Goal: Task Accomplishment & Management: Manage account settings

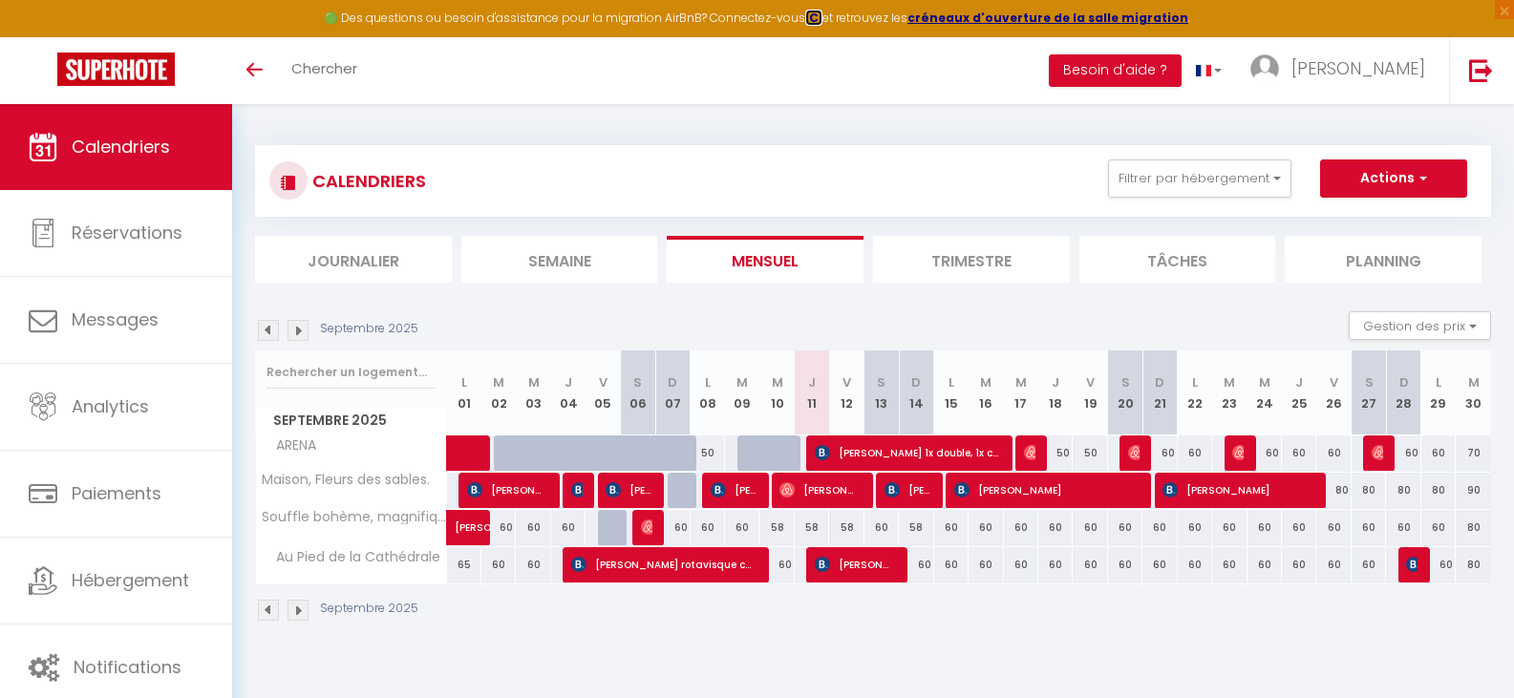
click at [823, 16] on strong "ICI" at bounding box center [813, 18] width 17 height 16
click at [1006, 16] on strong "créneaux d'ouverture de la salle migration" at bounding box center [1048, 18] width 281 height 16
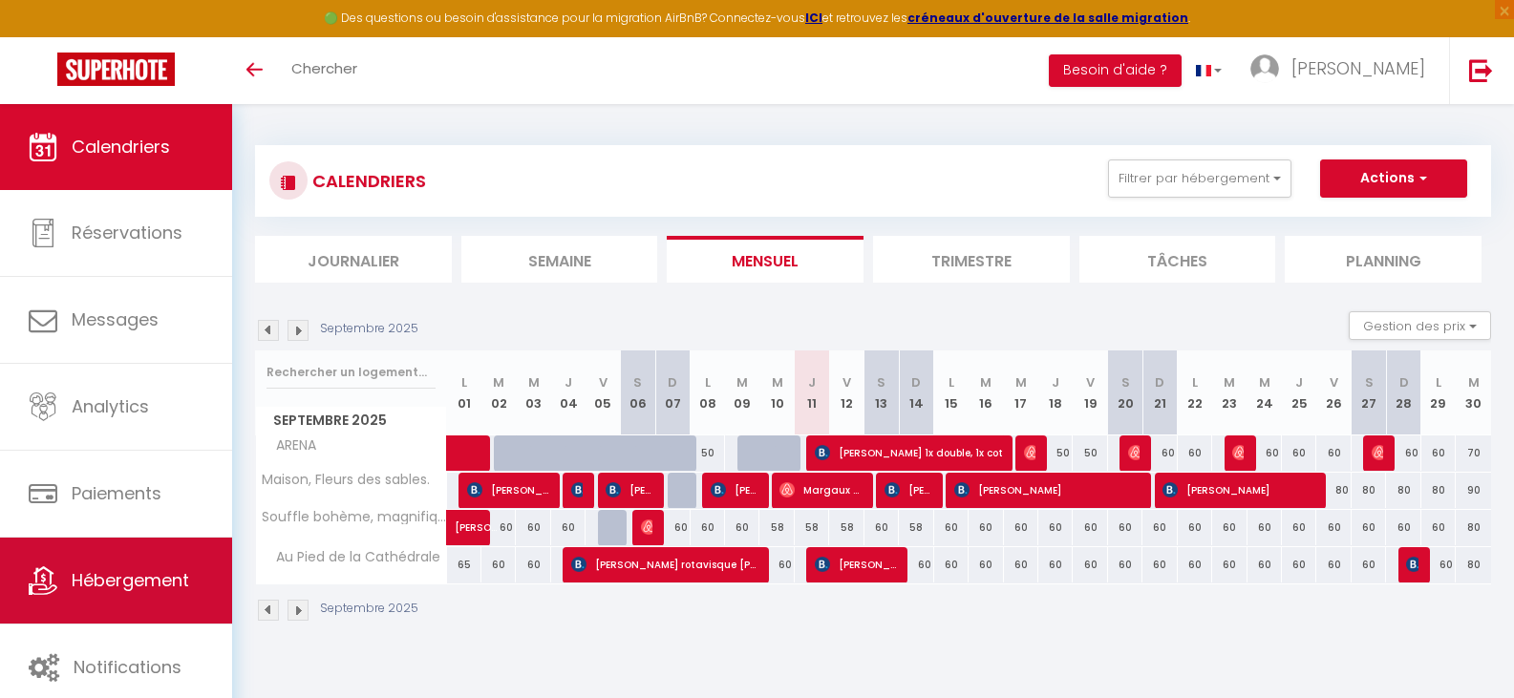
click at [160, 595] on link "Hébergement" at bounding box center [116, 581] width 232 height 86
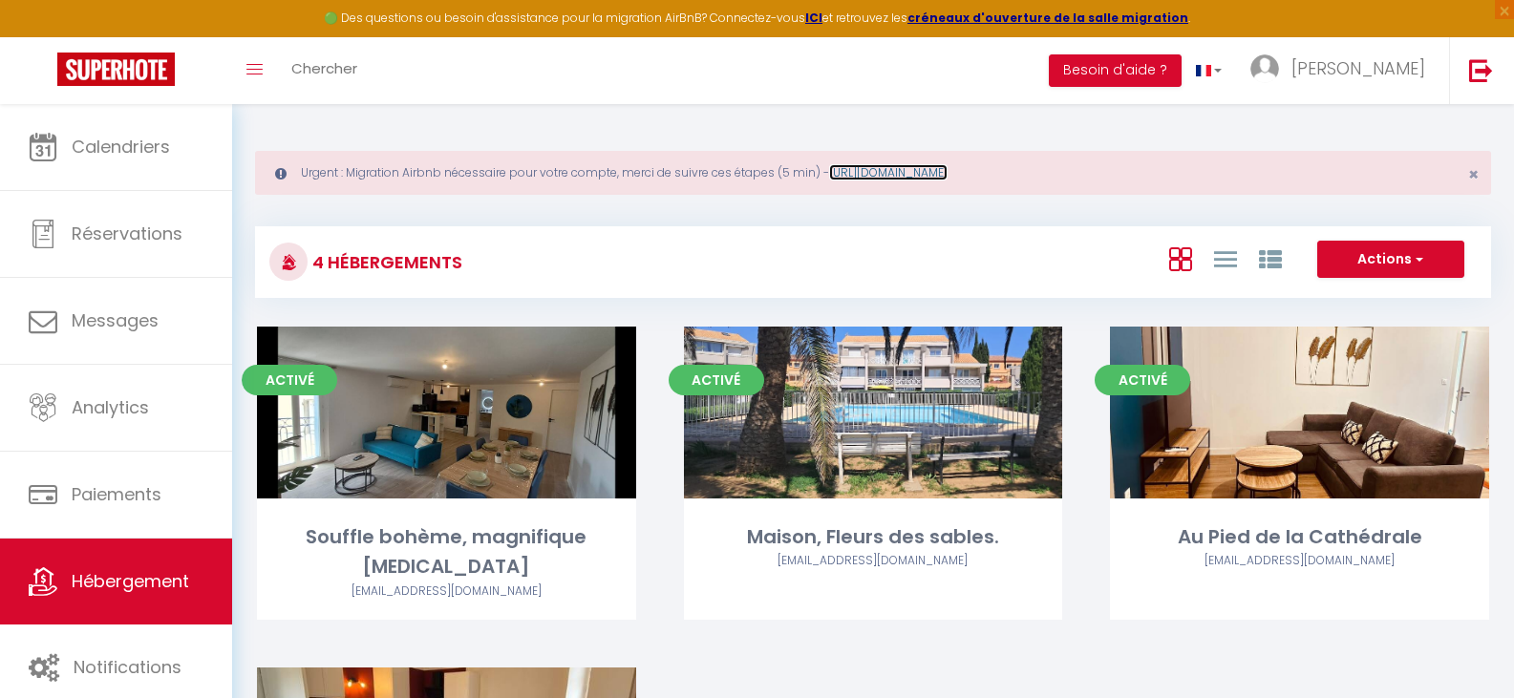
click at [899, 171] on link "[URL][DOMAIN_NAME]" at bounding box center [888, 172] width 118 height 16
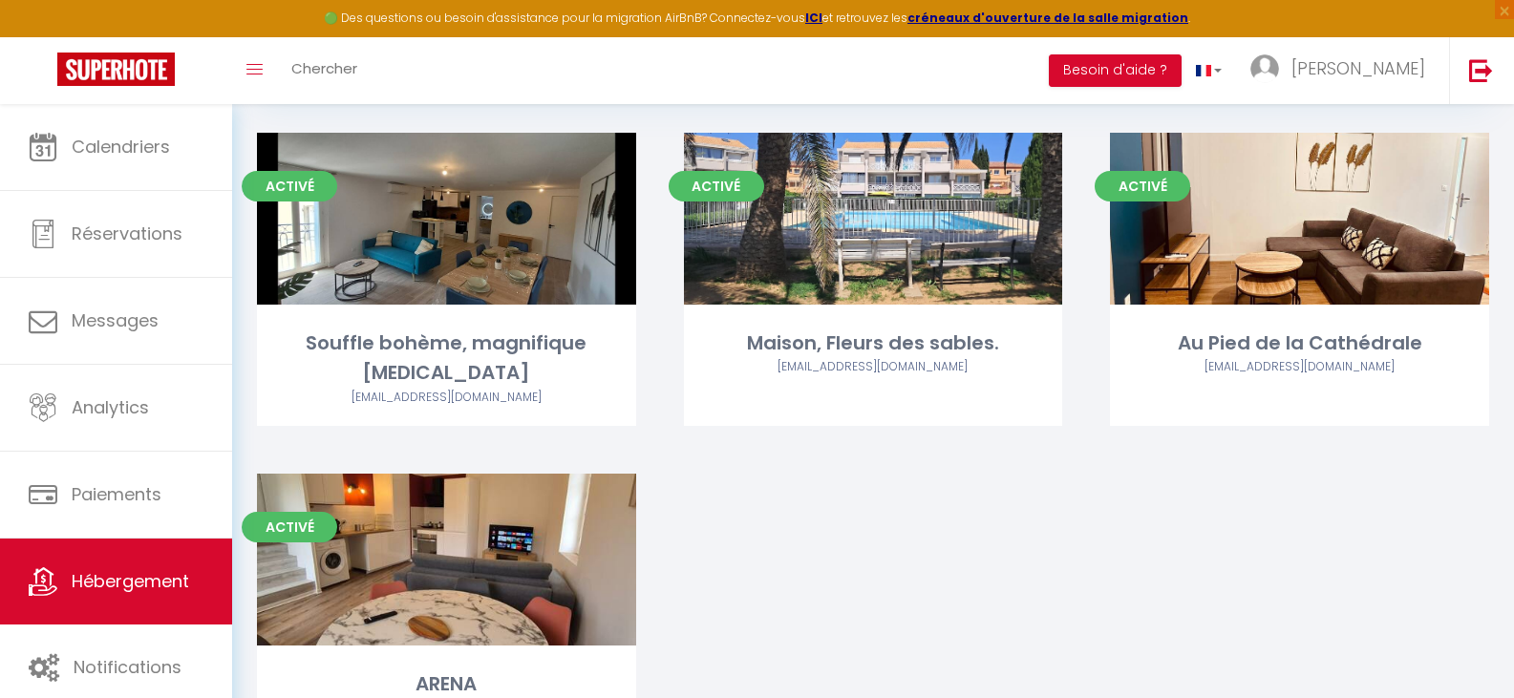
scroll to position [272, 0]
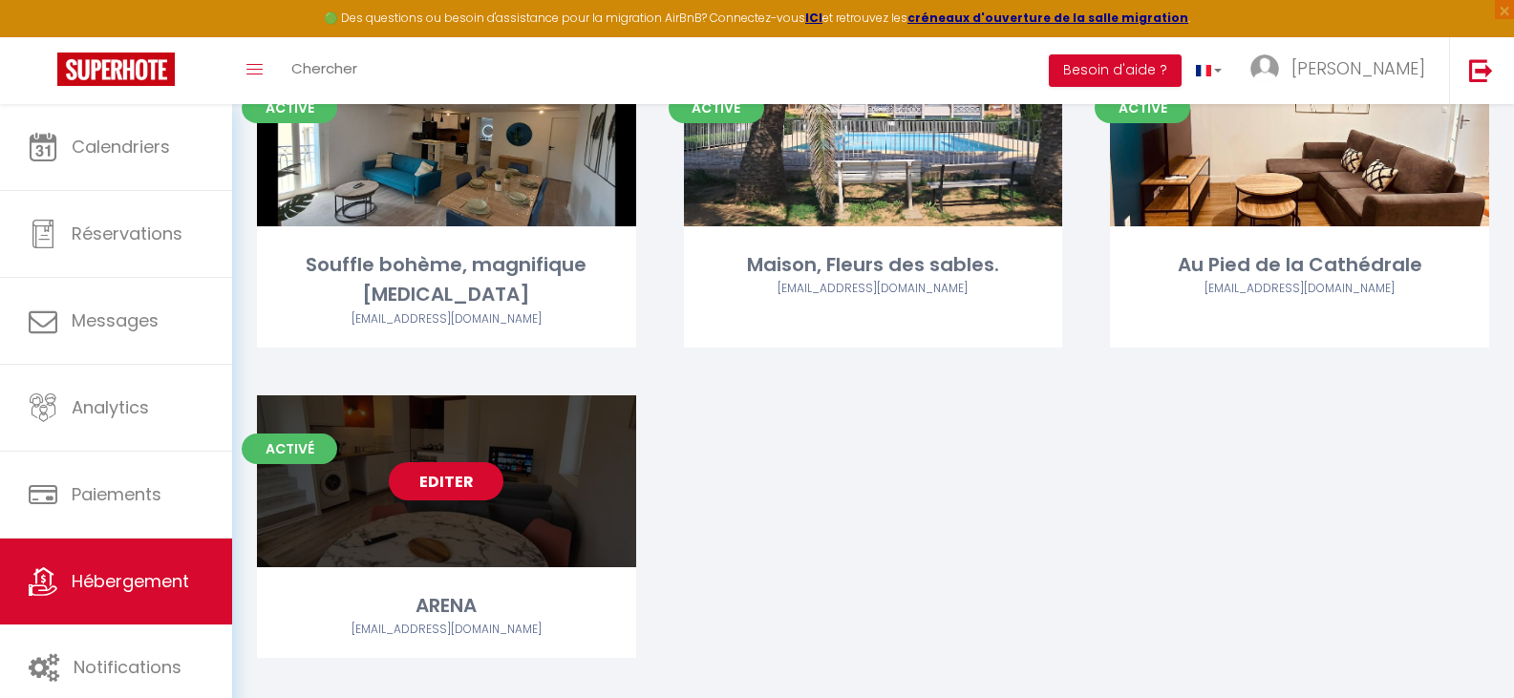
click at [454, 462] on link "Editer" at bounding box center [446, 481] width 115 height 38
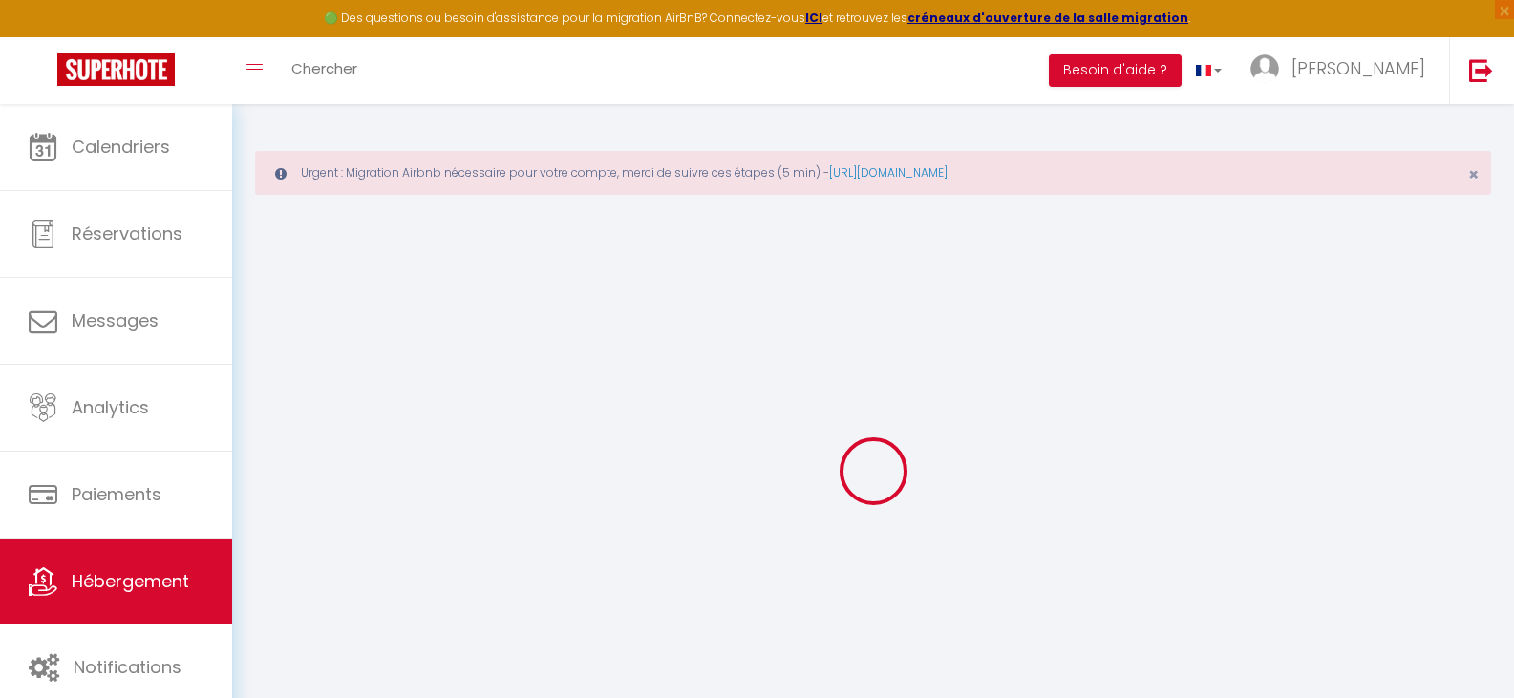
select select "+ 4 %"
select select "+ 35 %"
select select "7191-1300861514189319884"
select select
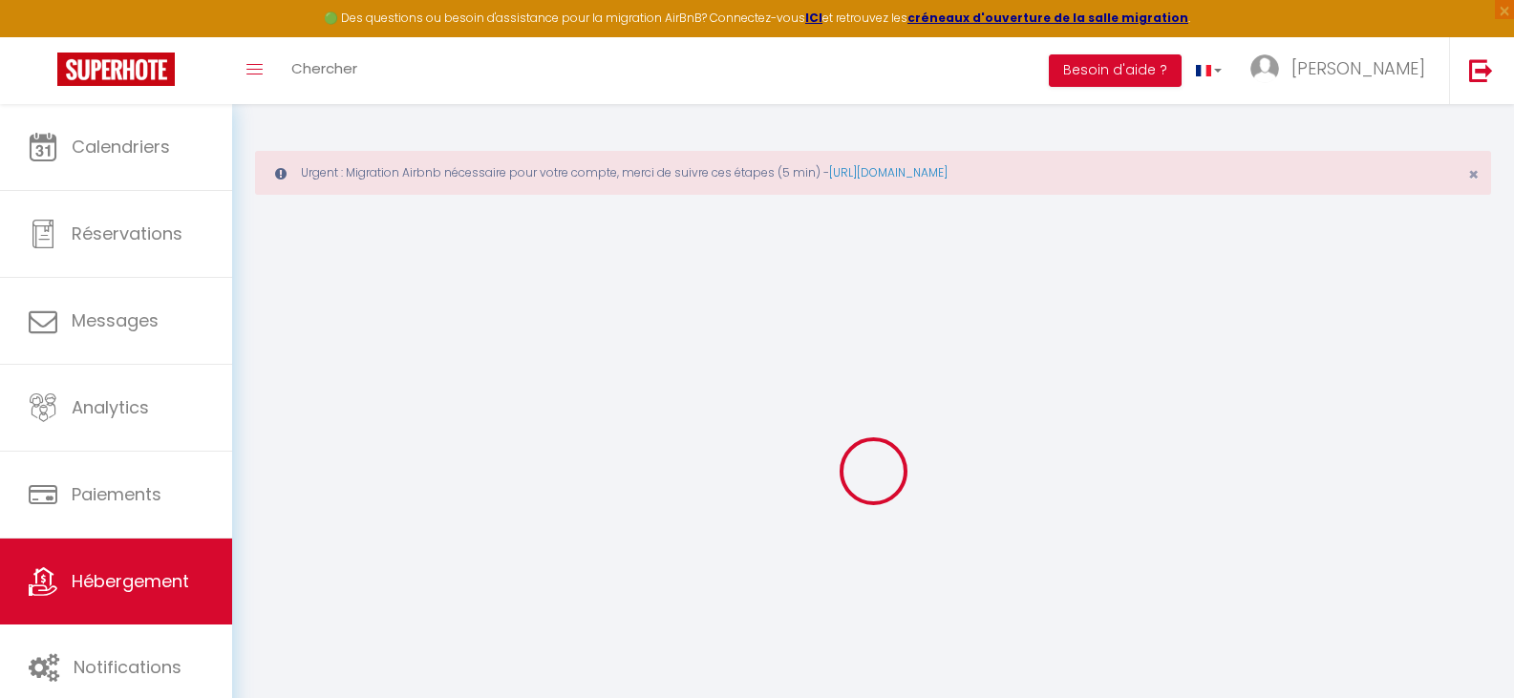
checkbox input "false"
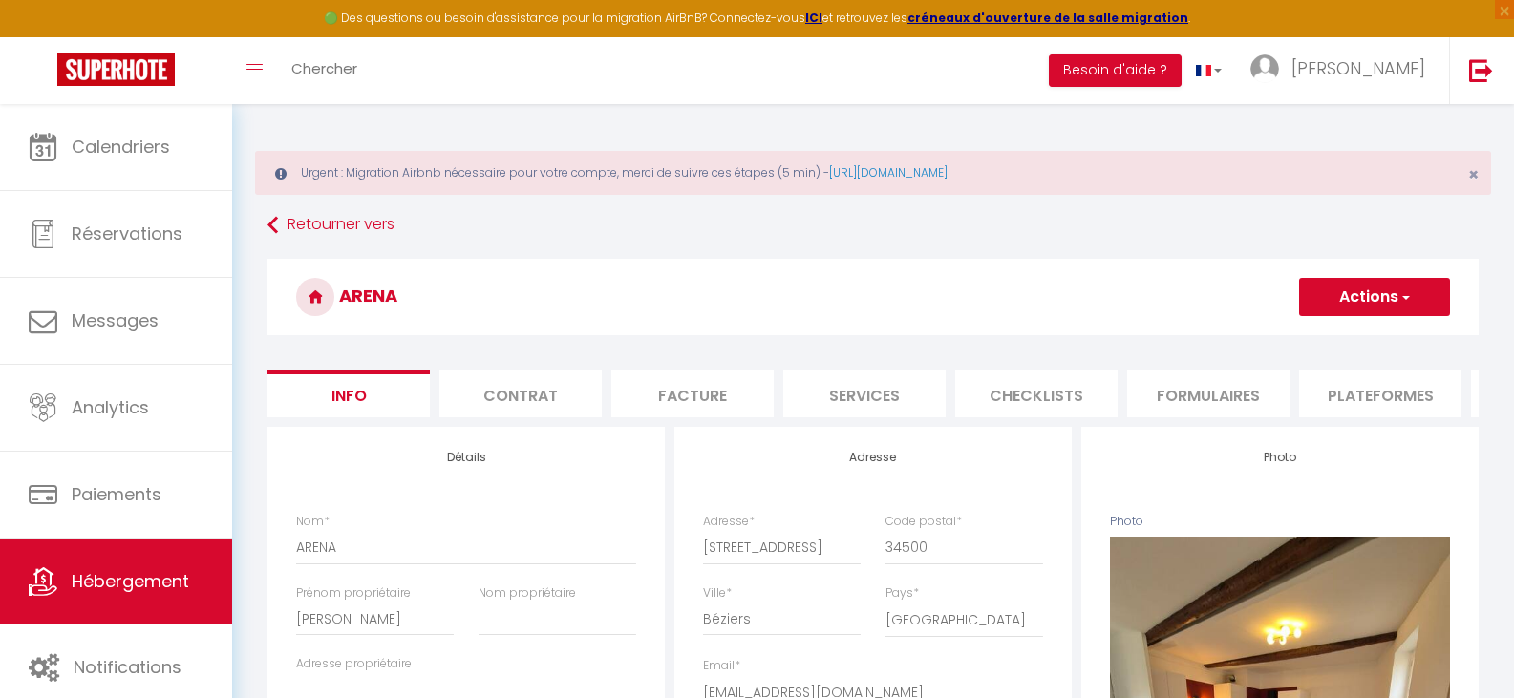
click at [1347, 392] on li "Plateformes" at bounding box center [1380, 394] width 162 height 47
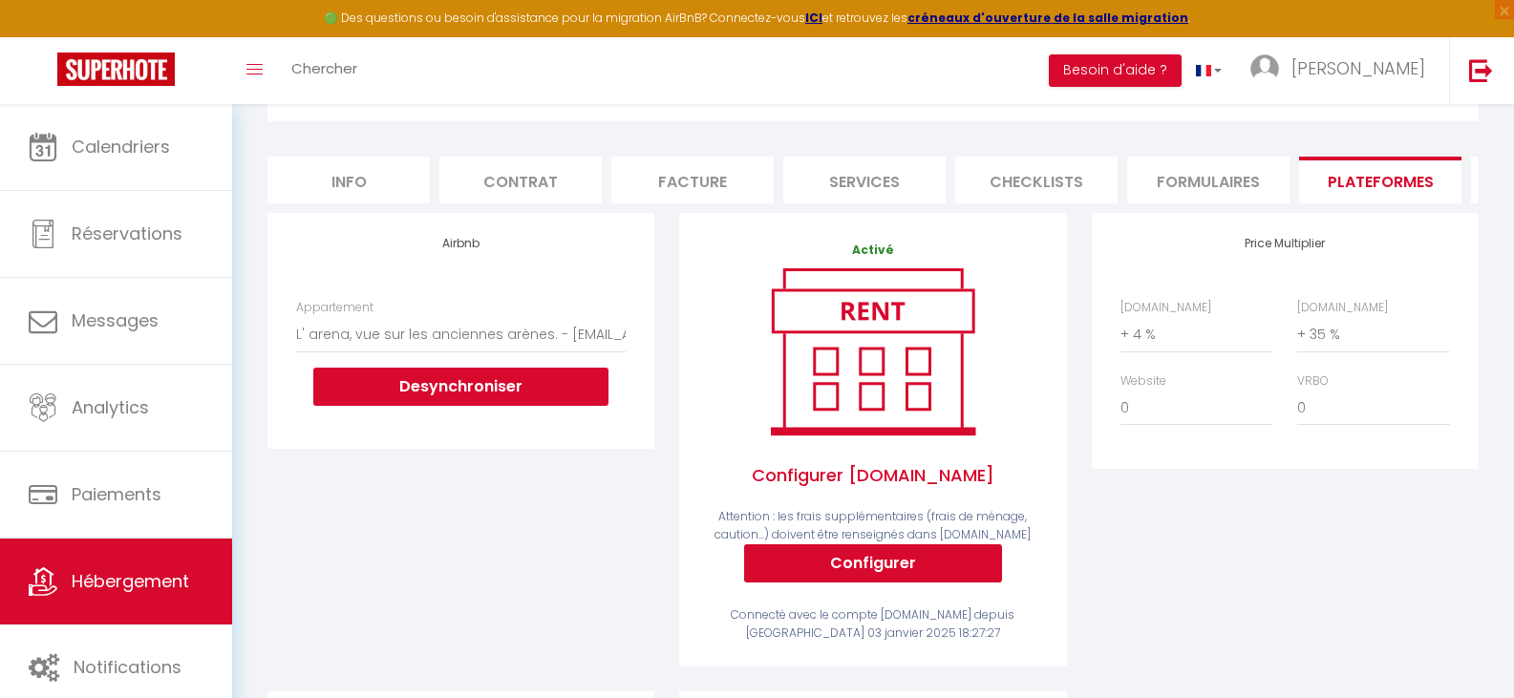
scroll to position [225, 0]
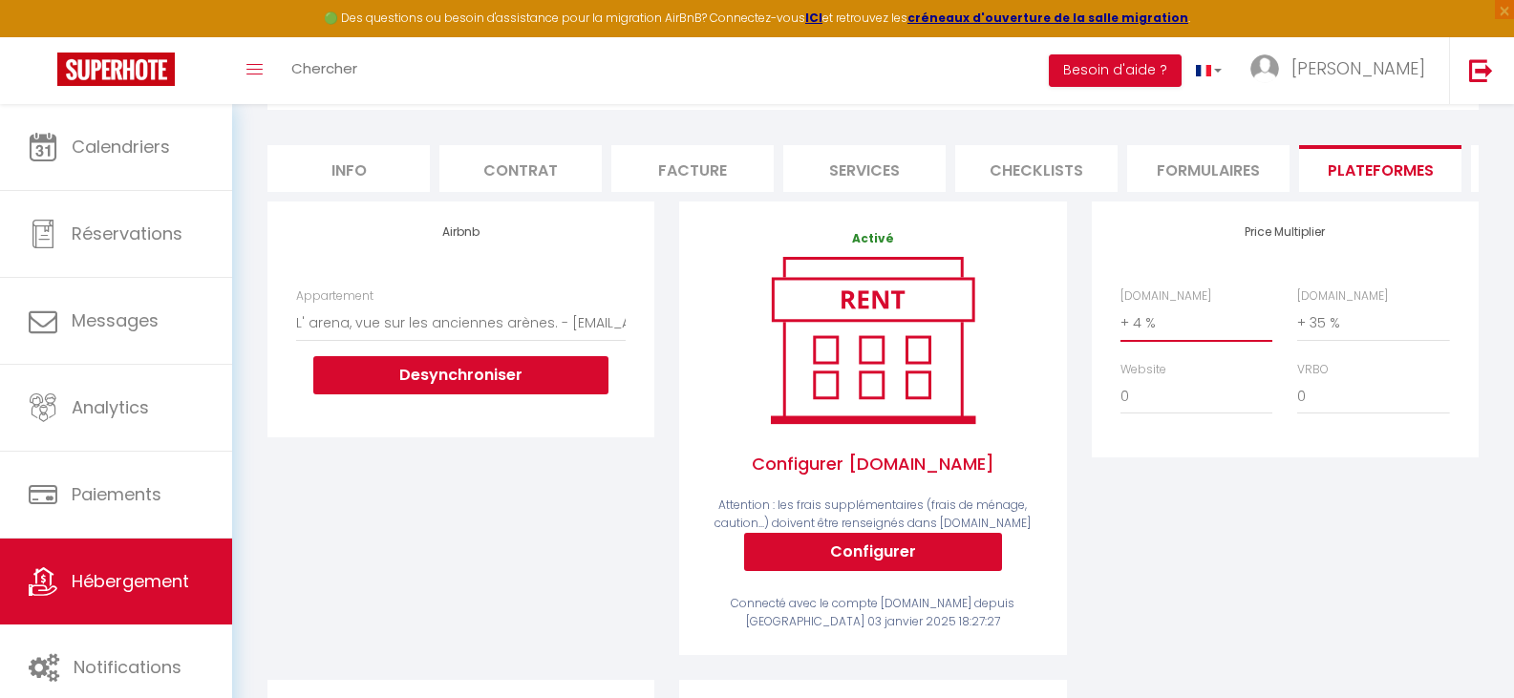
click at [1162, 341] on select "0 + 1 % + 2 % + 3 % + 4 % + 5 % + 6 % + 7 % + 8 % + 9 %" at bounding box center [1197, 323] width 152 height 36
select select "+ 15 %"
click at [1121, 319] on select "0 + 1 % + 2 % + 3 % + 4 % + 5 % + 6 % + 7 % + 8 % + 9 %" at bounding box center [1197, 323] width 152 height 36
click at [1321, 341] on select "0 + 1 % + 2 % + 3 % + 4 % + 5 % + 6 % + 7 % + 8 % + 9 %" at bounding box center [1373, 323] width 152 height 36
select select "+ 18 %"
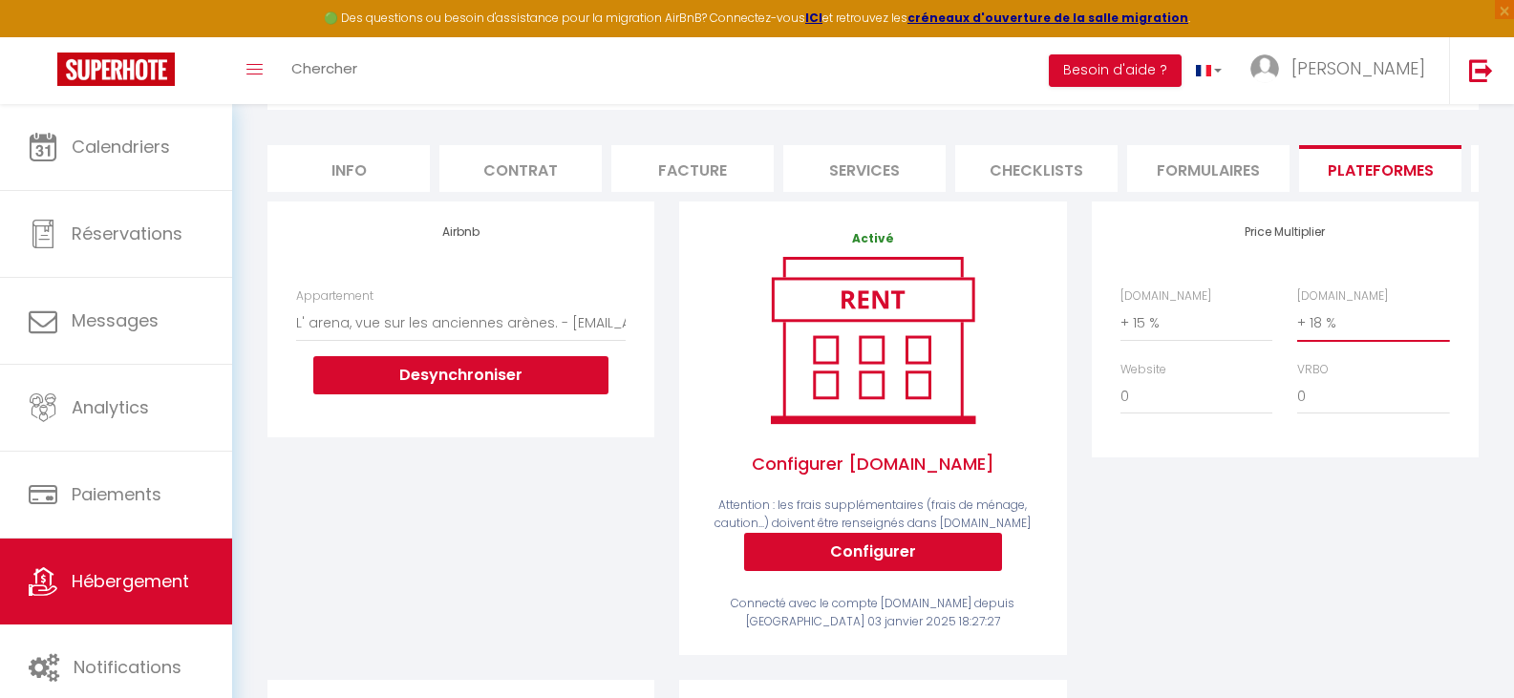
click at [1297, 319] on select "0 + 1 % + 2 % + 3 % + 4 % + 5 % + 6 % + 7 % + 8 % + 9 %" at bounding box center [1373, 323] width 152 height 36
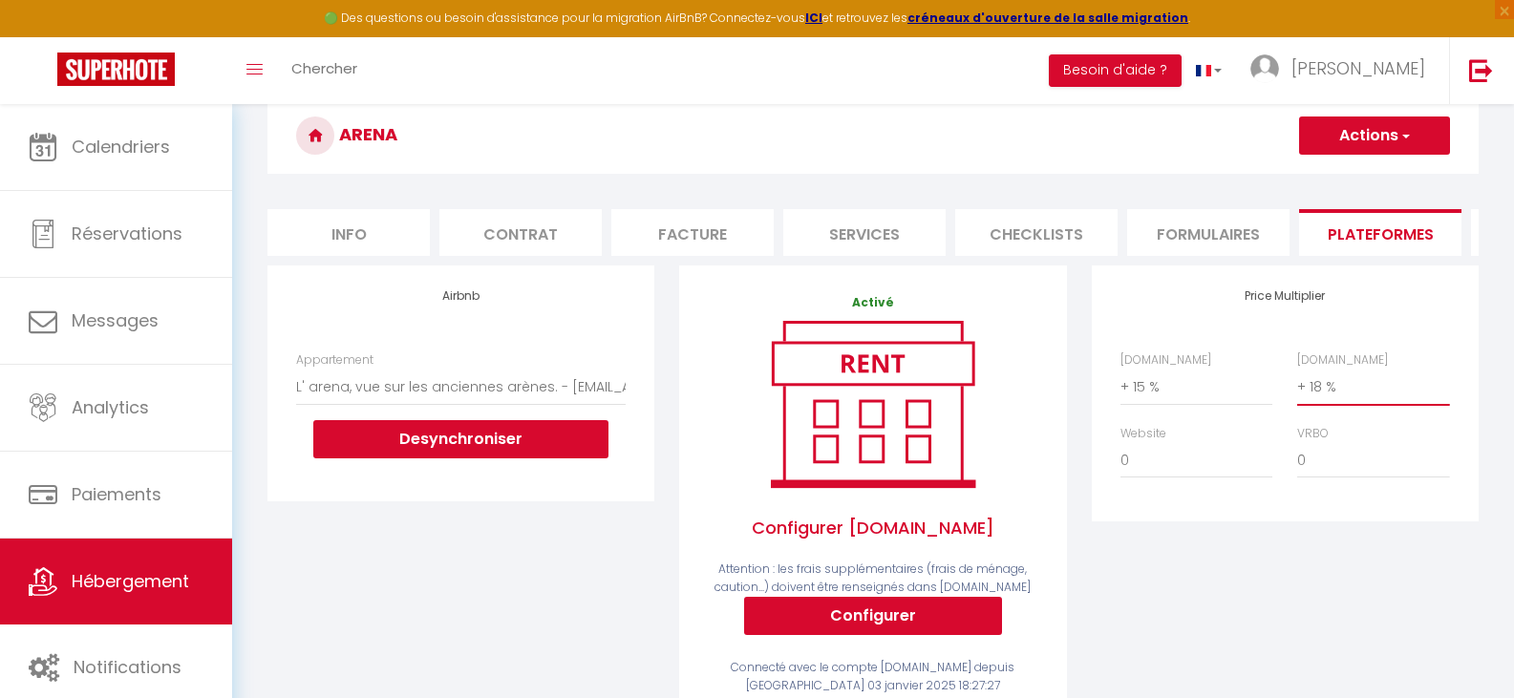
scroll to position [0, 0]
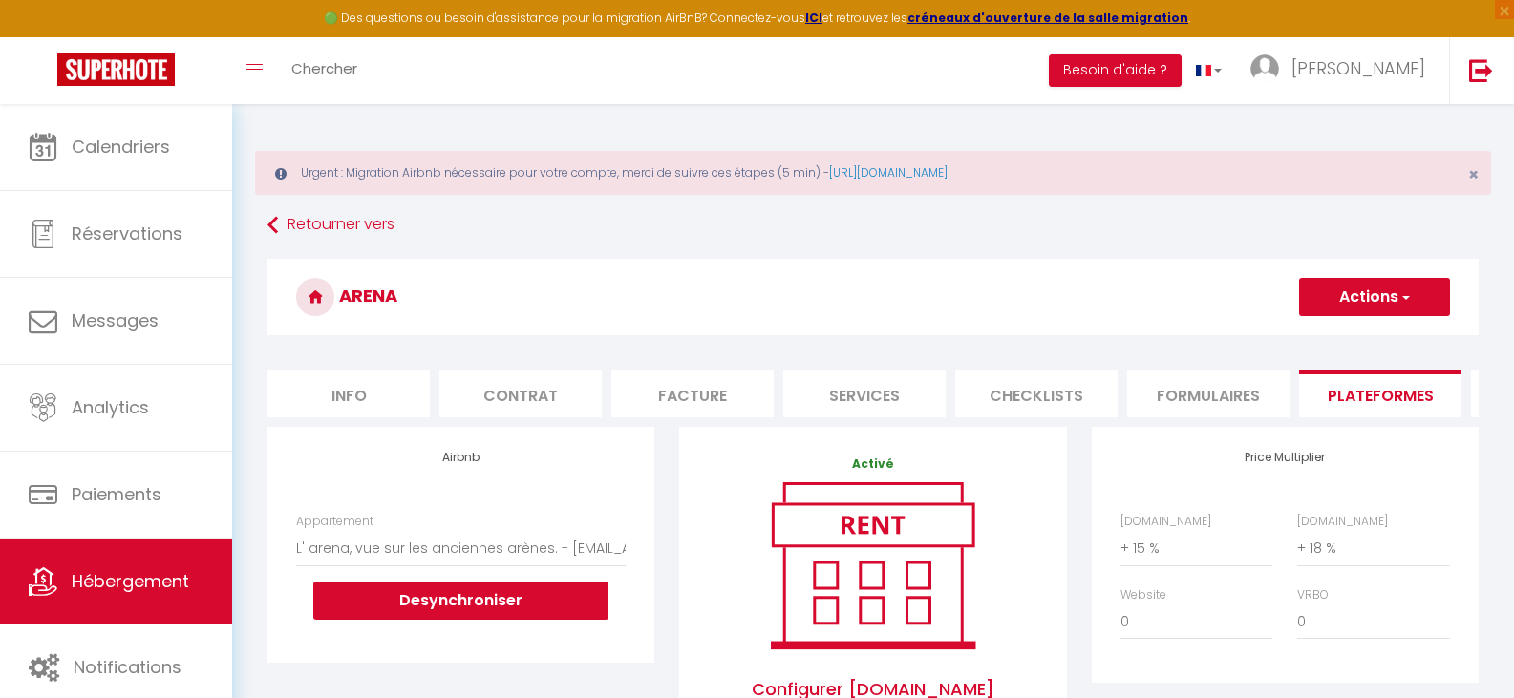
click at [1387, 285] on button "Actions" at bounding box center [1374, 297] width 151 height 38
click at [1350, 344] on link "Enregistrer" at bounding box center [1373, 339] width 151 height 25
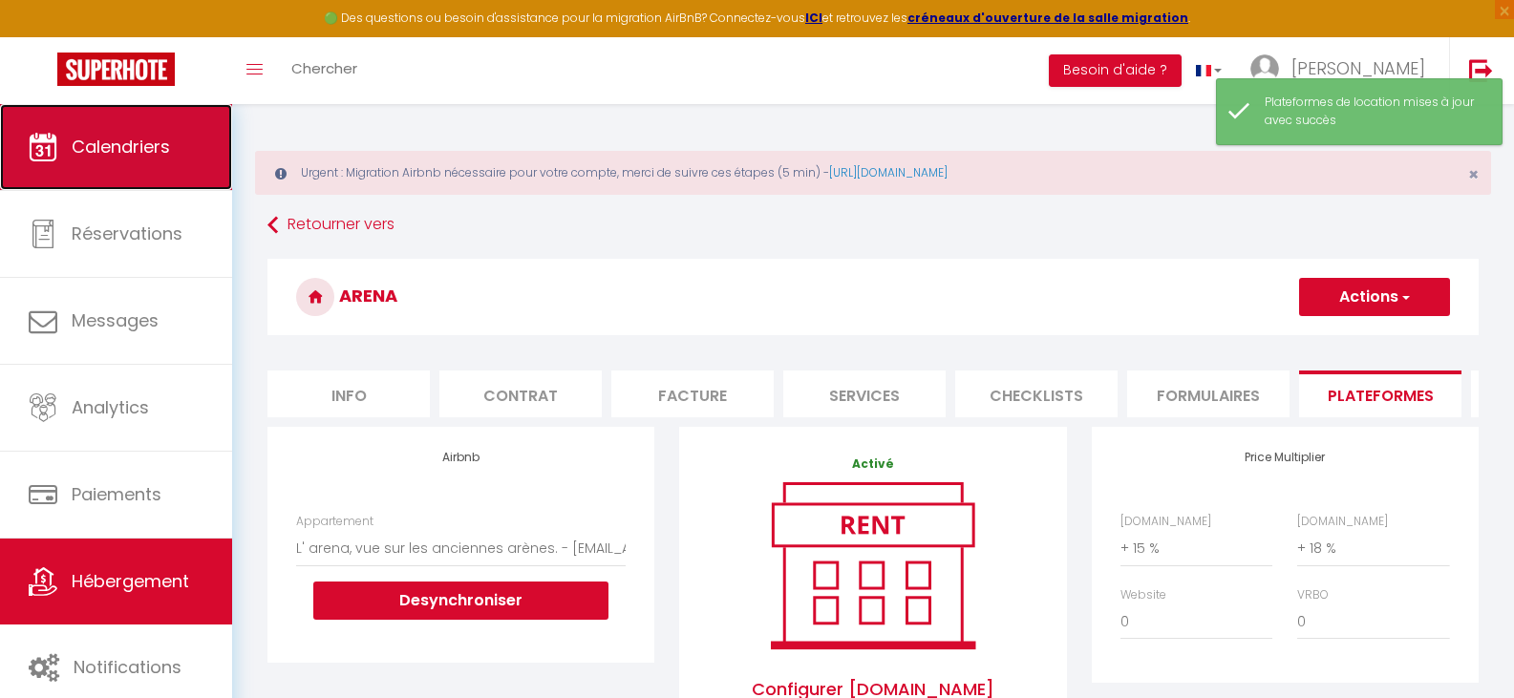
click at [103, 164] on link "Calendriers" at bounding box center [116, 147] width 232 height 86
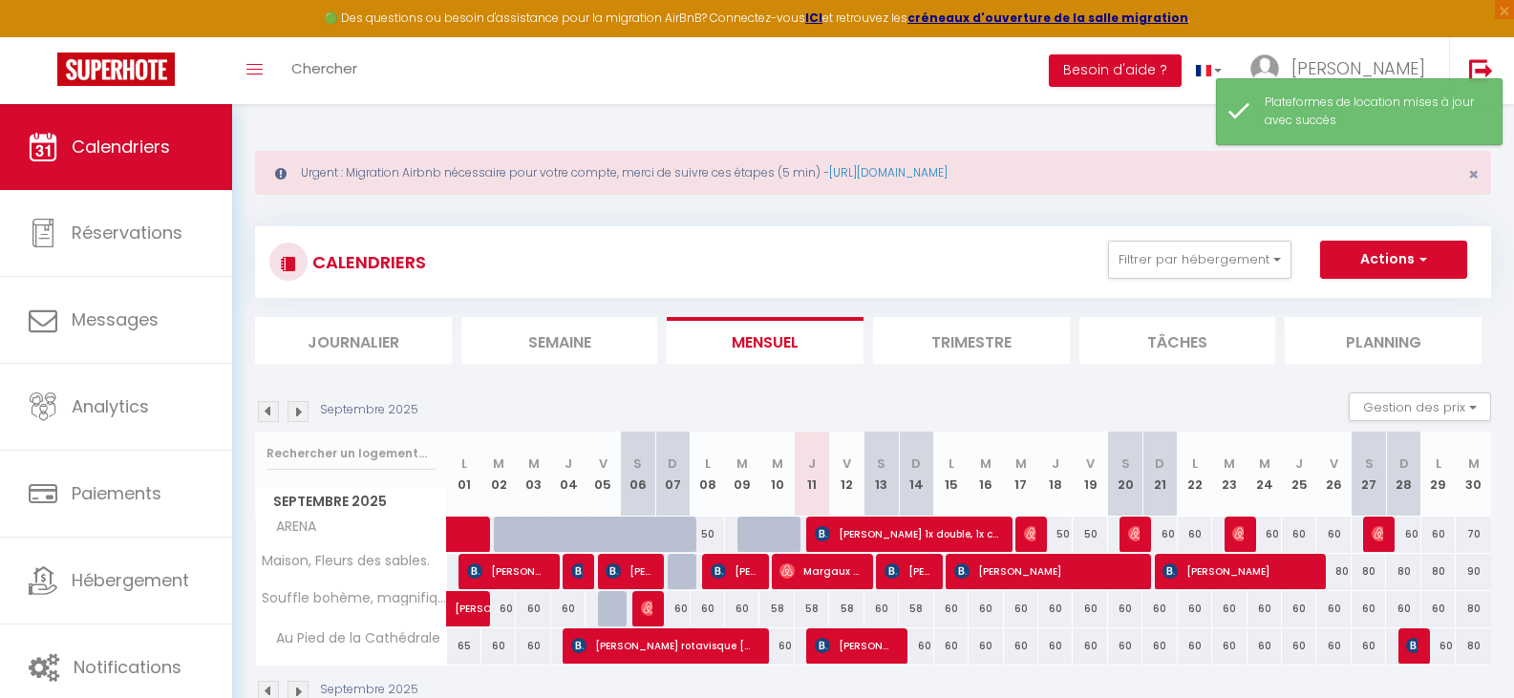
click at [877, 439] on th "S 13" at bounding box center [882, 474] width 34 height 85
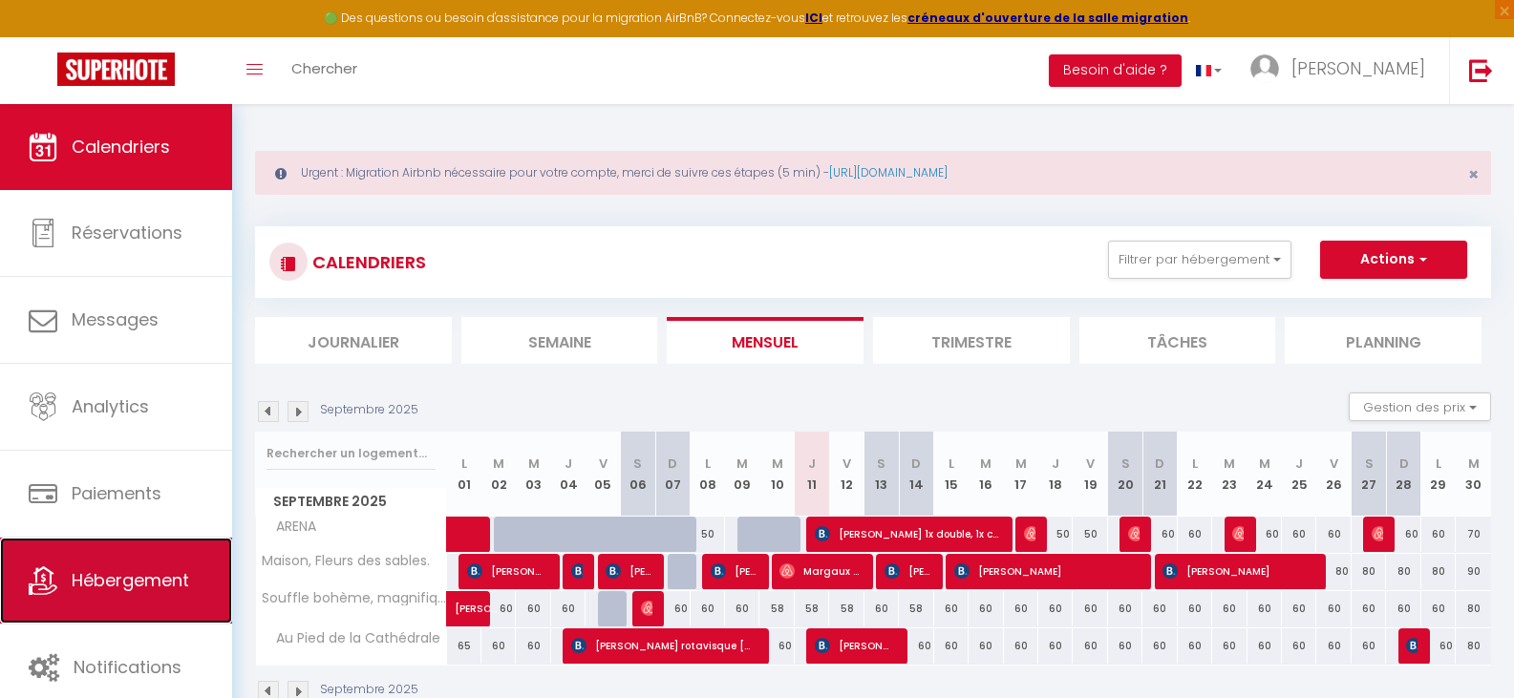
click at [139, 586] on span "Hébergement" at bounding box center [131, 580] width 118 height 24
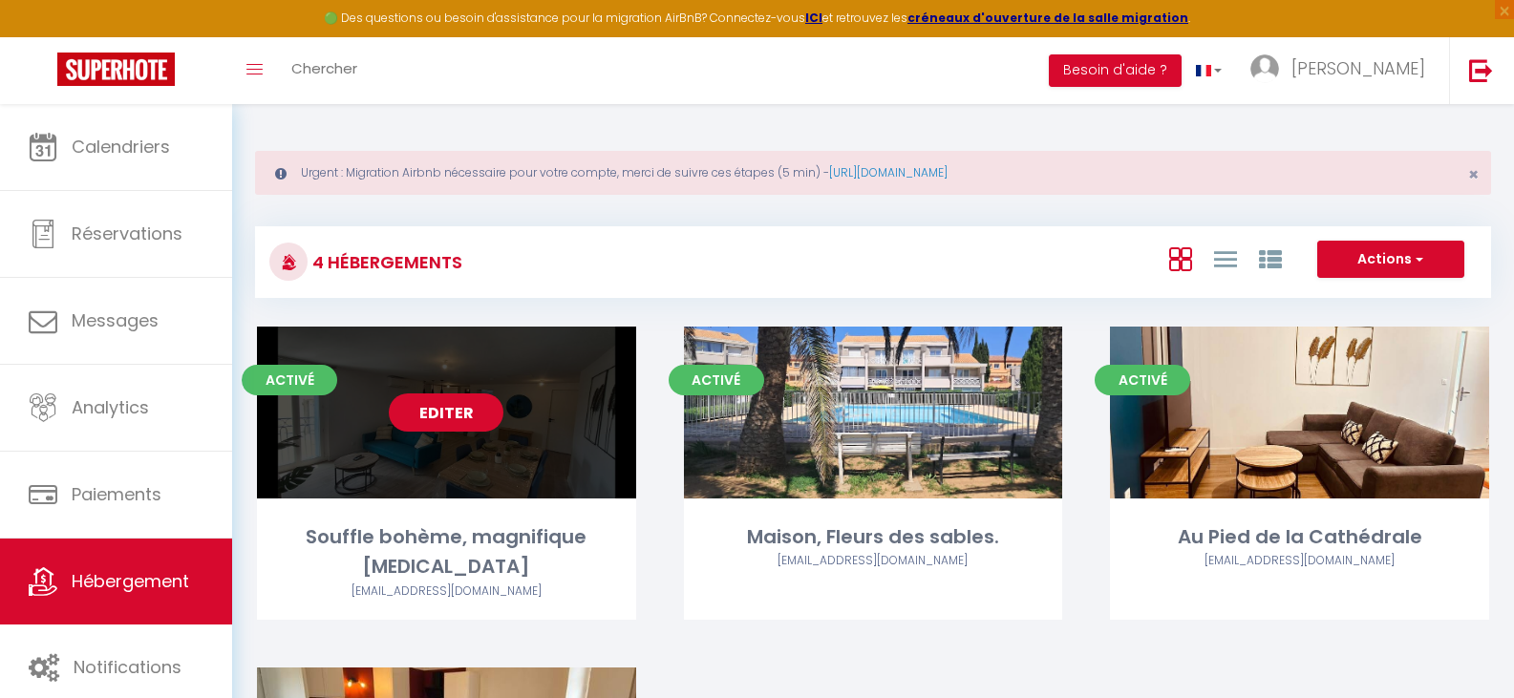
click at [460, 420] on link "Editer" at bounding box center [446, 413] width 115 height 38
select select "3"
select select "2"
select select "1"
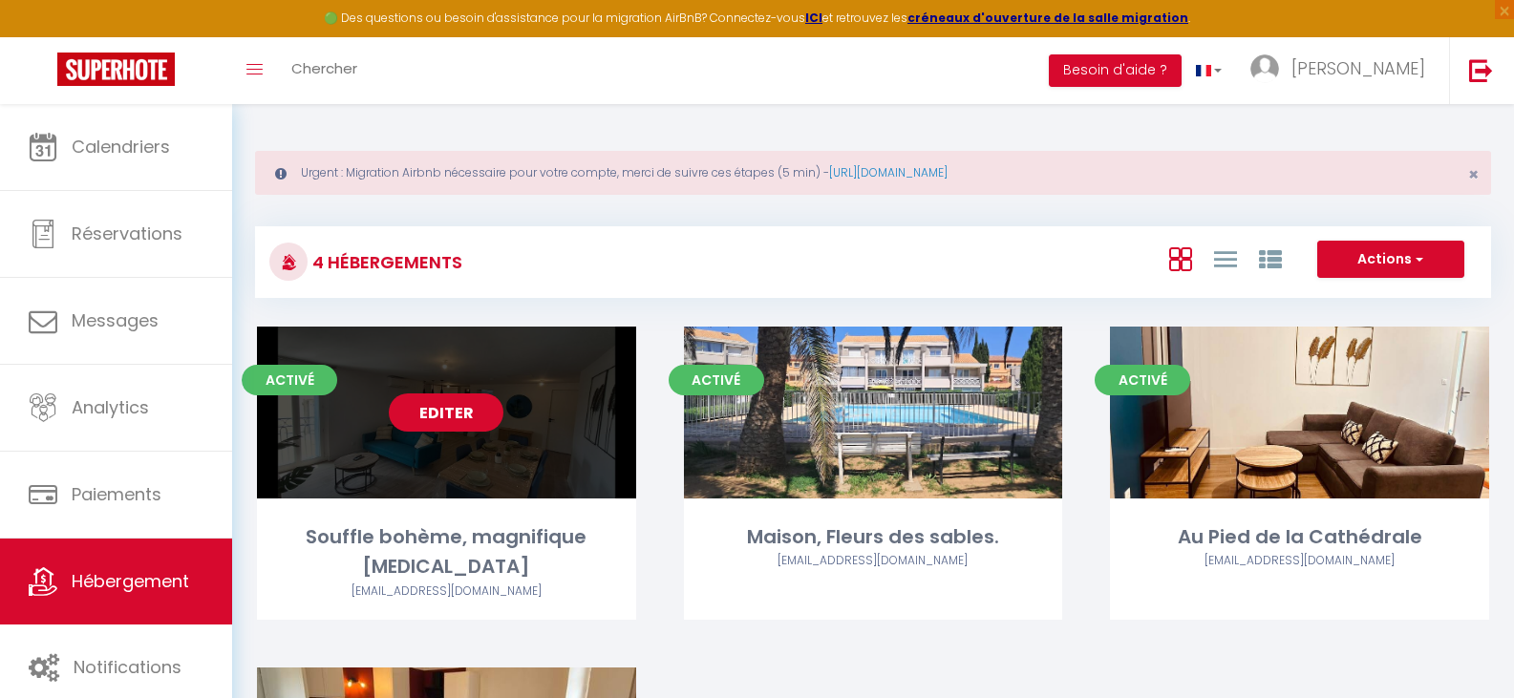
select select "28"
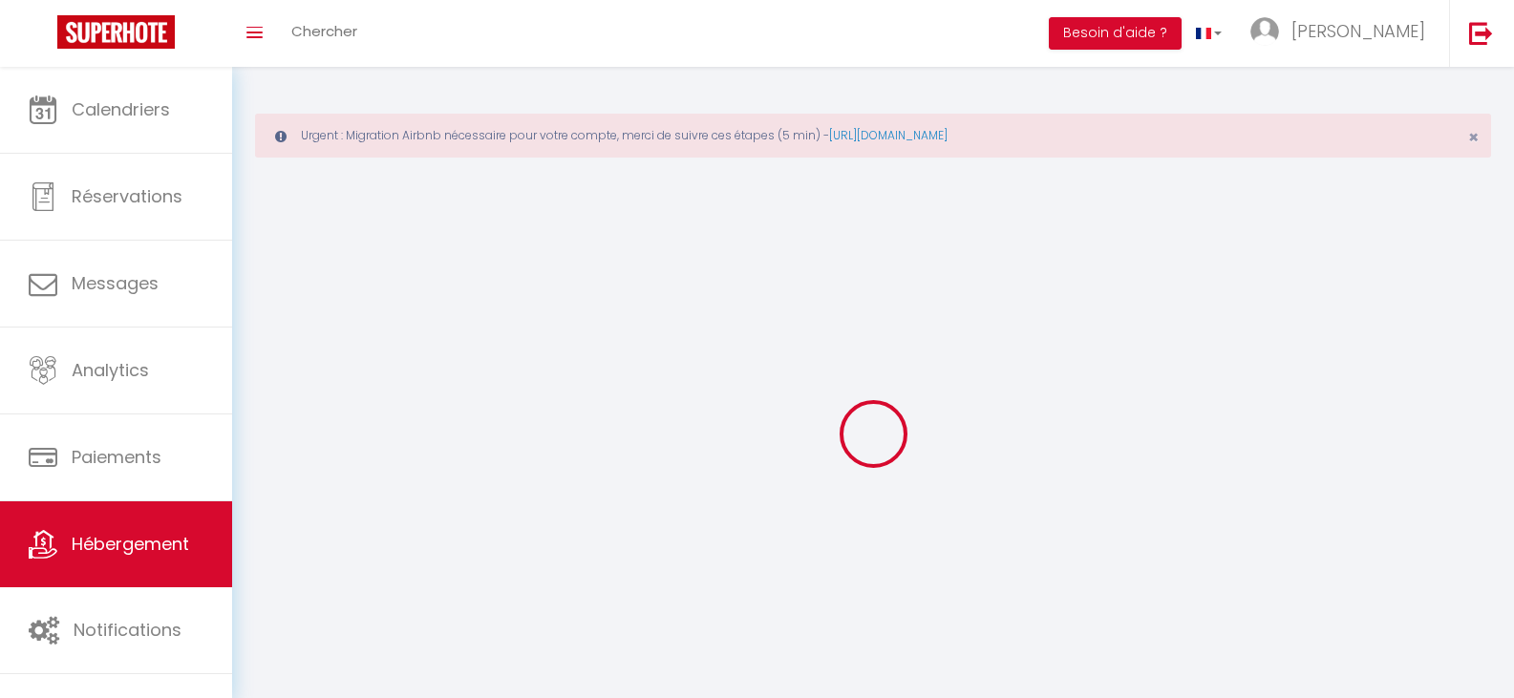
select select
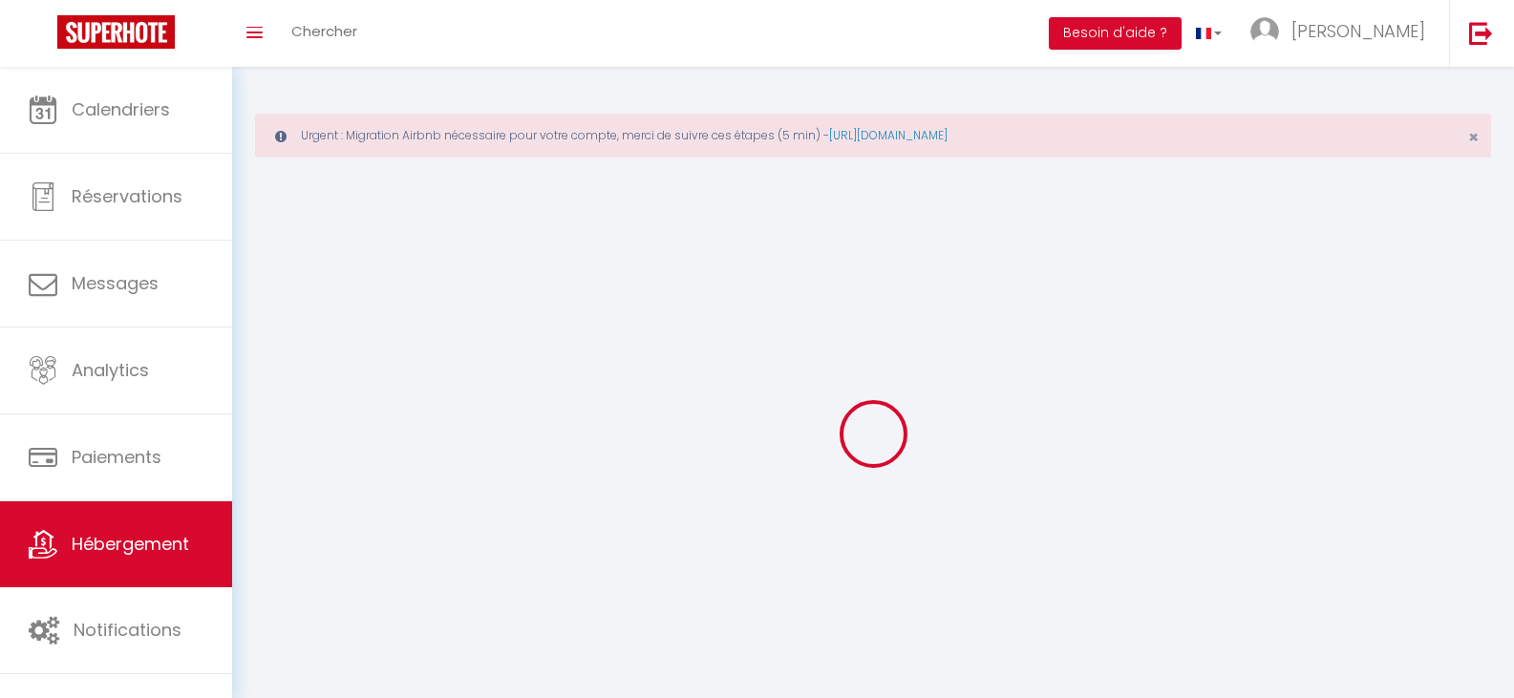
select select
checkbox input "false"
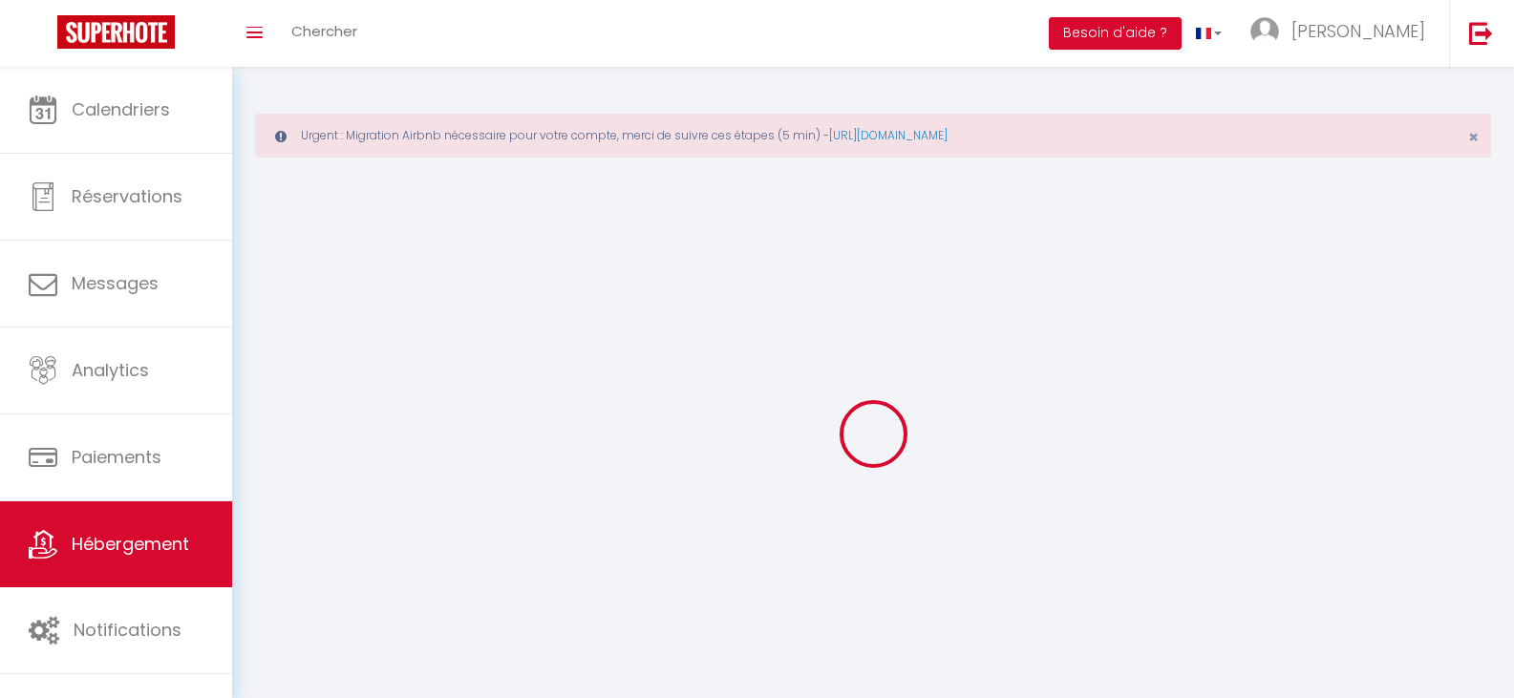
select select
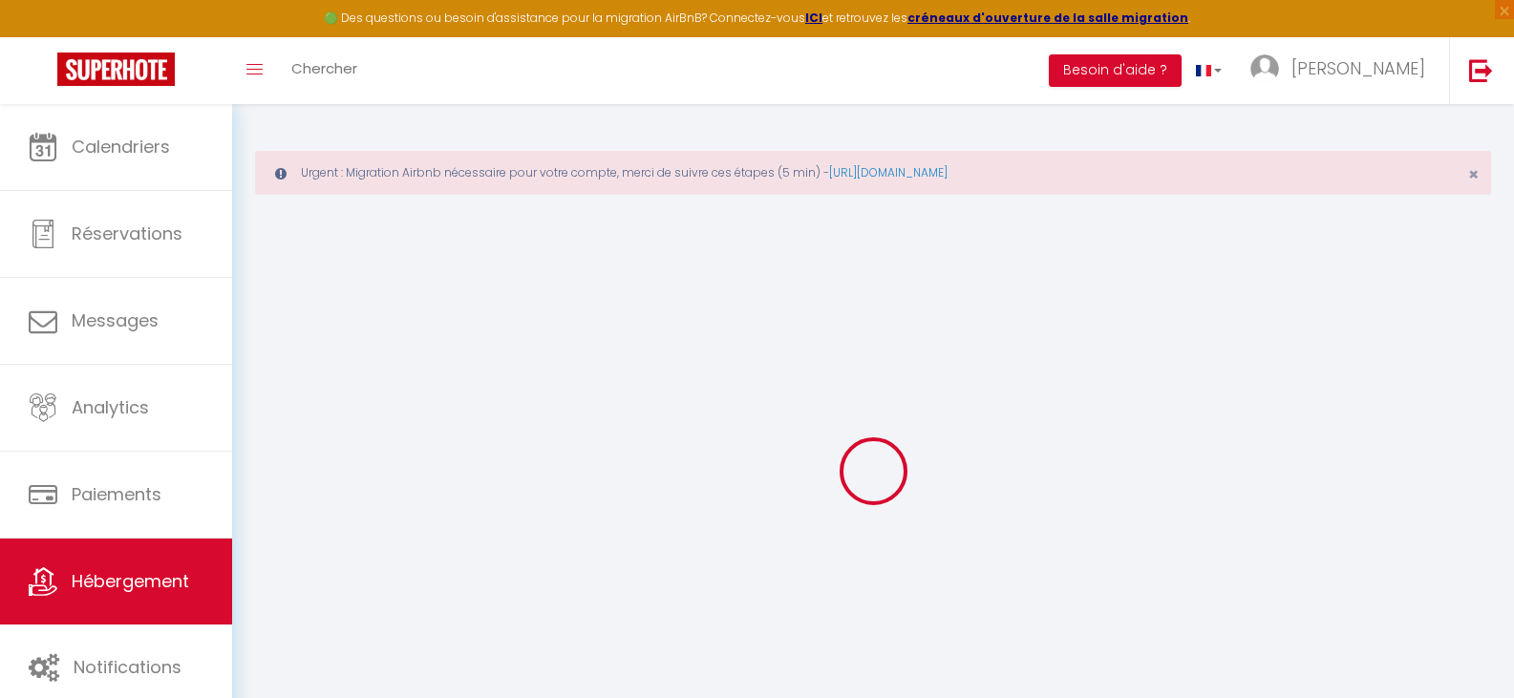
select select
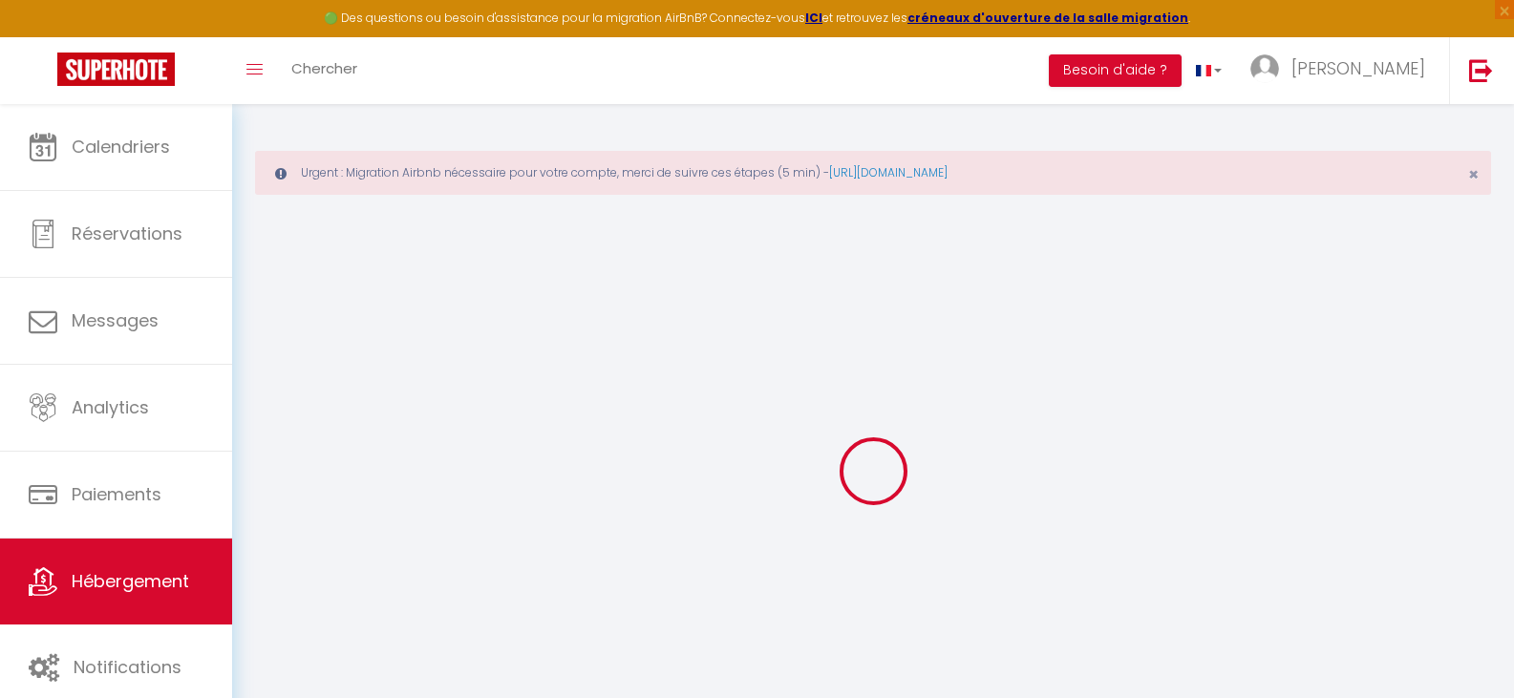
select select
checkbox input "false"
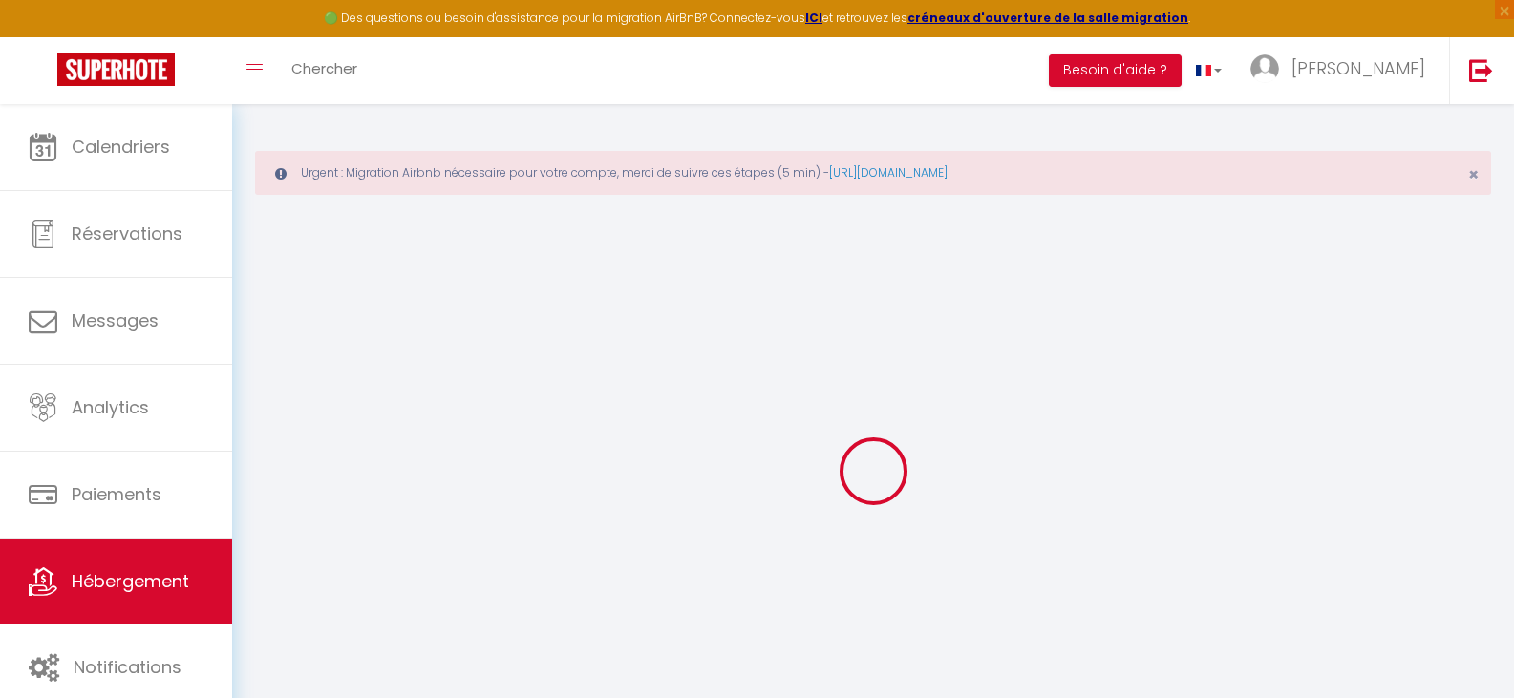
select select
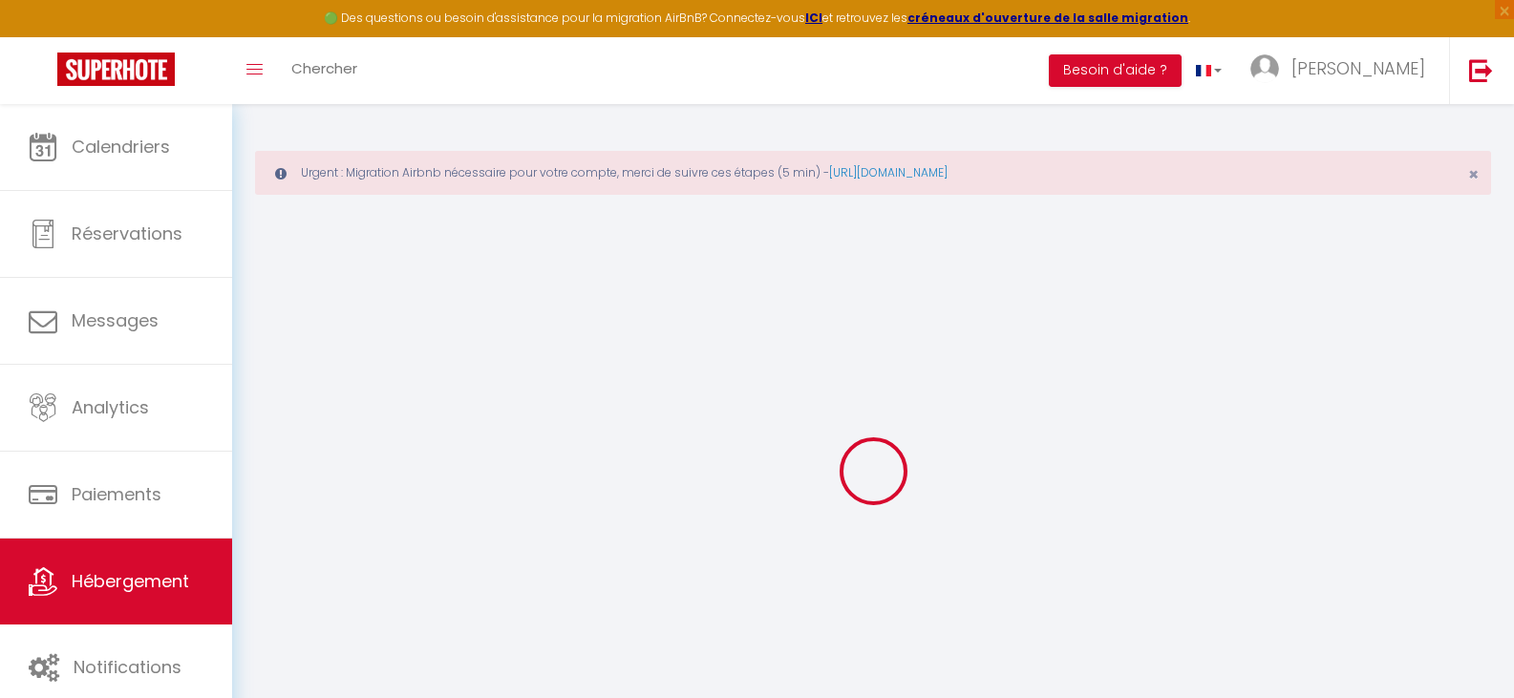
select select
checkbox input "false"
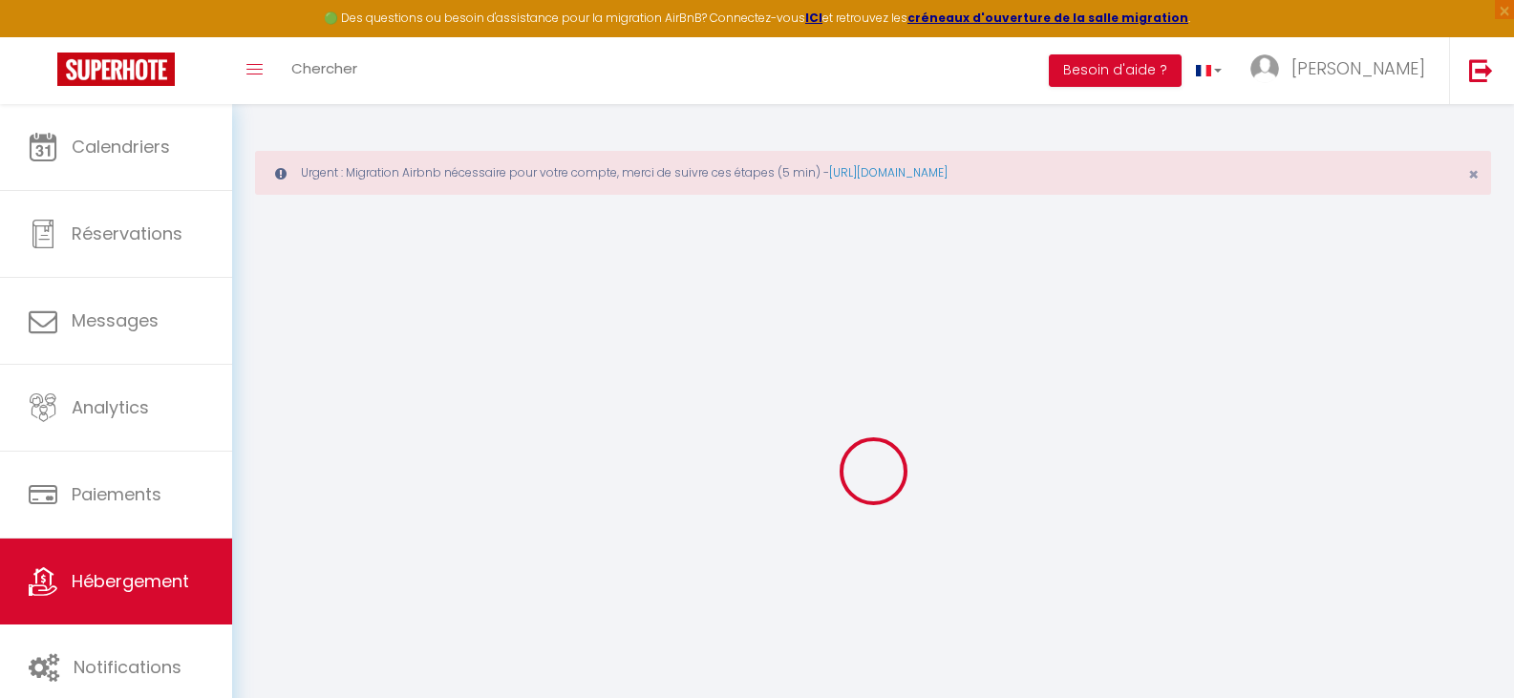
checkbox input "false"
select select
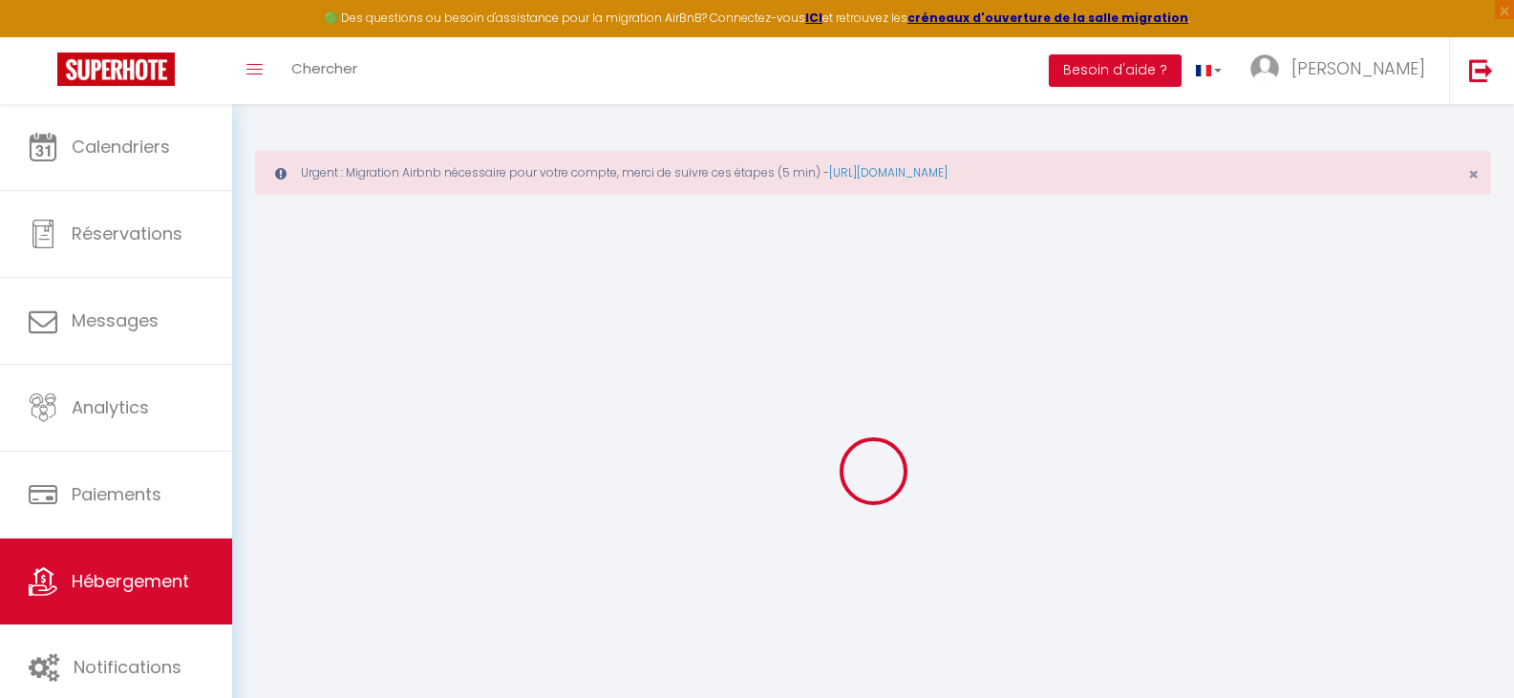
select select
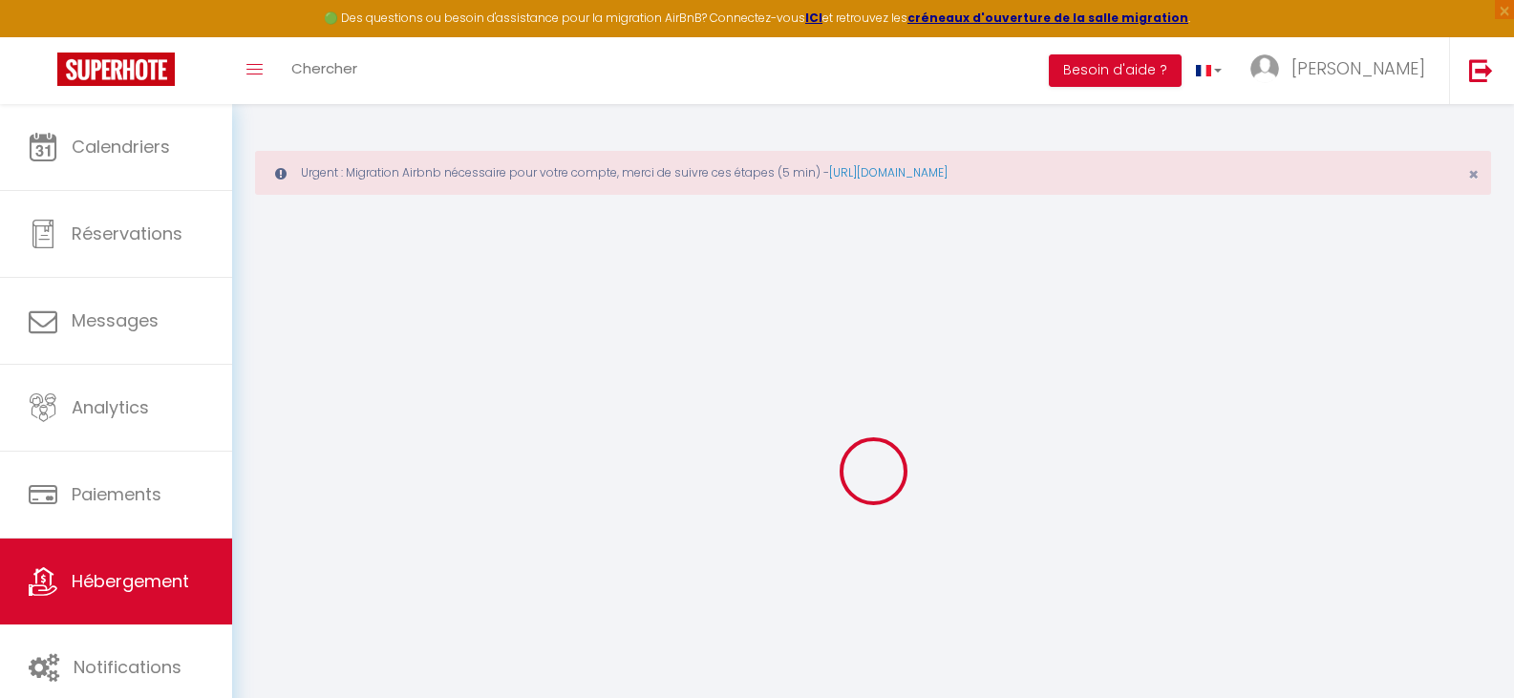
checkbox input "false"
select select
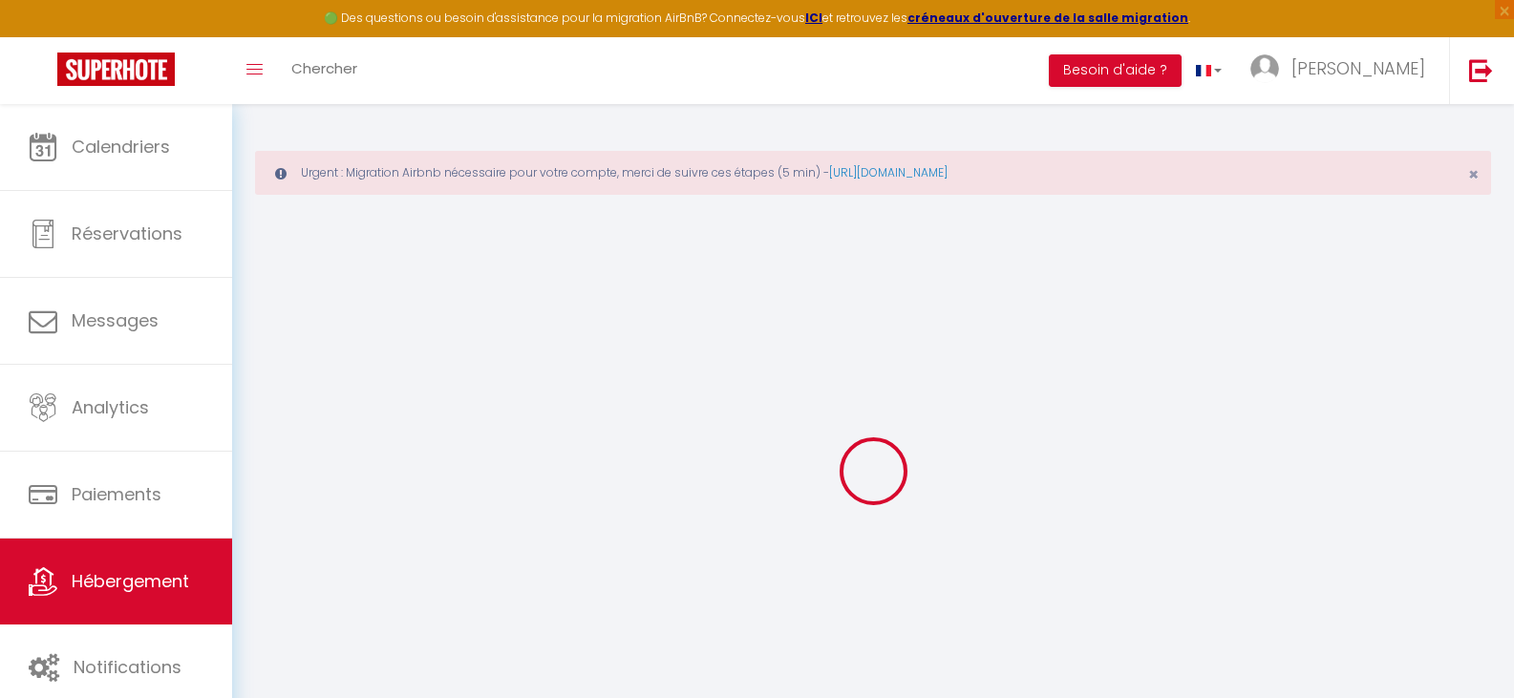
select select
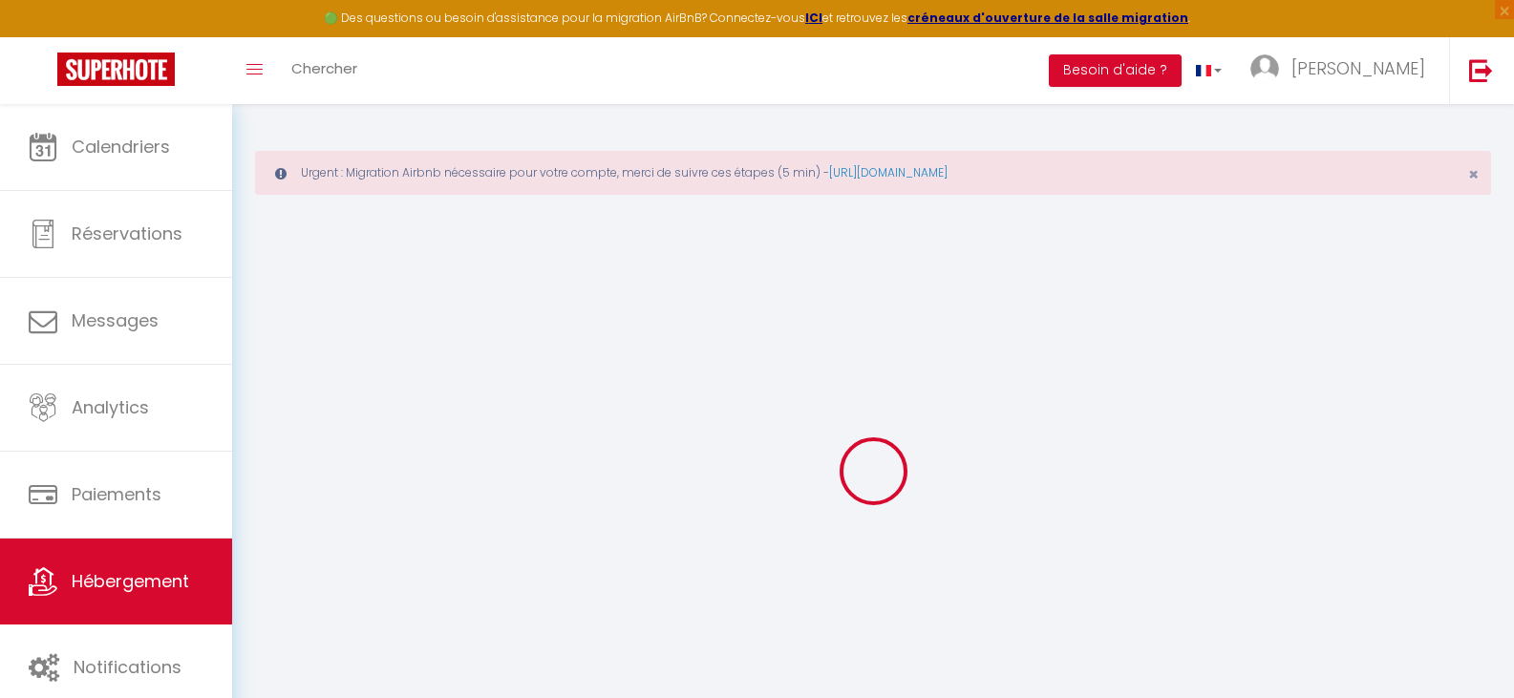
select select
checkbox input "false"
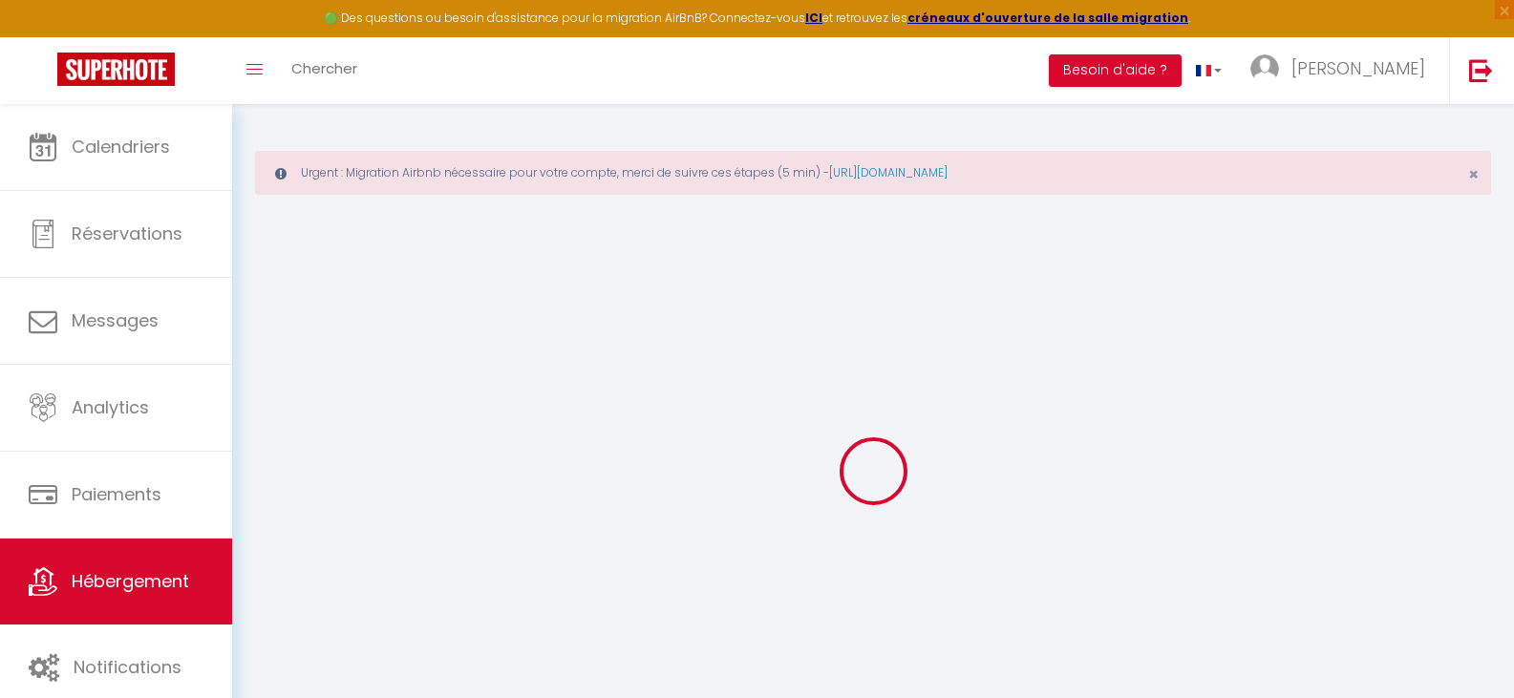
checkbox input "false"
select select
type input "Souffle bohème, magnifique [MEDICAL_DATA]"
type input "[PERSON_NAME]"
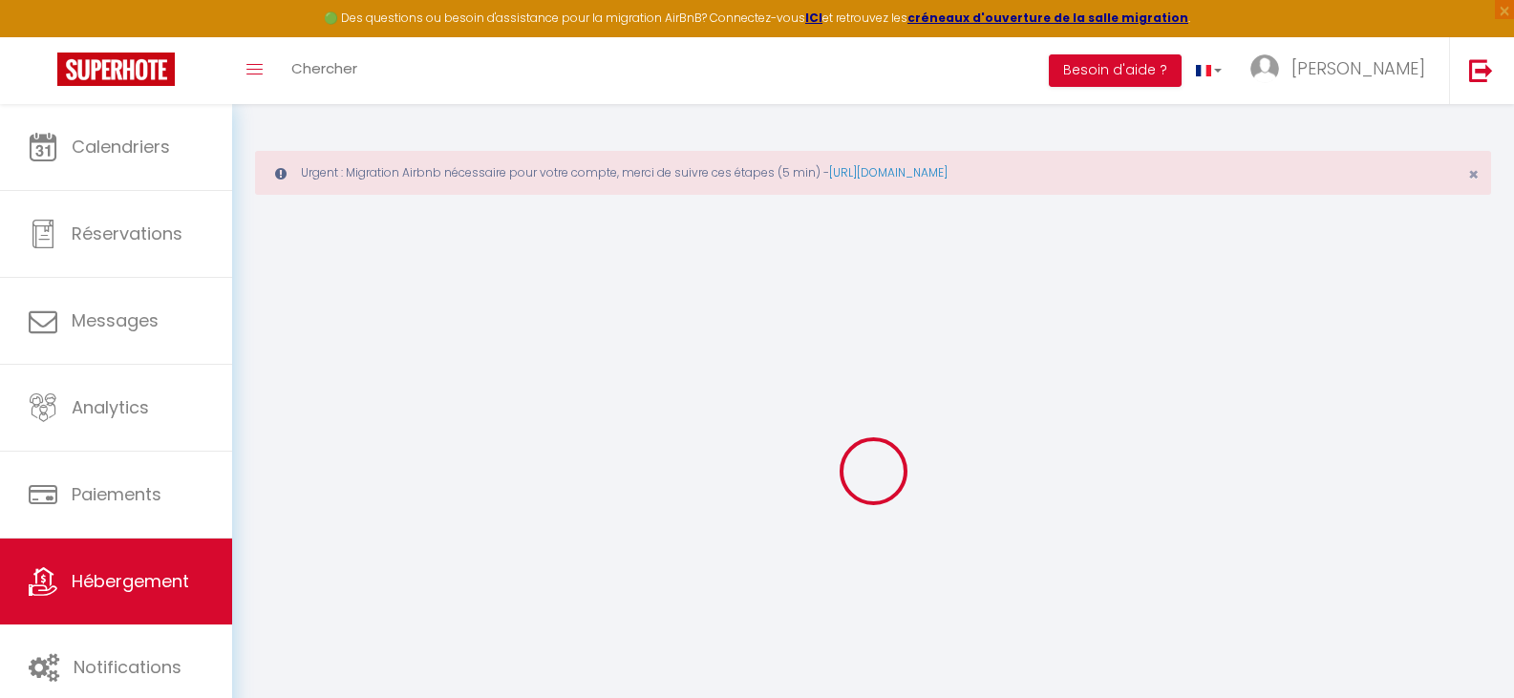
select select "6"
select select "2"
type input "65"
type input "35"
select select
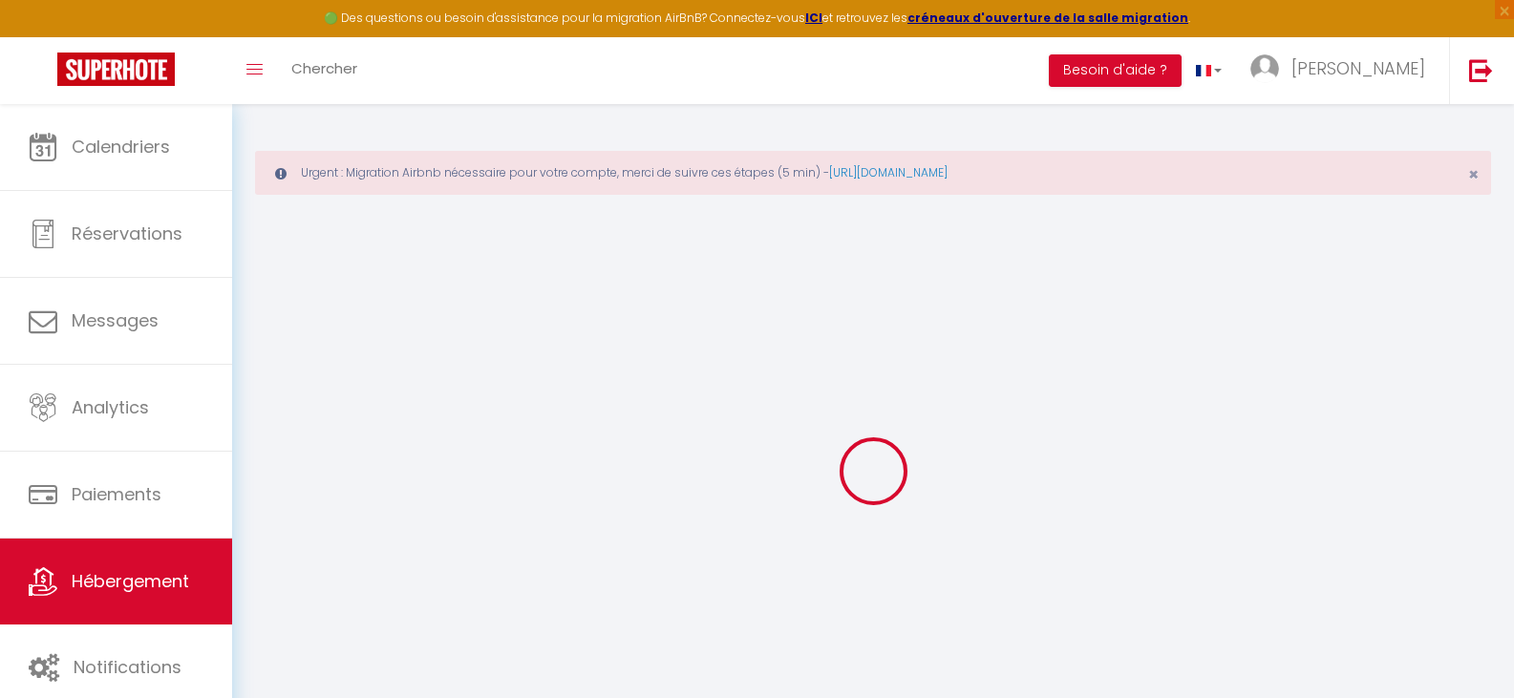
select select
type input "34500"
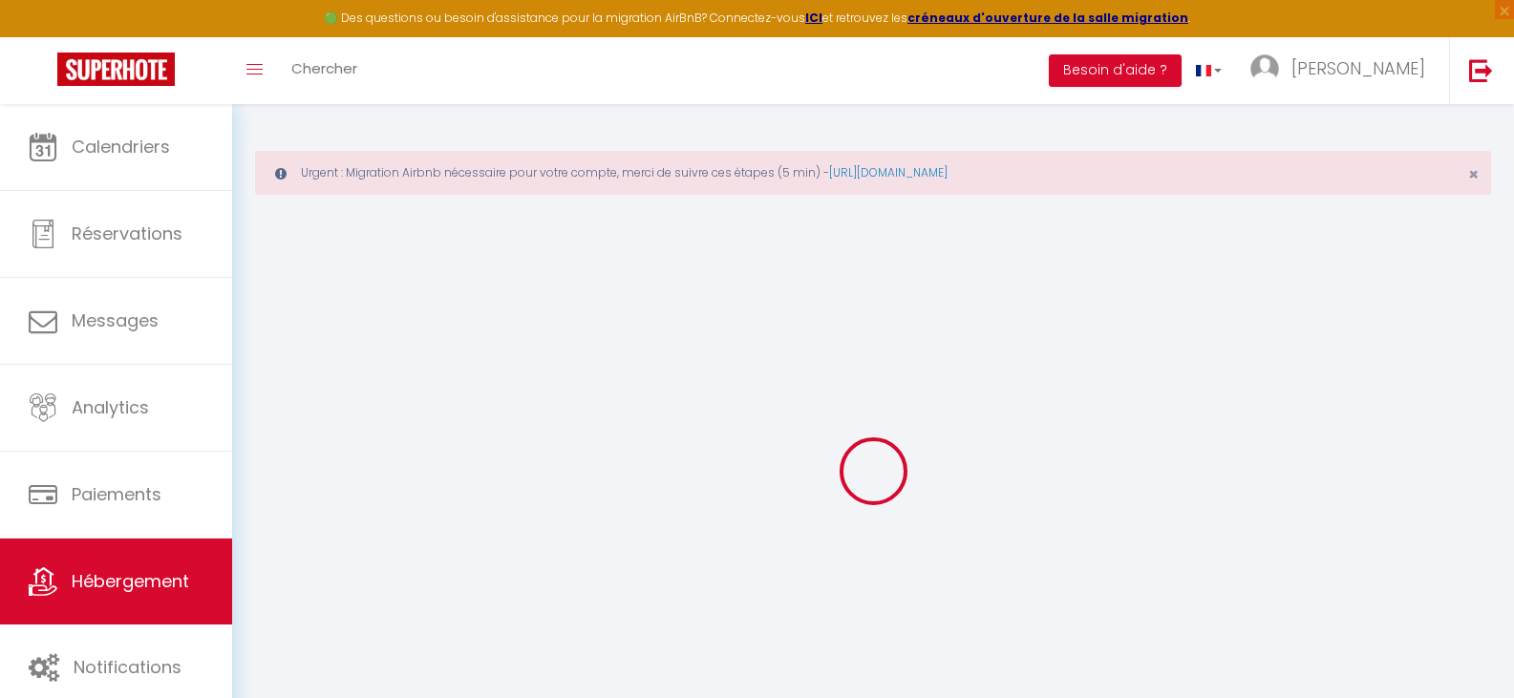
type input "Béziers"
type input "[EMAIL_ADDRESS][DOMAIN_NAME]"
select select
checkbox input "false"
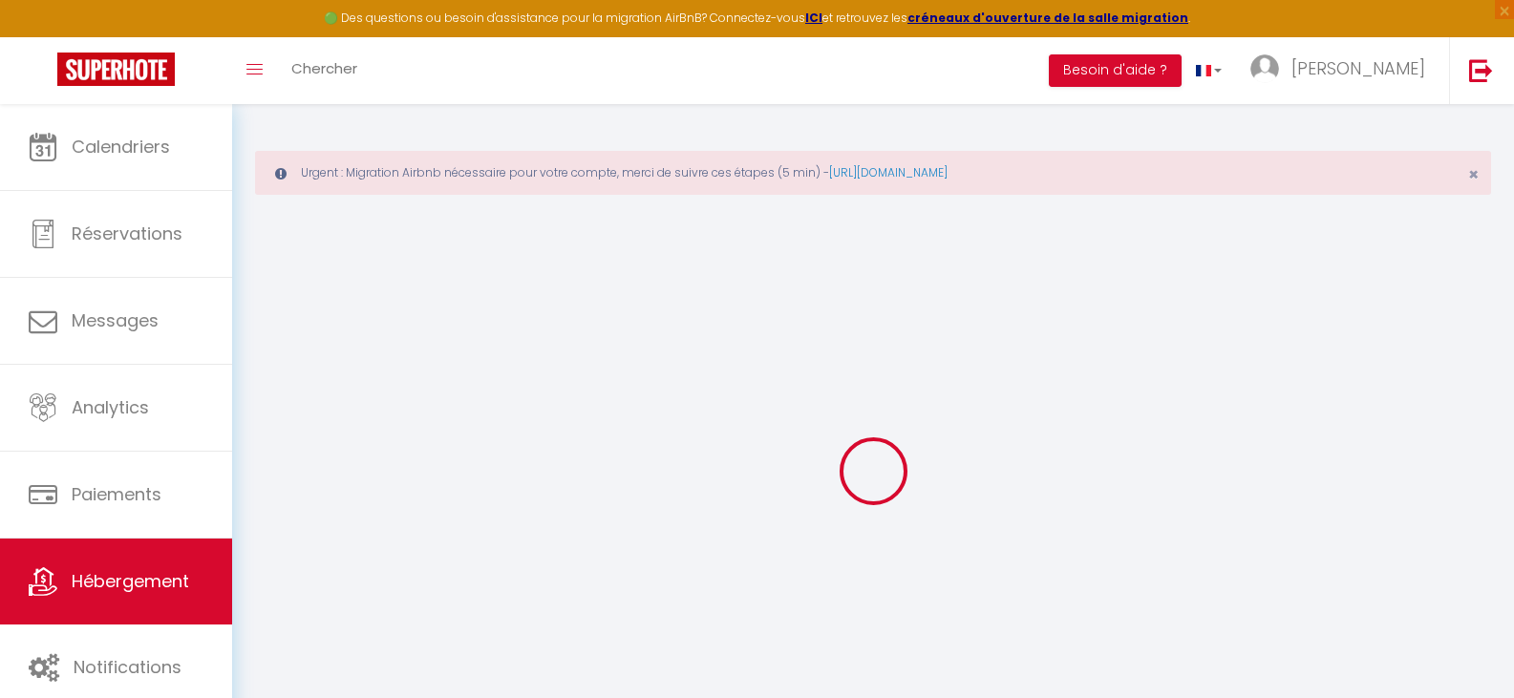
checkbox input "false"
type input "0"
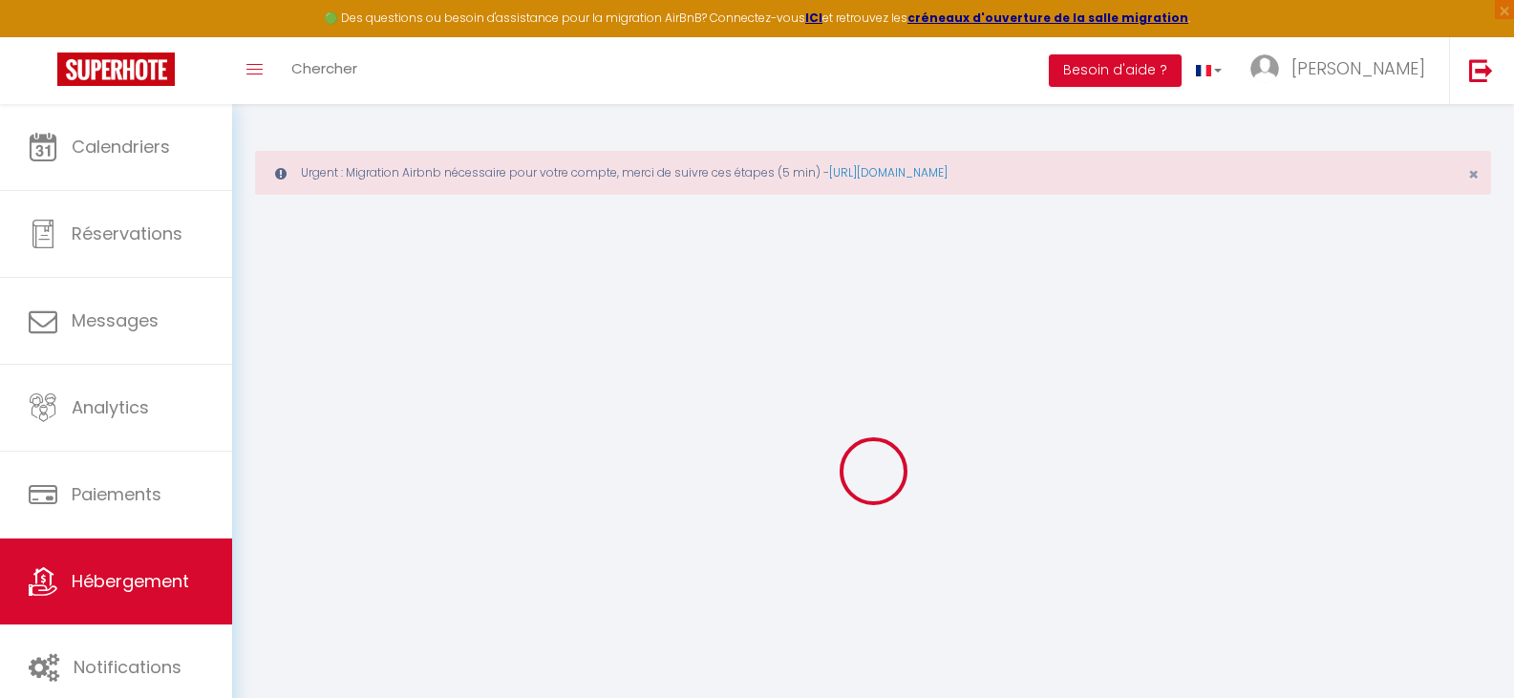
type input "0"
select select
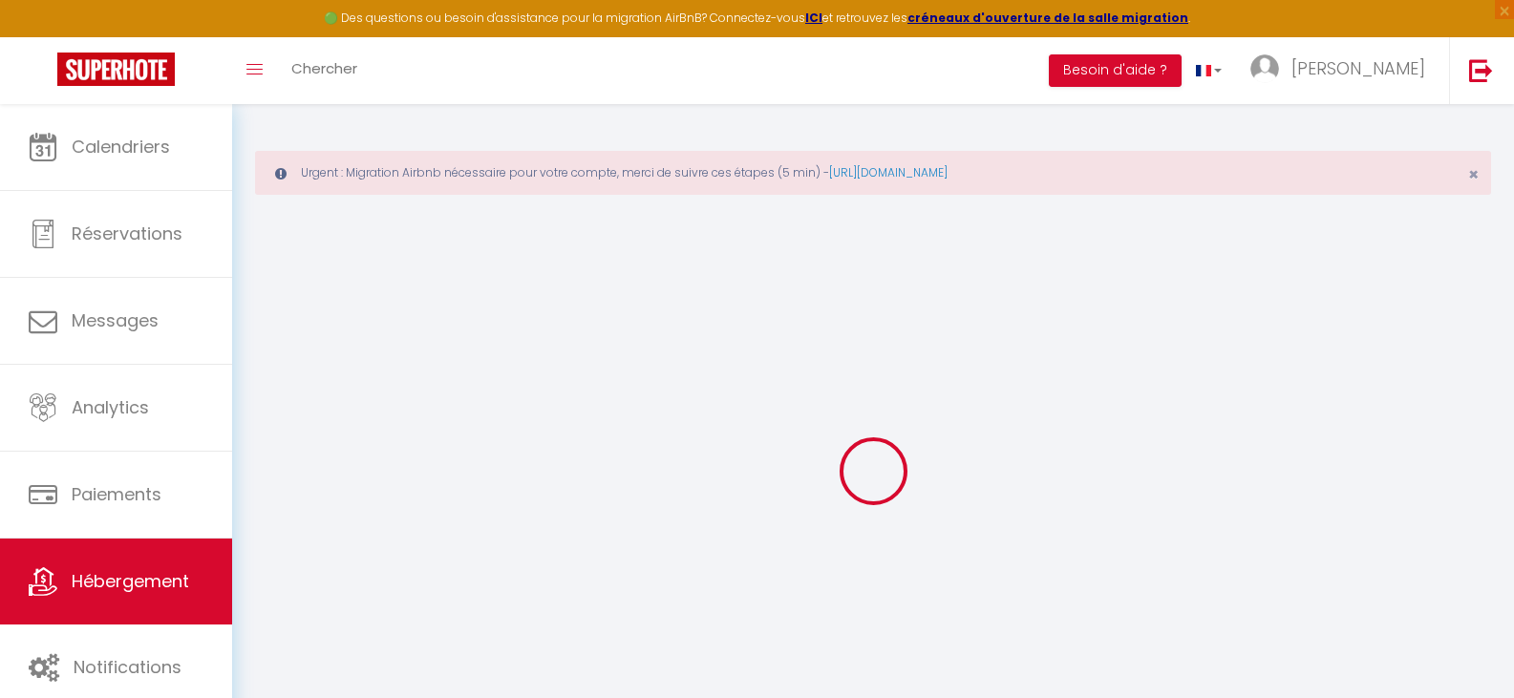
select select
checkbox input "false"
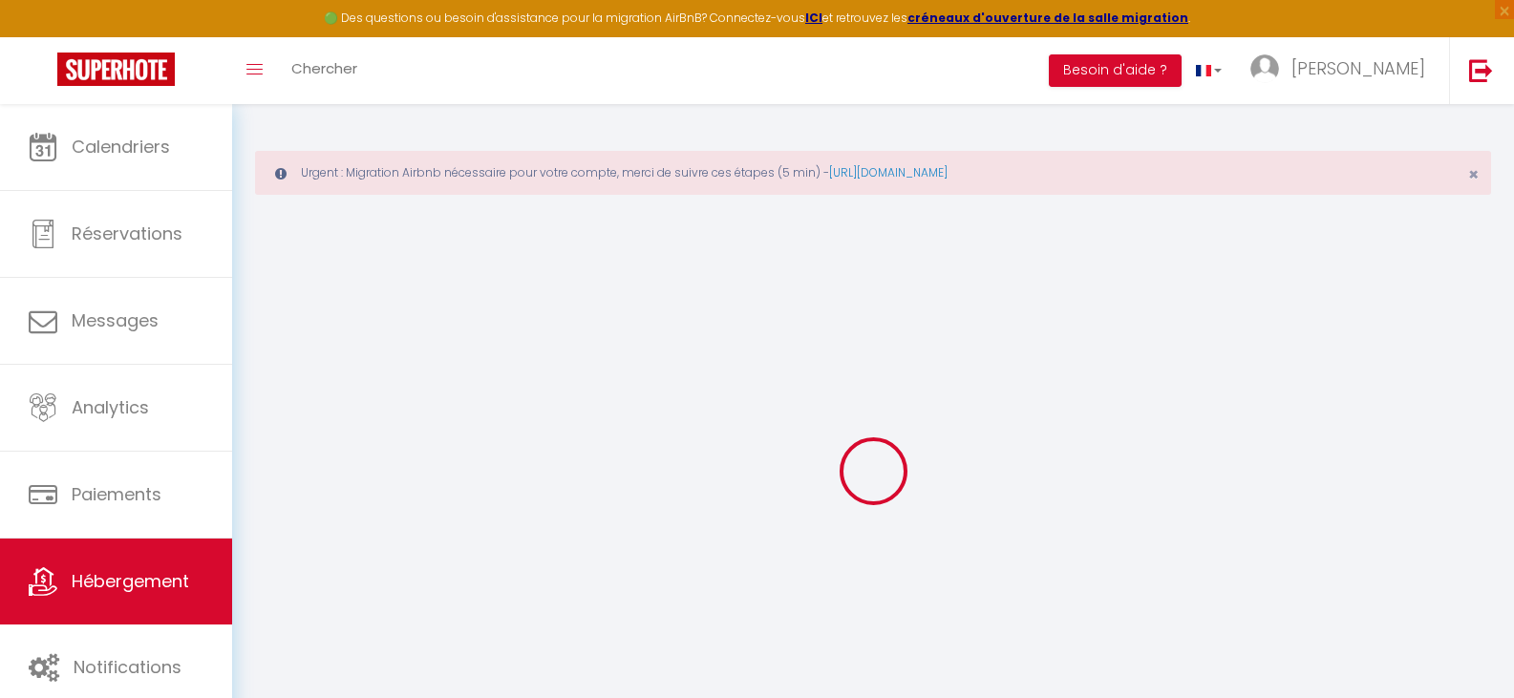
checkbox input "false"
select select
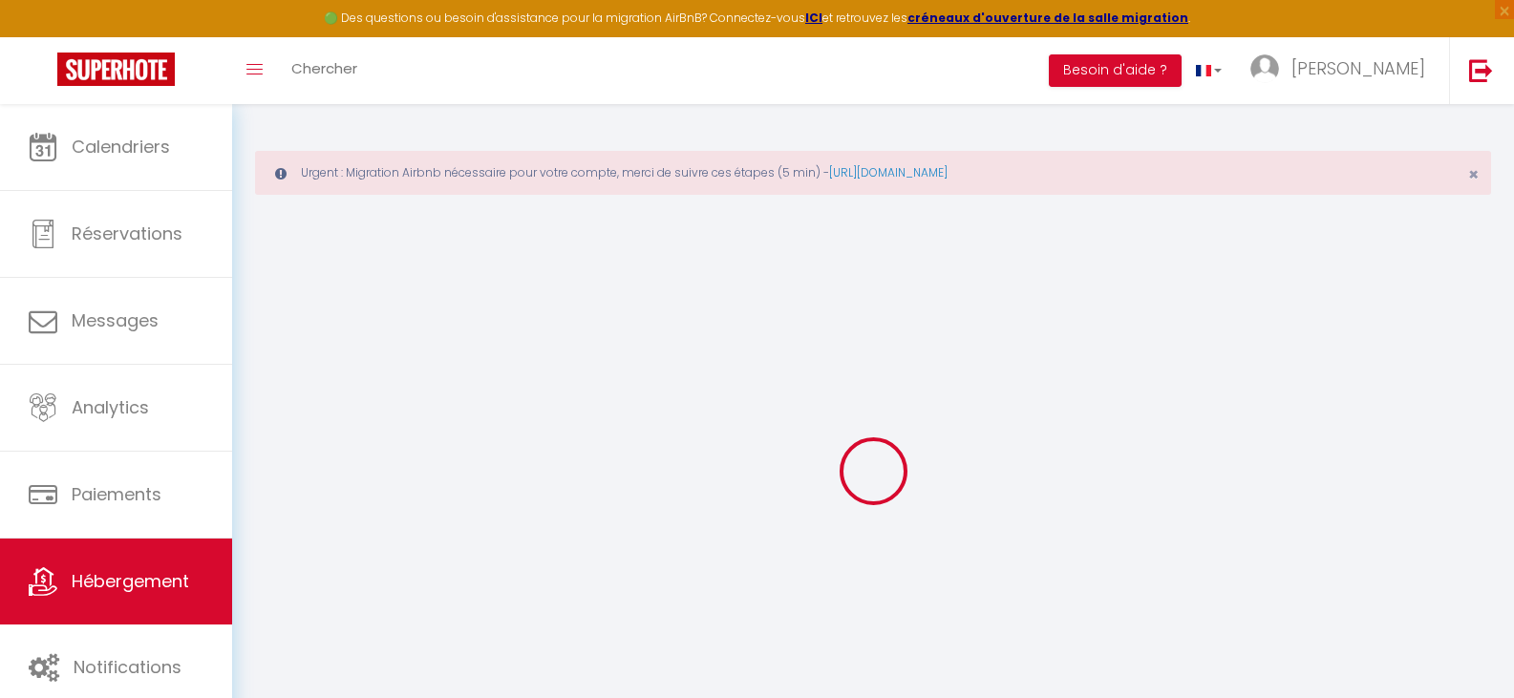
select select
checkbox input "false"
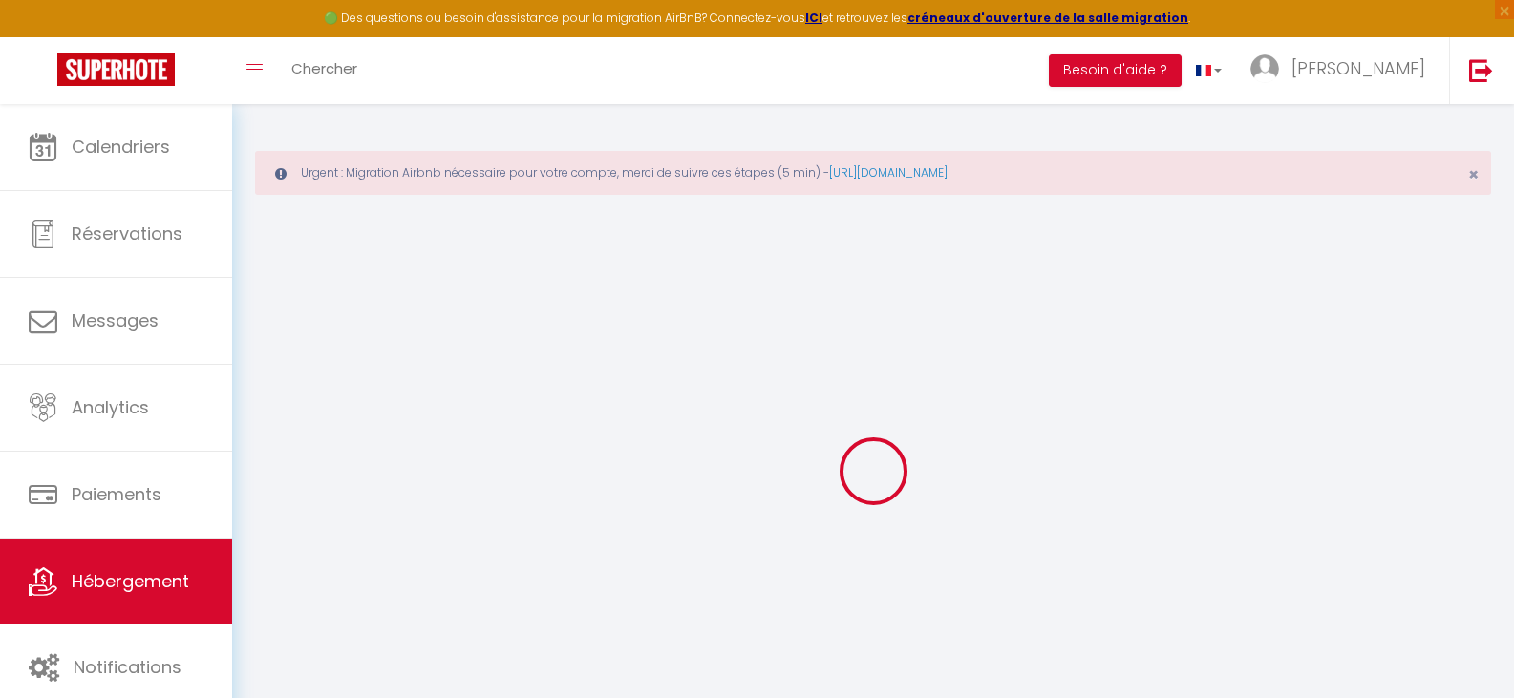
checkbox input "false"
select select
checkbox input "false"
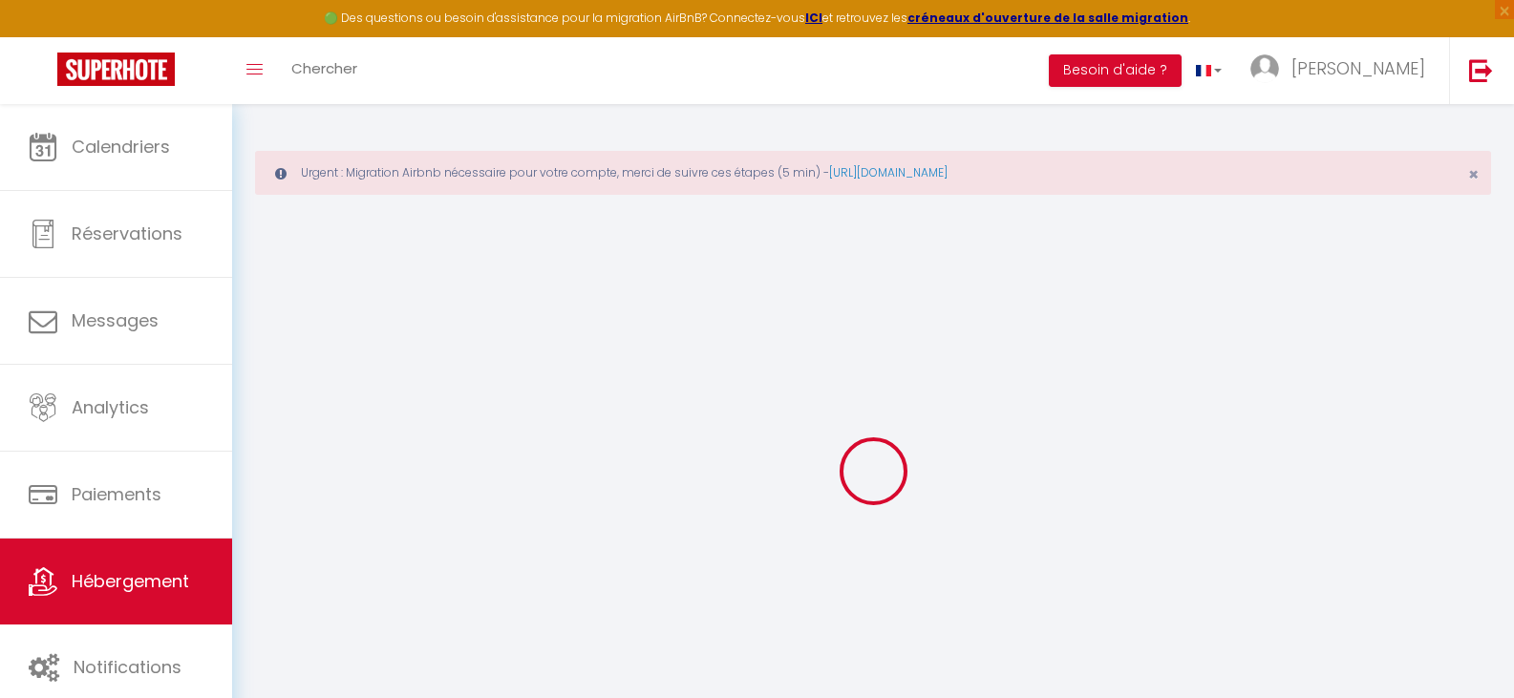
checkbox input "false"
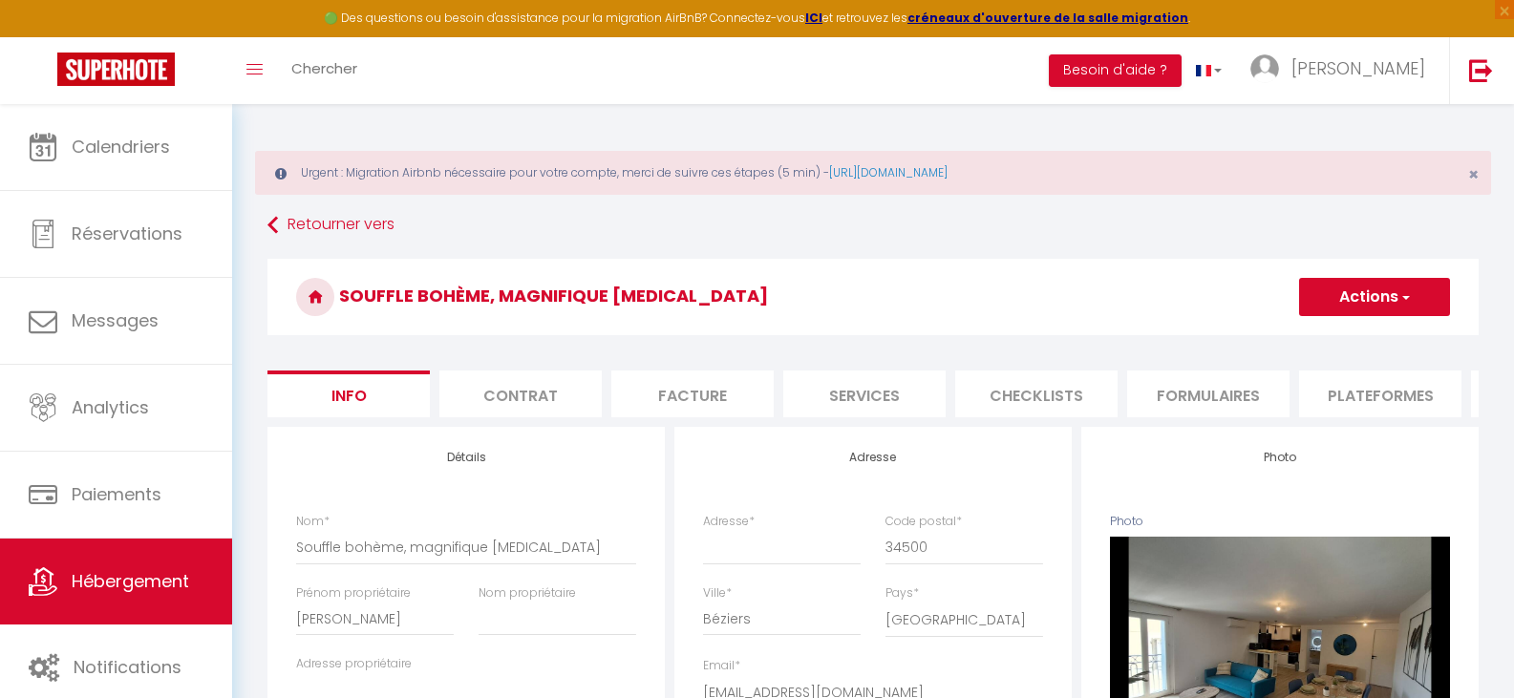
select select
checkbox input "false"
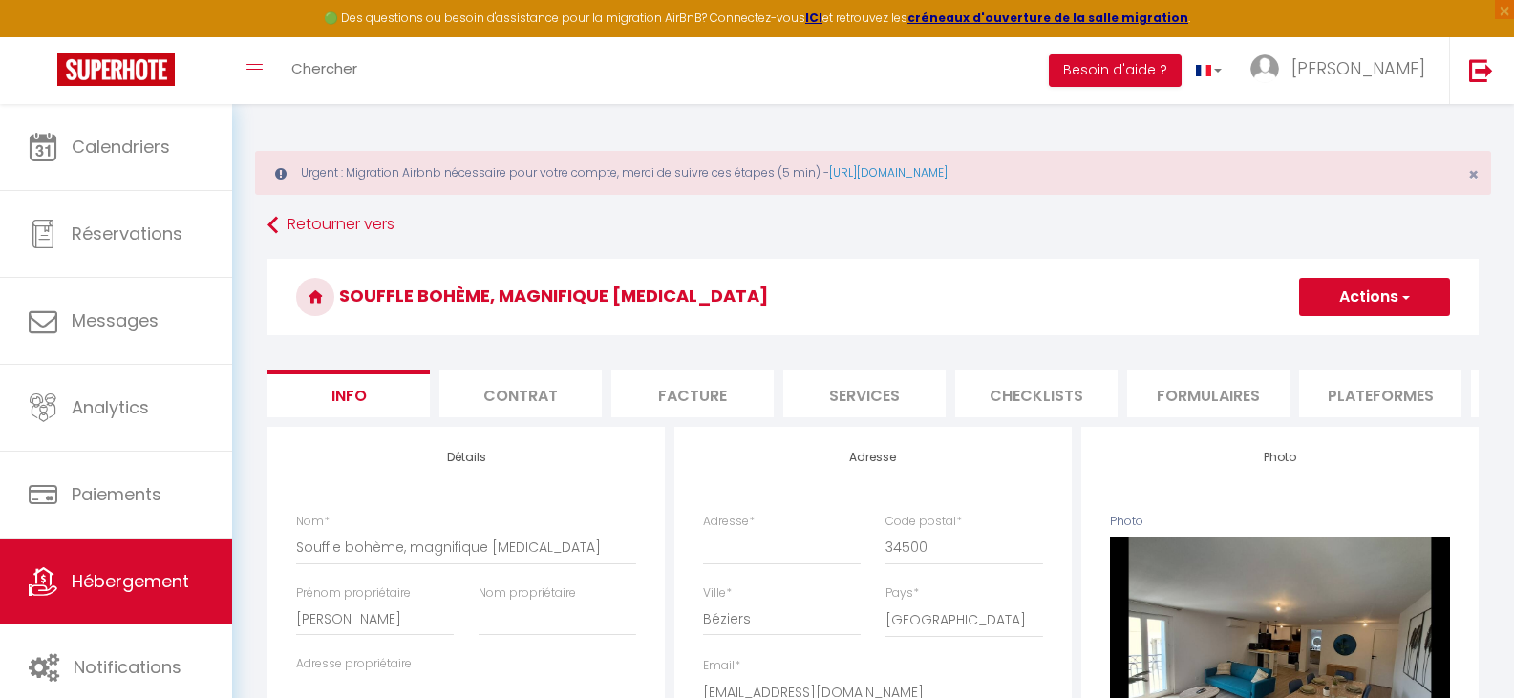
checkbox input "false"
select select "7191-1442772777708645831"
click at [1364, 304] on button "Actions" at bounding box center [1374, 297] width 151 height 38
click at [1357, 396] on li "Plateformes" at bounding box center [1380, 394] width 162 height 47
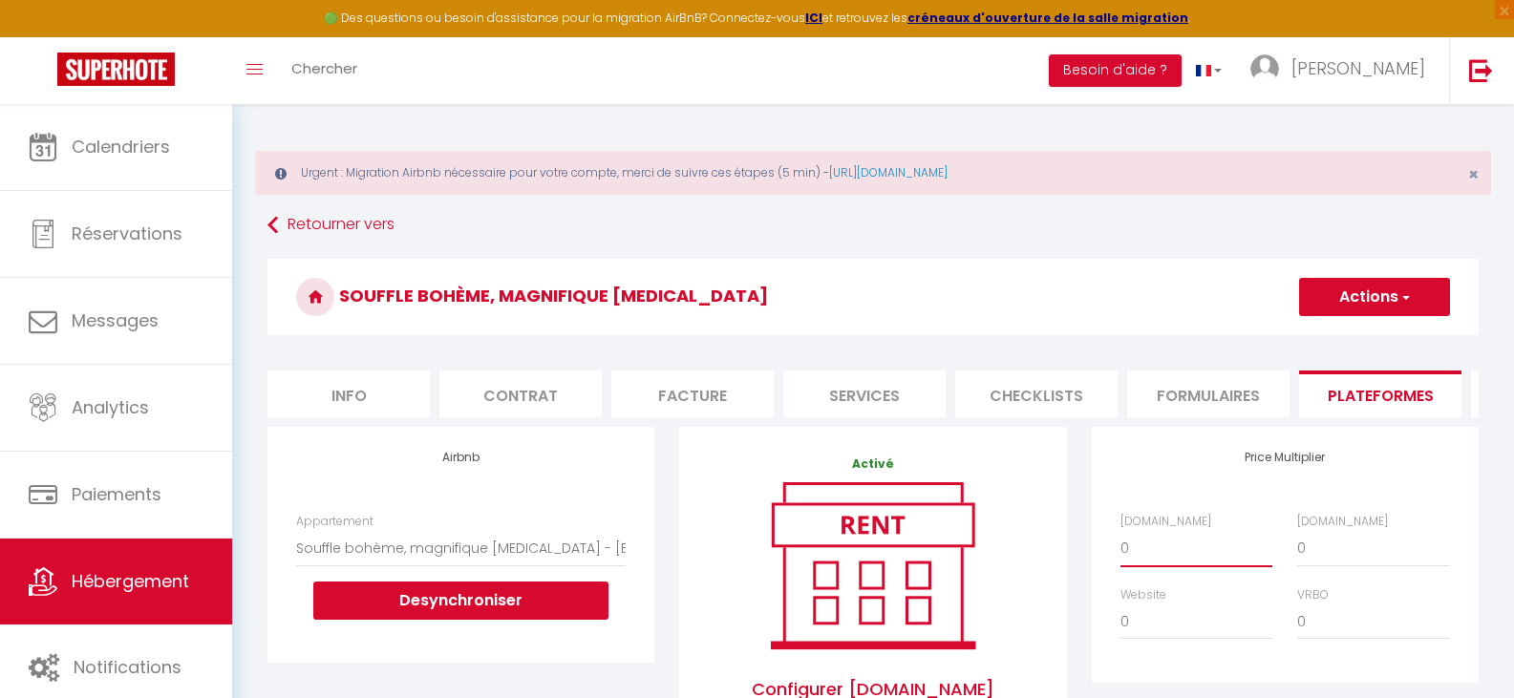
click at [1163, 556] on select "0 + 1 % + 2 % + 3 % + 4 % + 5 % + 6 % + 7 % + 8 % + 9 %" at bounding box center [1197, 548] width 152 height 36
select select "+ 15 %"
click at [1121, 545] on select "0 + 1 % + 2 % + 3 % + 4 % + 5 % + 6 % + 7 % + 8 % + 9 %" at bounding box center [1197, 548] width 152 height 36
click at [1325, 562] on select "0 + 1 % + 2 % + 3 % + 4 % + 5 % + 6 % + 7 % + 8 % + 9 %" at bounding box center [1373, 548] width 152 height 36
select select "+ 18 %"
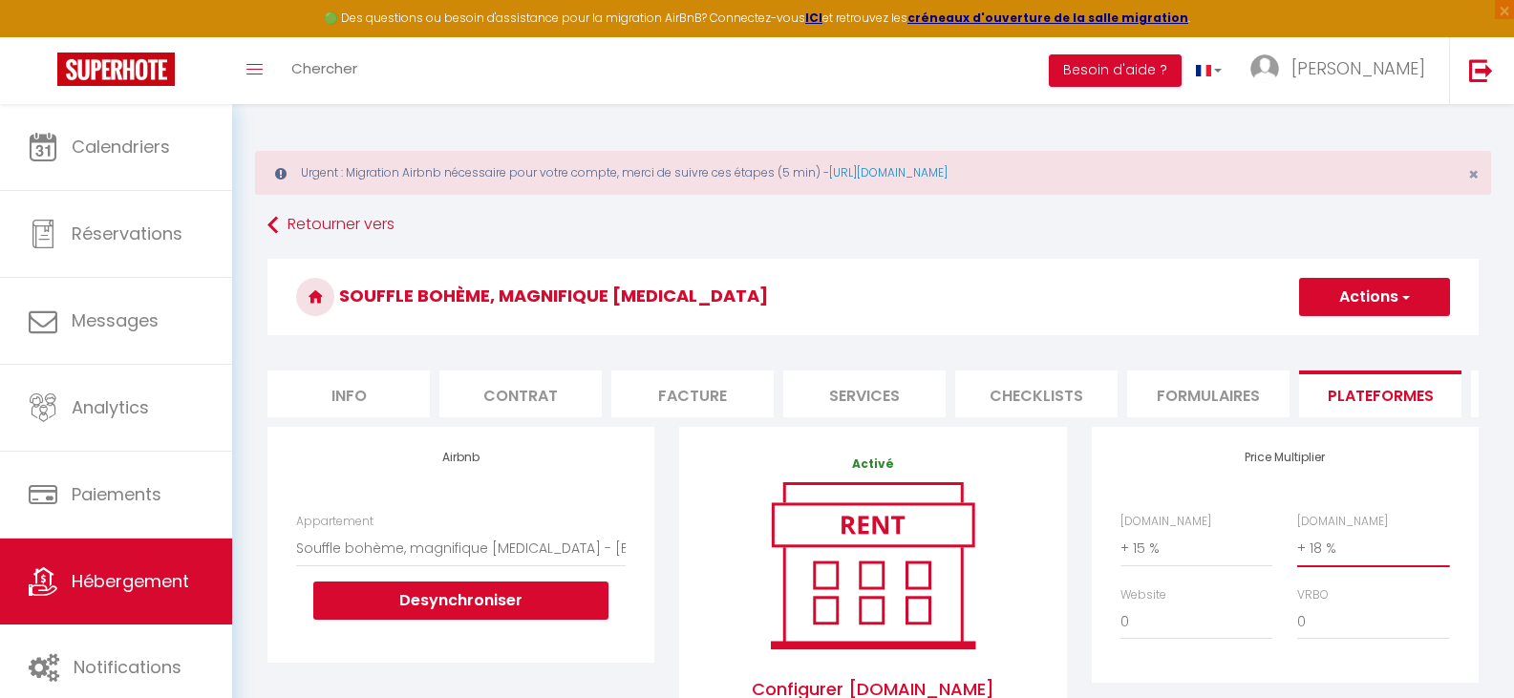
click at [1297, 545] on select "0 + 1 % + 2 % + 3 % + 4 % + 5 % + 6 % + 7 % + 8 % + 9 %" at bounding box center [1373, 548] width 152 height 36
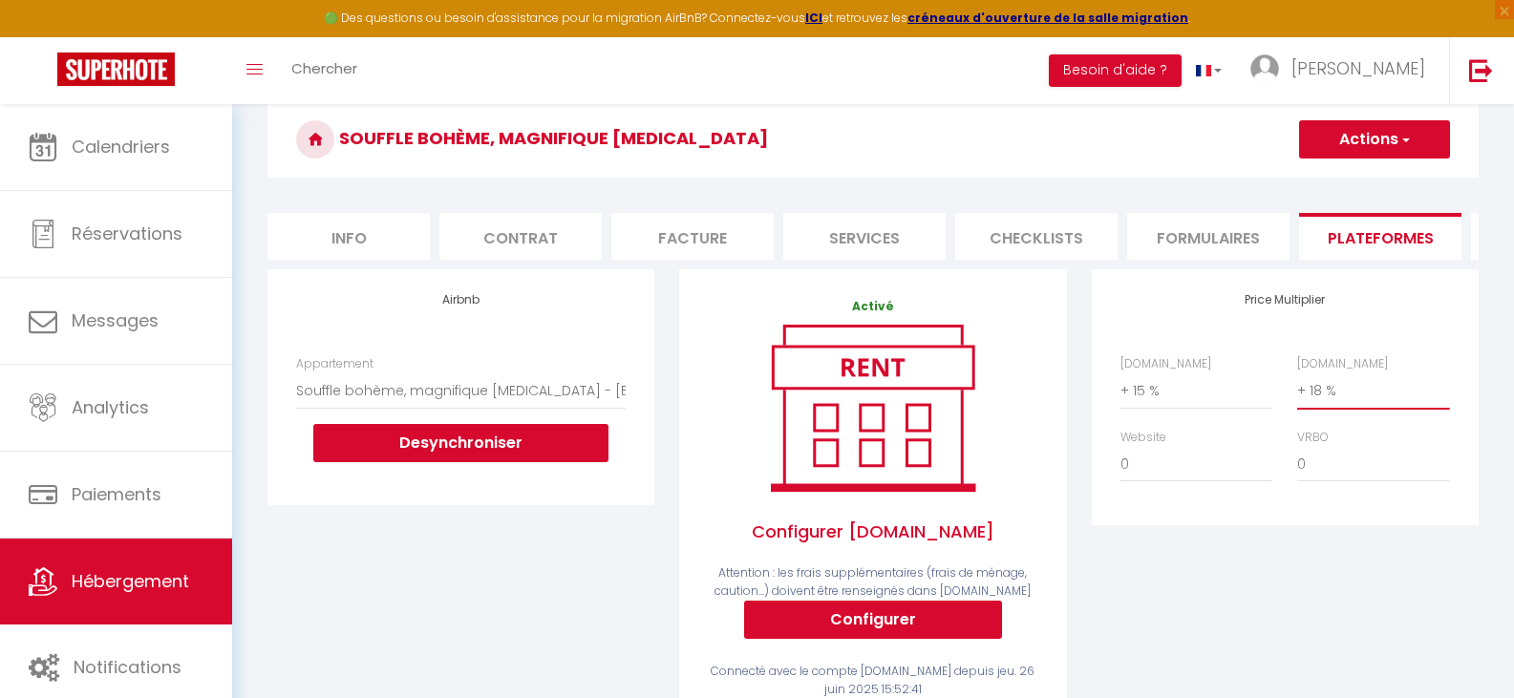
scroll to position [156, 0]
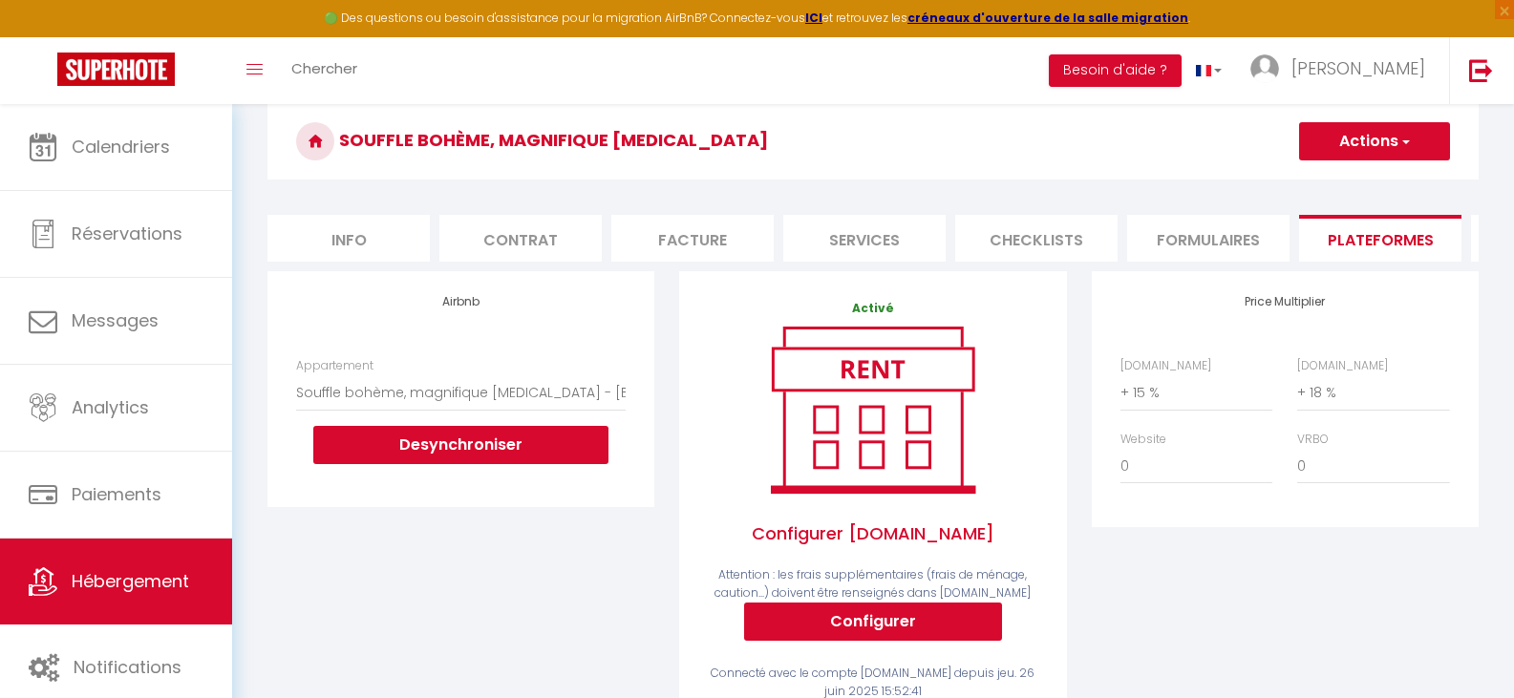
click at [1374, 139] on button "Actions" at bounding box center [1374, 141] width 151 height 38
click at [1357, 182] on link "Enregistrer" at bounding box center [1373, 183] width 151 height 25
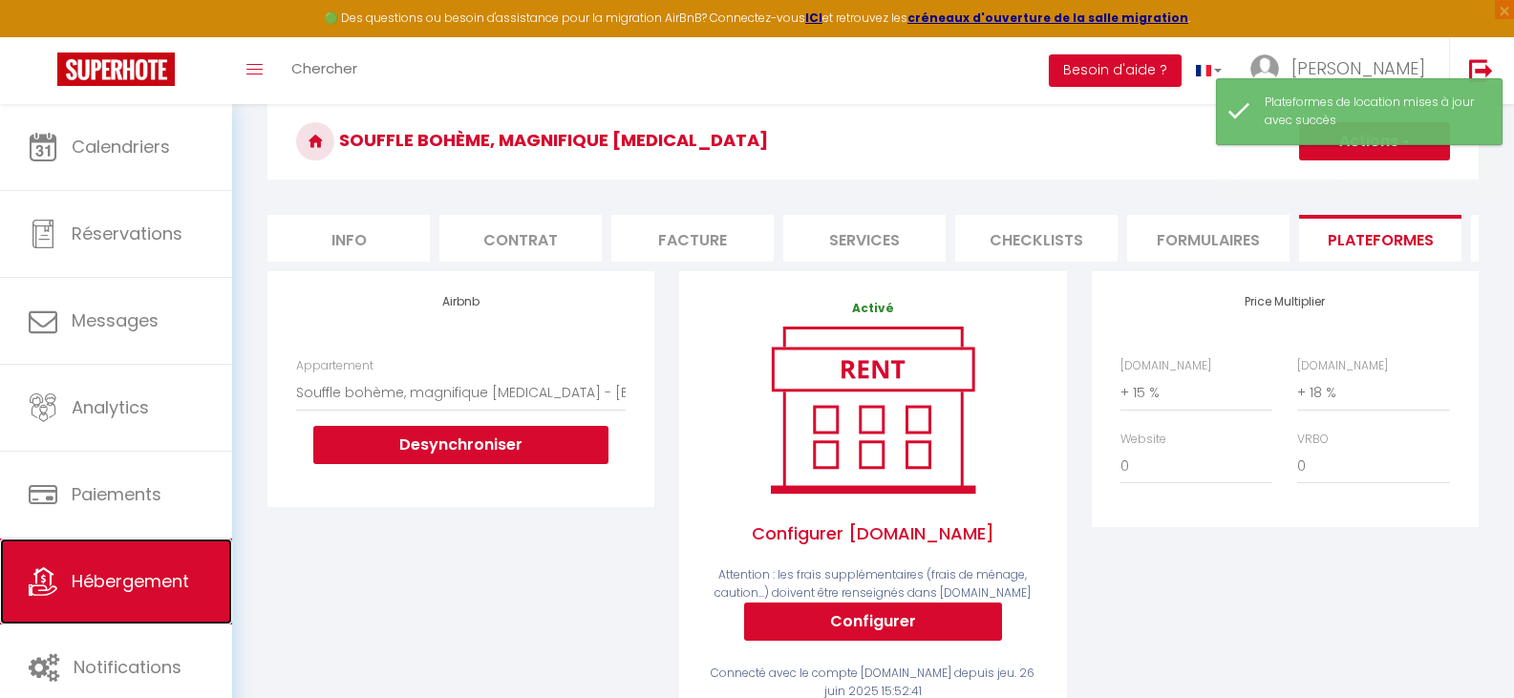
click at [136, 596] on link "Hébergement" at bounding box center [116, 582] width 232 height 86
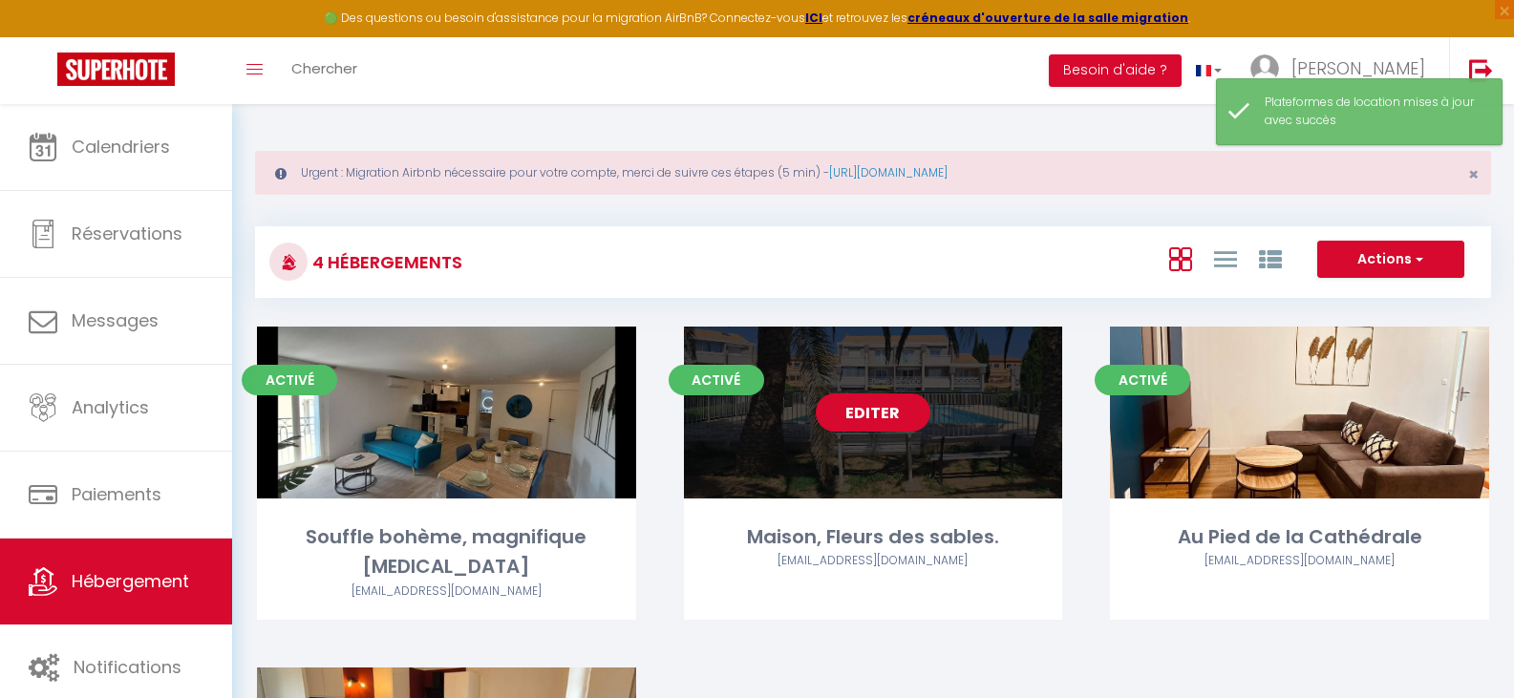
click at [929, 451] on div "Editer" at bounding box center [873, 413] width 379 height 172
select select "3"
select select "2"
select select "1"
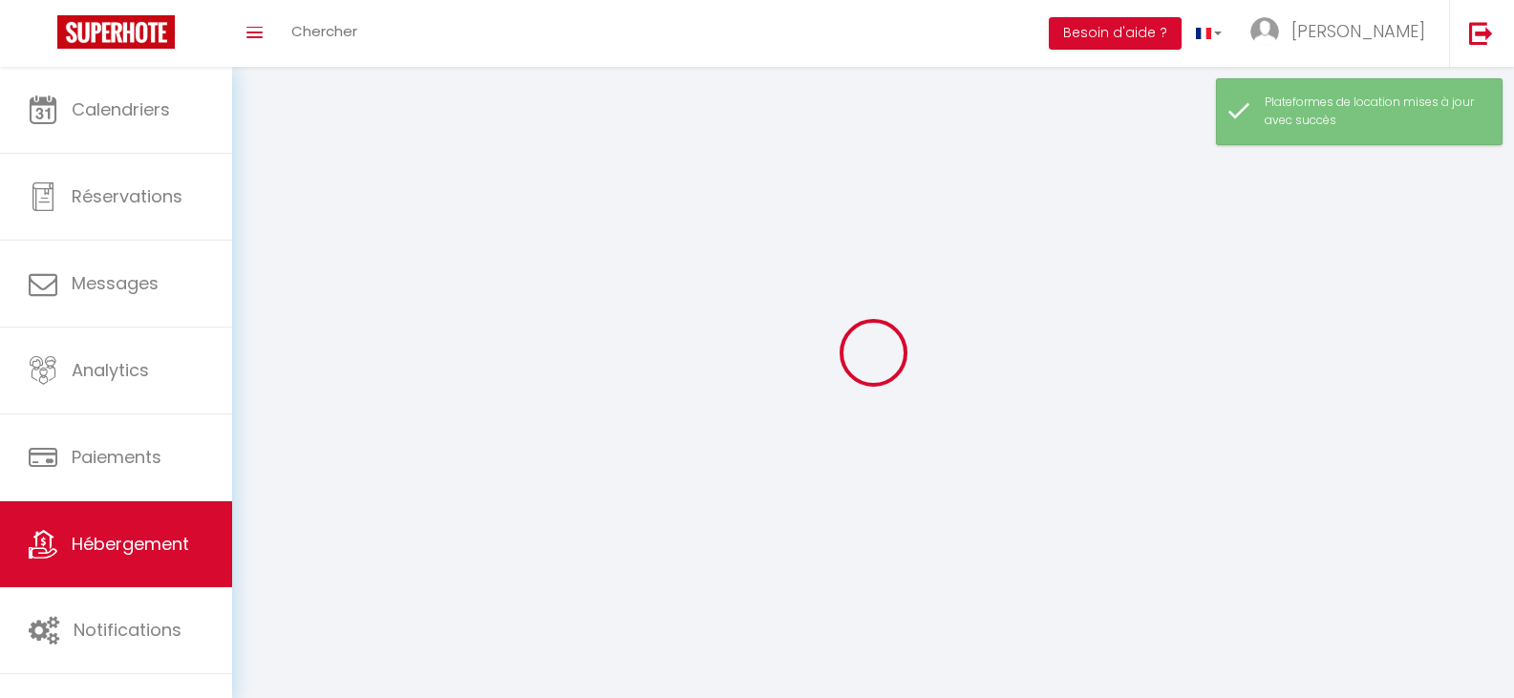
select select
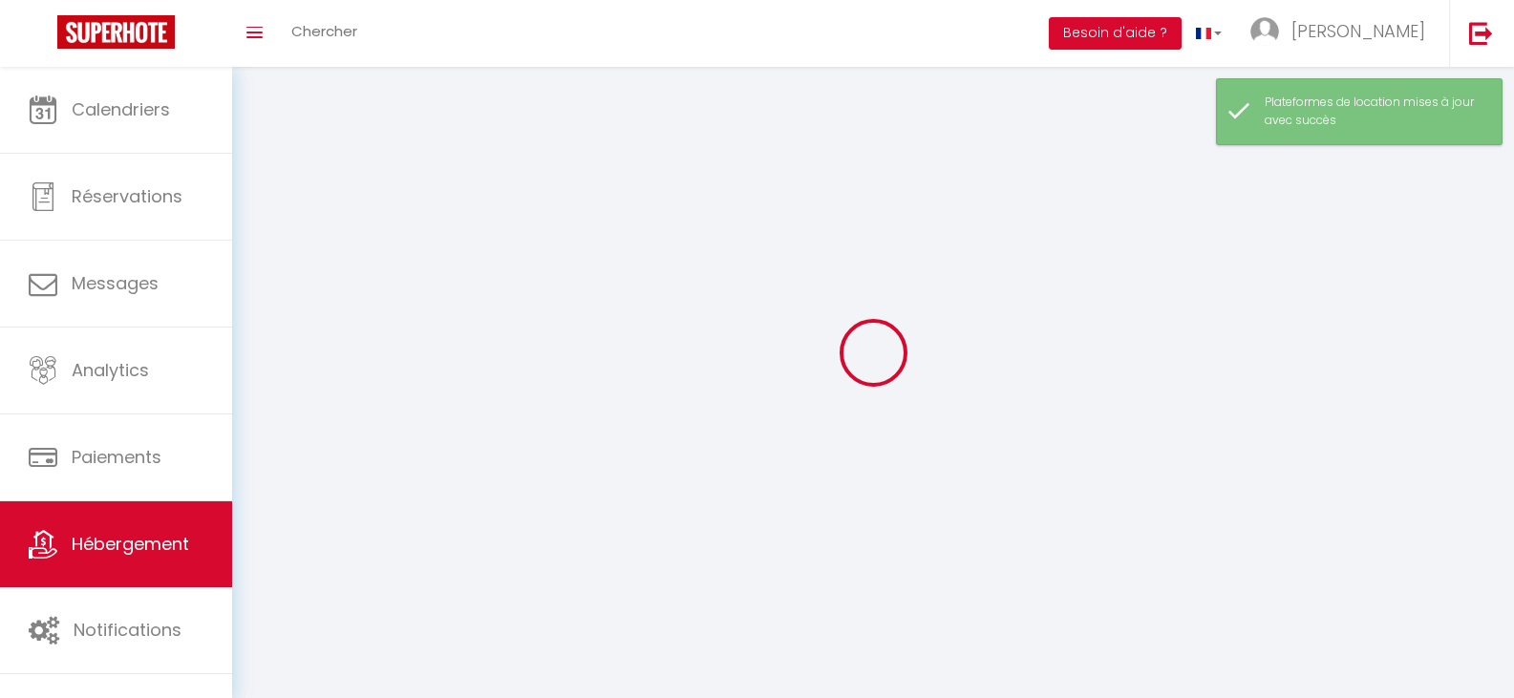
select select
checkbox input "false"
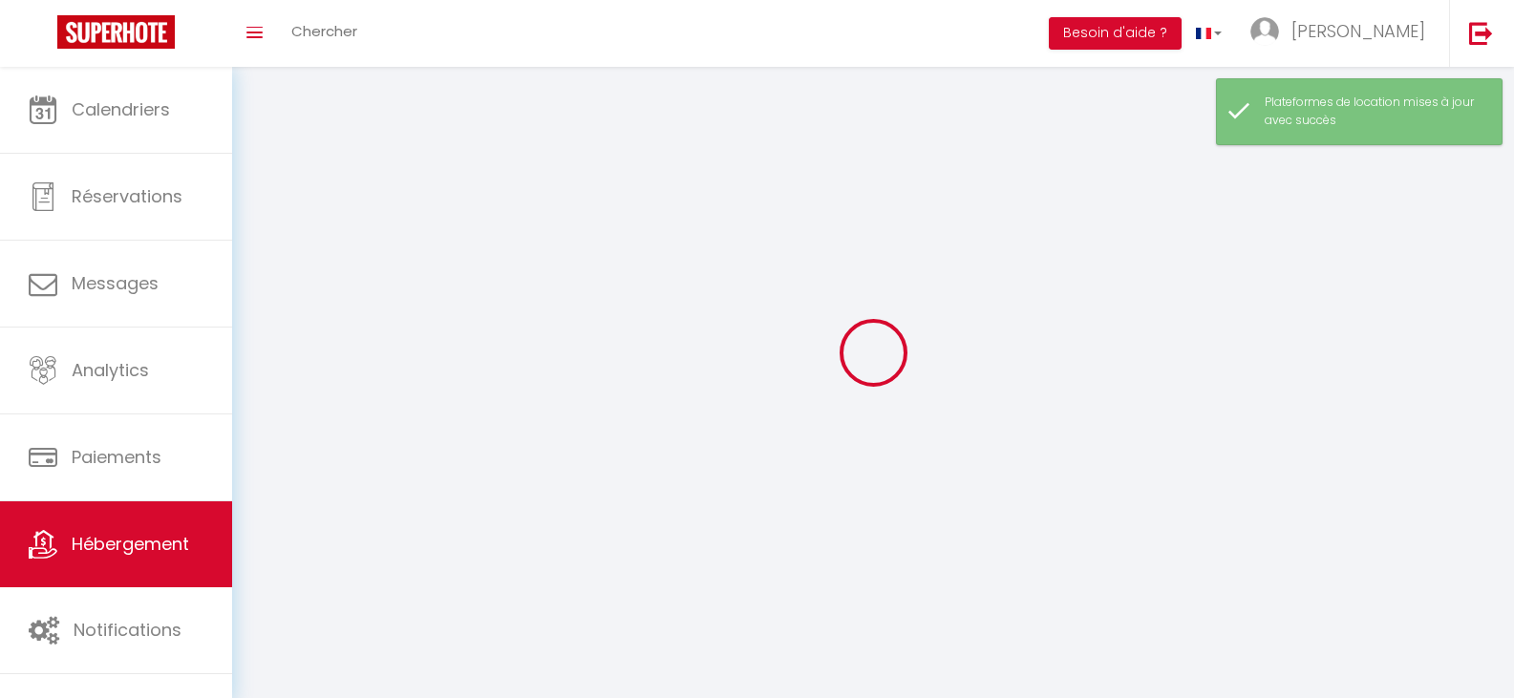
select select
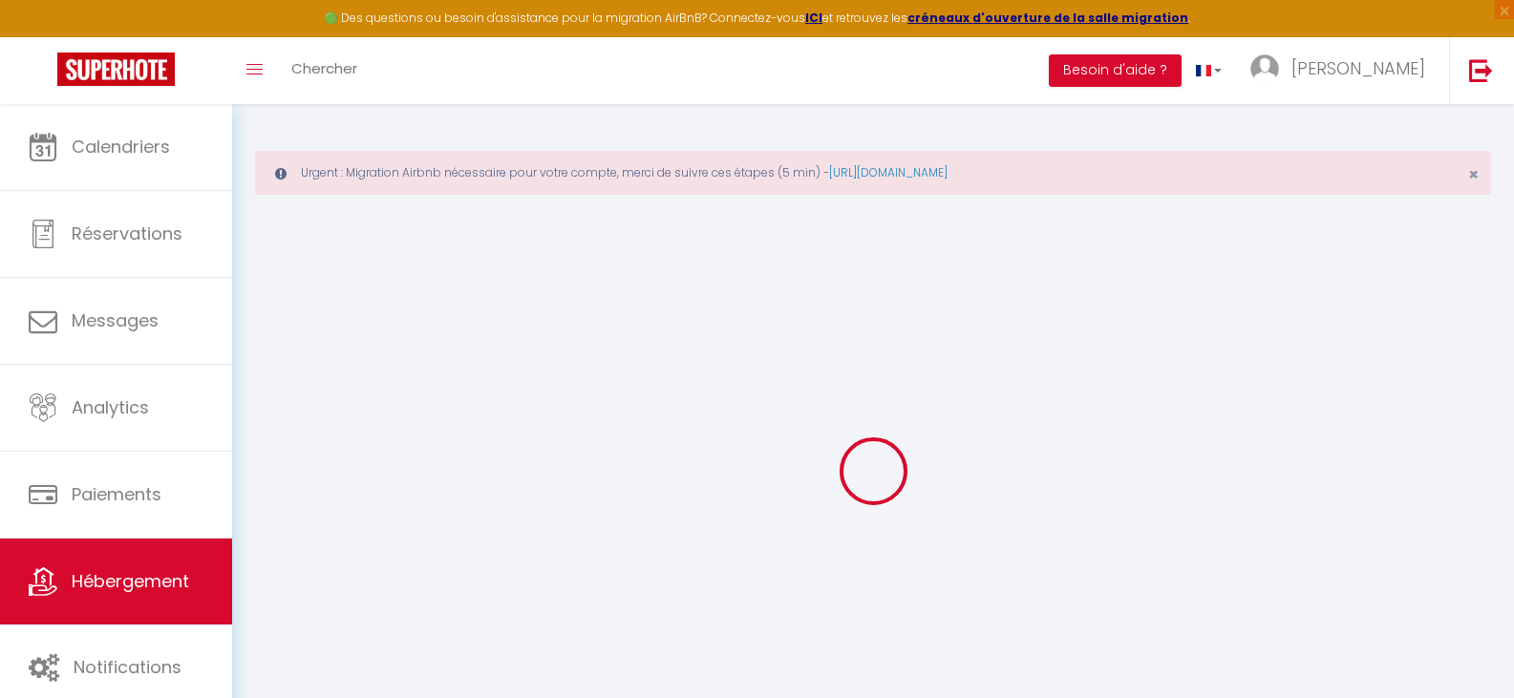
select select "7191-1413857012272398818"
select select
checkbox input "false"
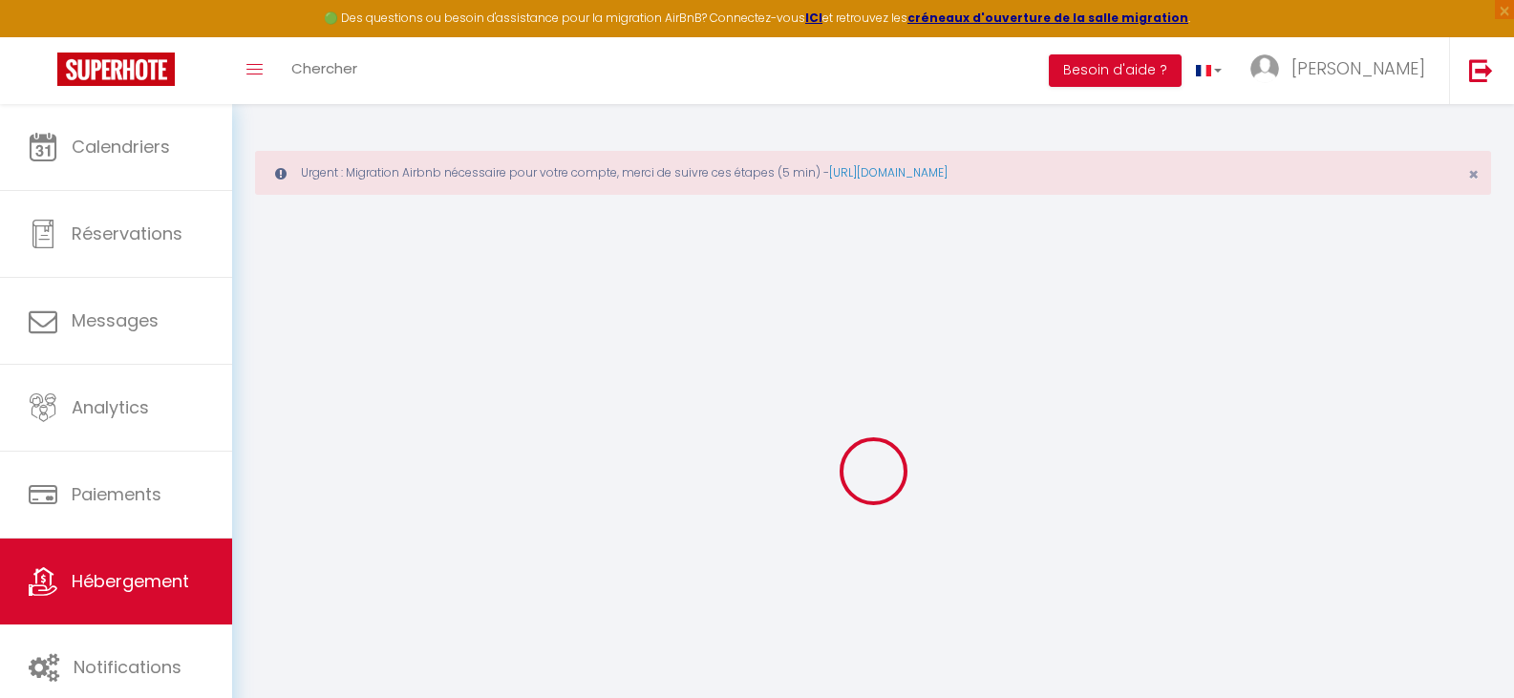
checkbox input "false"
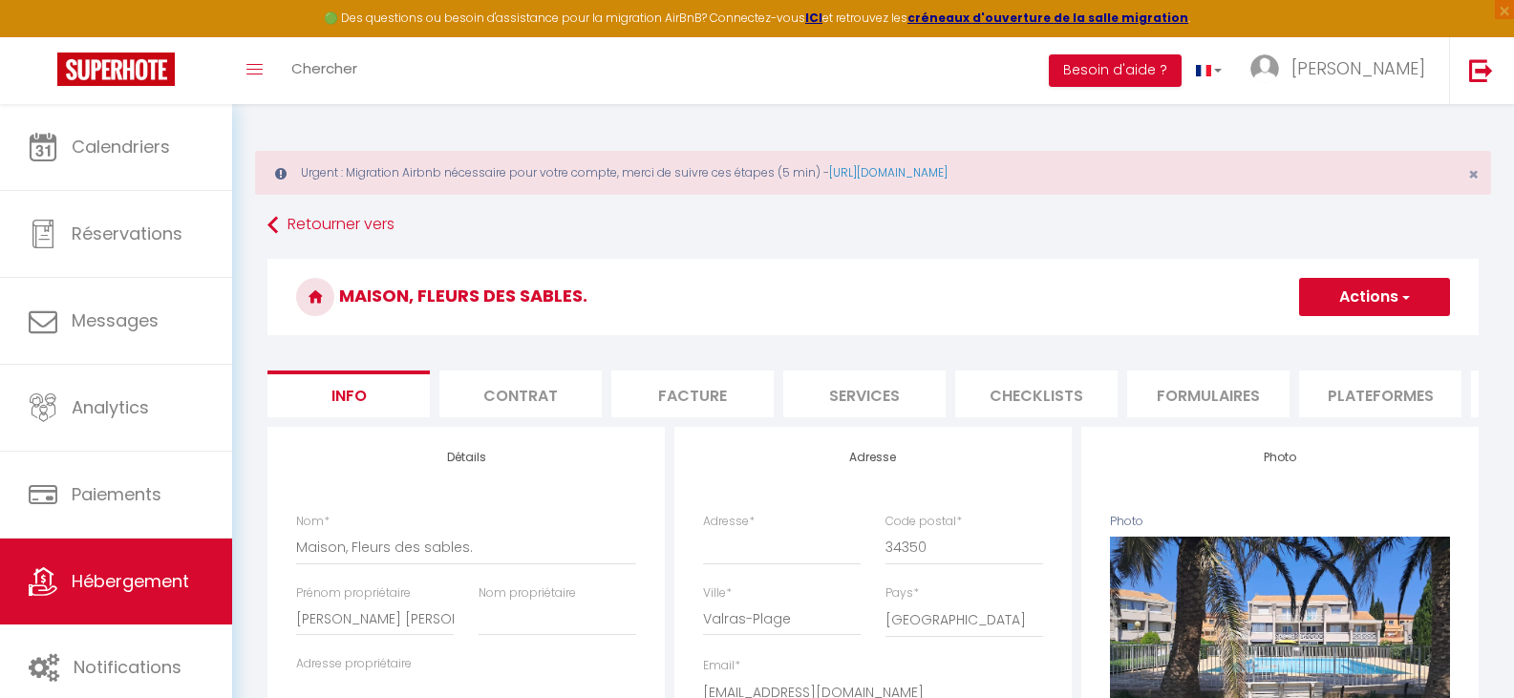
click at [1390, 394] on li "Plateformes" at bounding box center [1380, 394] width 162 height 47
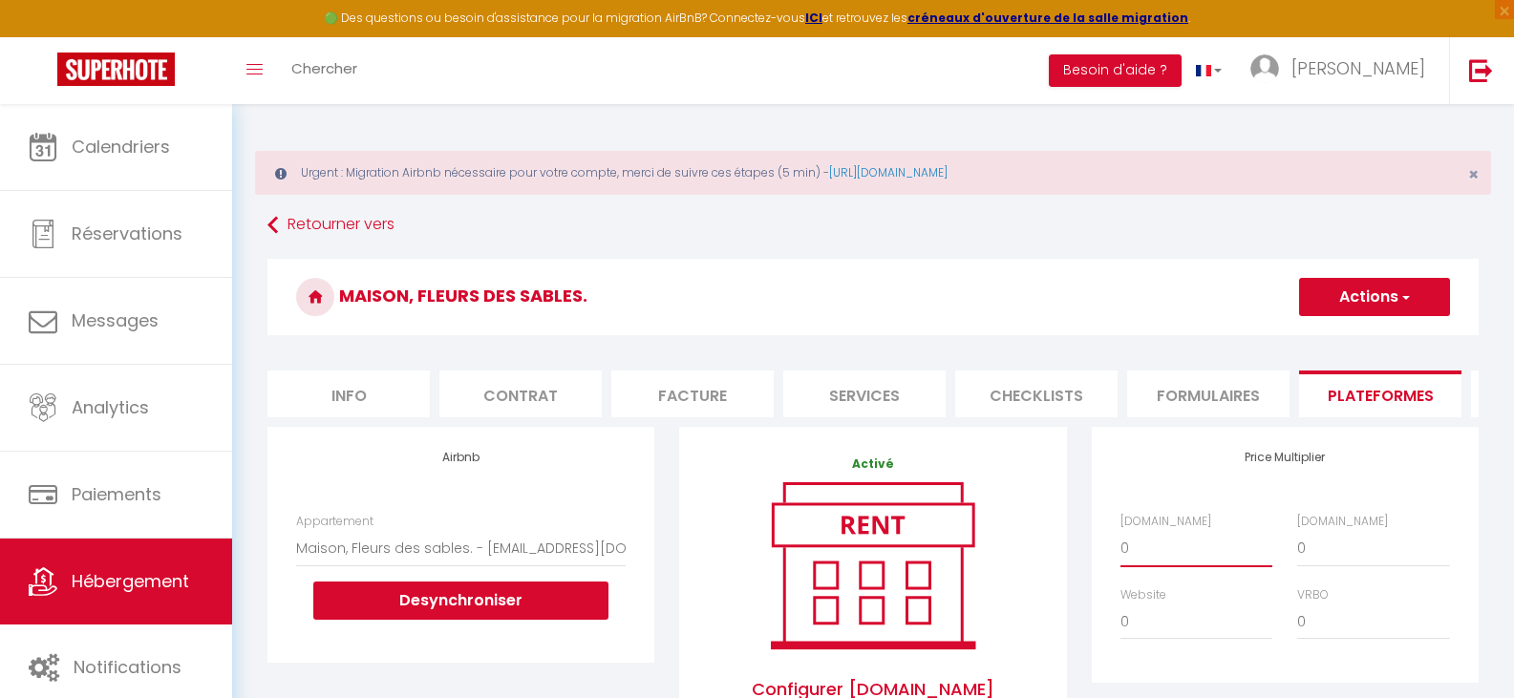
click at [1168, 552] on select "0 + 1 % + 2 % + 3 % + 4 % + 5 % + 6 % + 7 % + 8 % + 9 %" at bounding box center [1197, 548] width 152 height 36
select select "+ 15 %"
click at [1121, 545] on select "0 + 1 % + 2 % + 3 % + 4 % + 5 % + 6 % + 7 % + 8 % + 9 %" at bounding box center [1197, 548] width 152 height 36
click at [1333, 564] on select "0 + 1 % + 2 % + 3 % + 4 % + 5 % + 6 % + 7 % + 8 % + 9 %" at bounding box center [1373, 548] width 152 height 36
select select "+ 18 %"
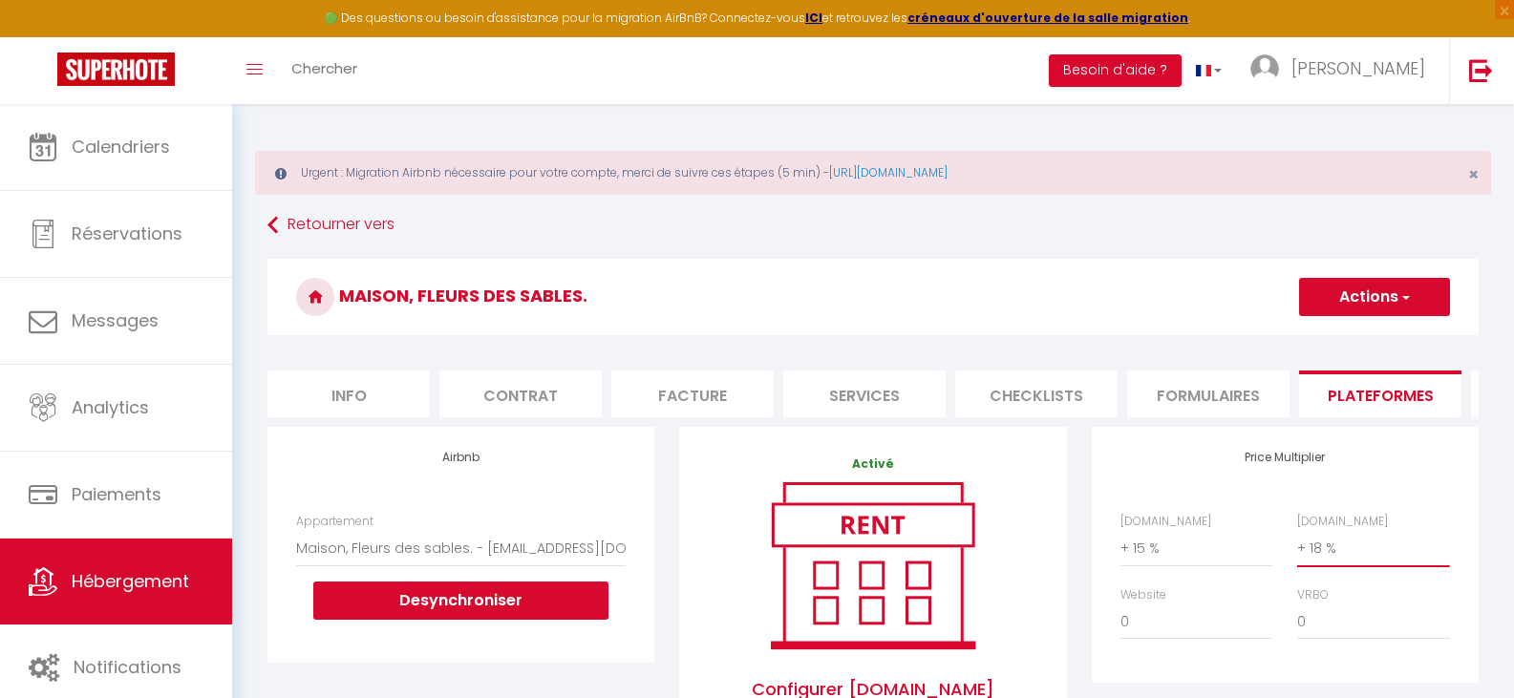
click at [1297, 545] on select "0 + 1 % + 2 % + 3 % + 4 % + 5 % + 6 % + 7 % + 8 % + 9 %" at bounding box center [1373, 548] width 152 height 36
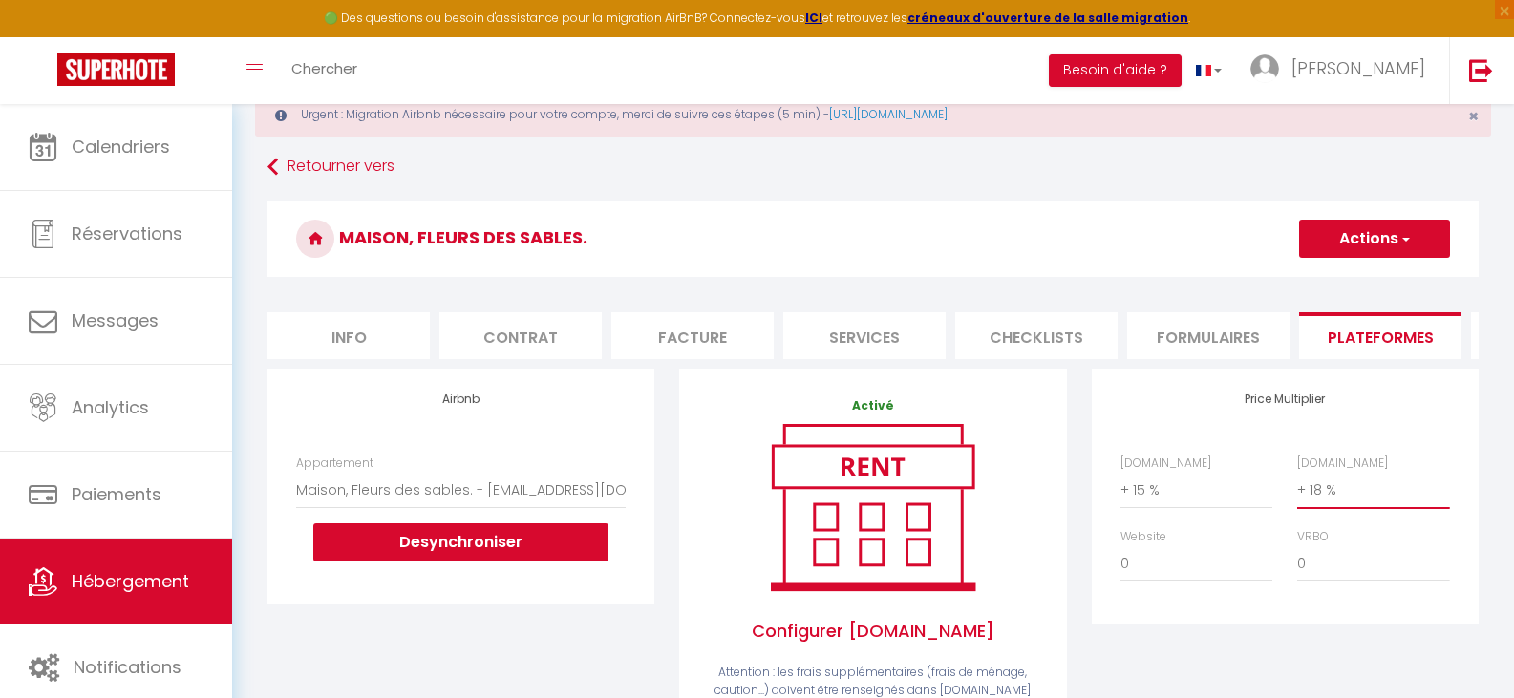
scroll to position [53, 0]
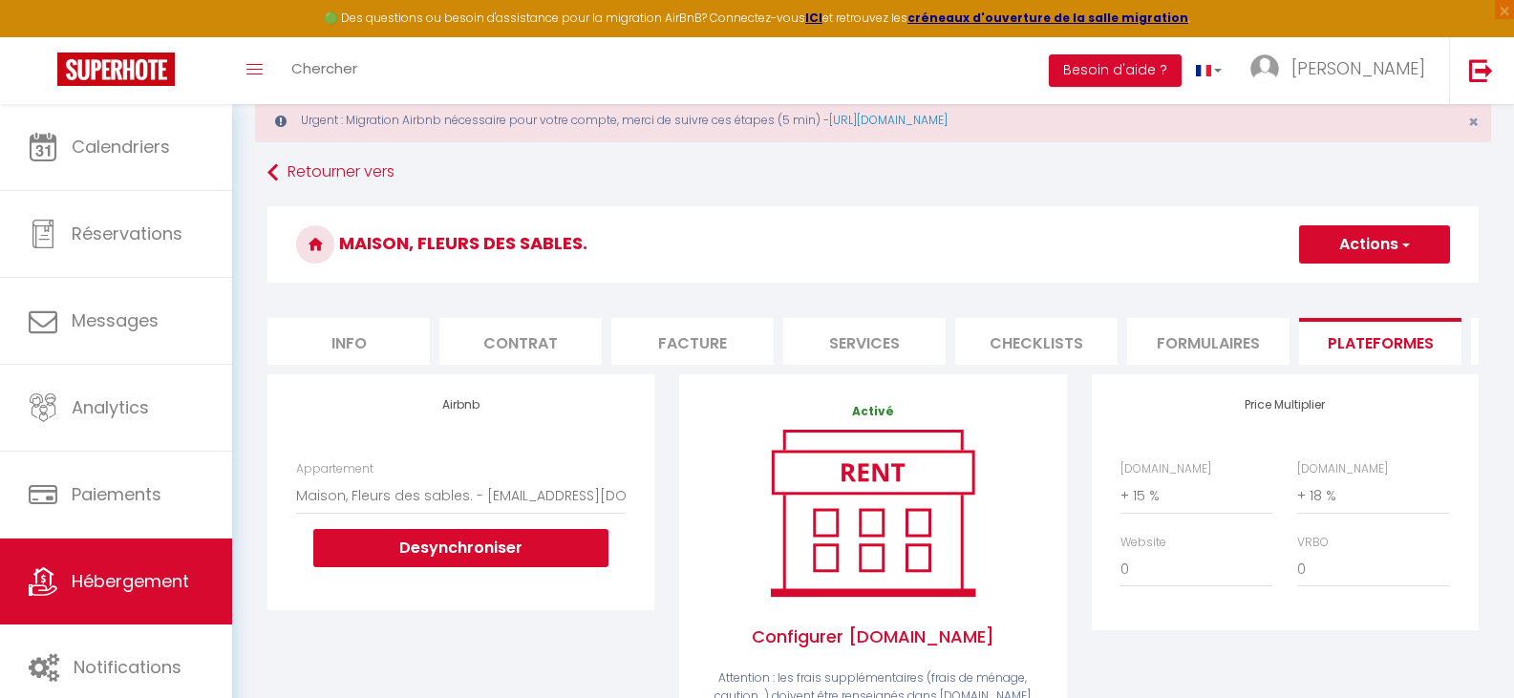
click at [1386, 256] on button "Actions" at bounding box center [1374, 244] width 151 height 38
click at [1372, 279] on link "Enregistrer" at bounding box center [1373, 286] width 151 height 25
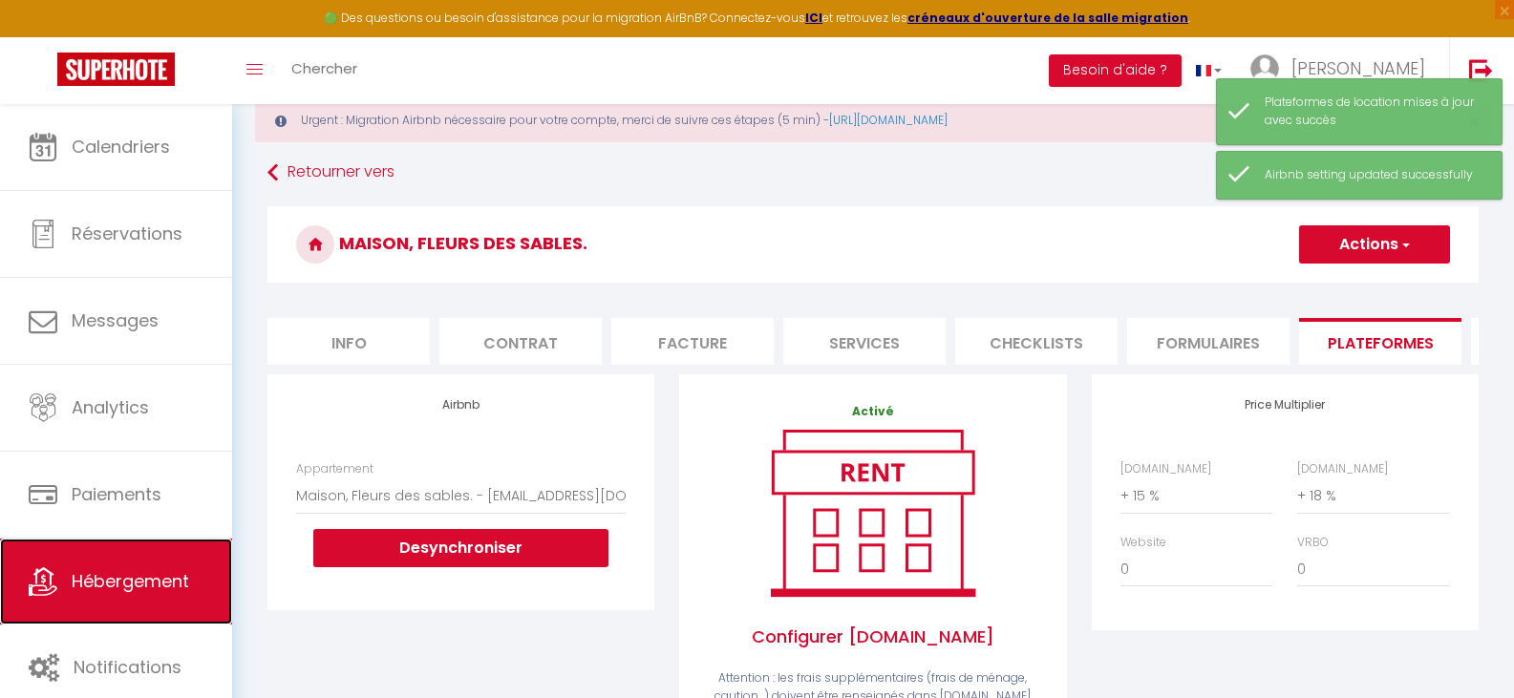
click at [124, 578] on span "Hébergement" at bounding box center [131, 581] width 118 height 24
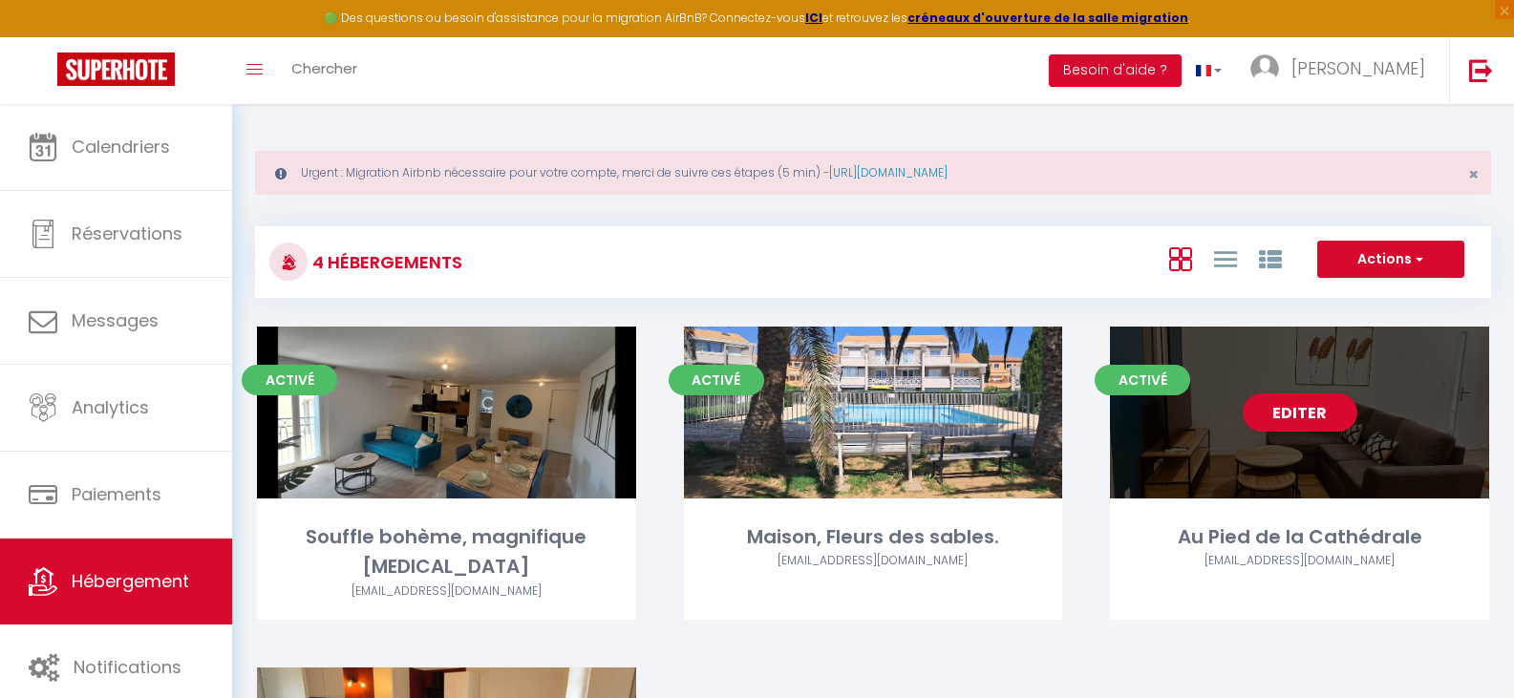
click at [1344, 475] on div "Editer" at bounding box center [1299, 413] width 379 height 172
select select "3"
select select "2"
select select "1"
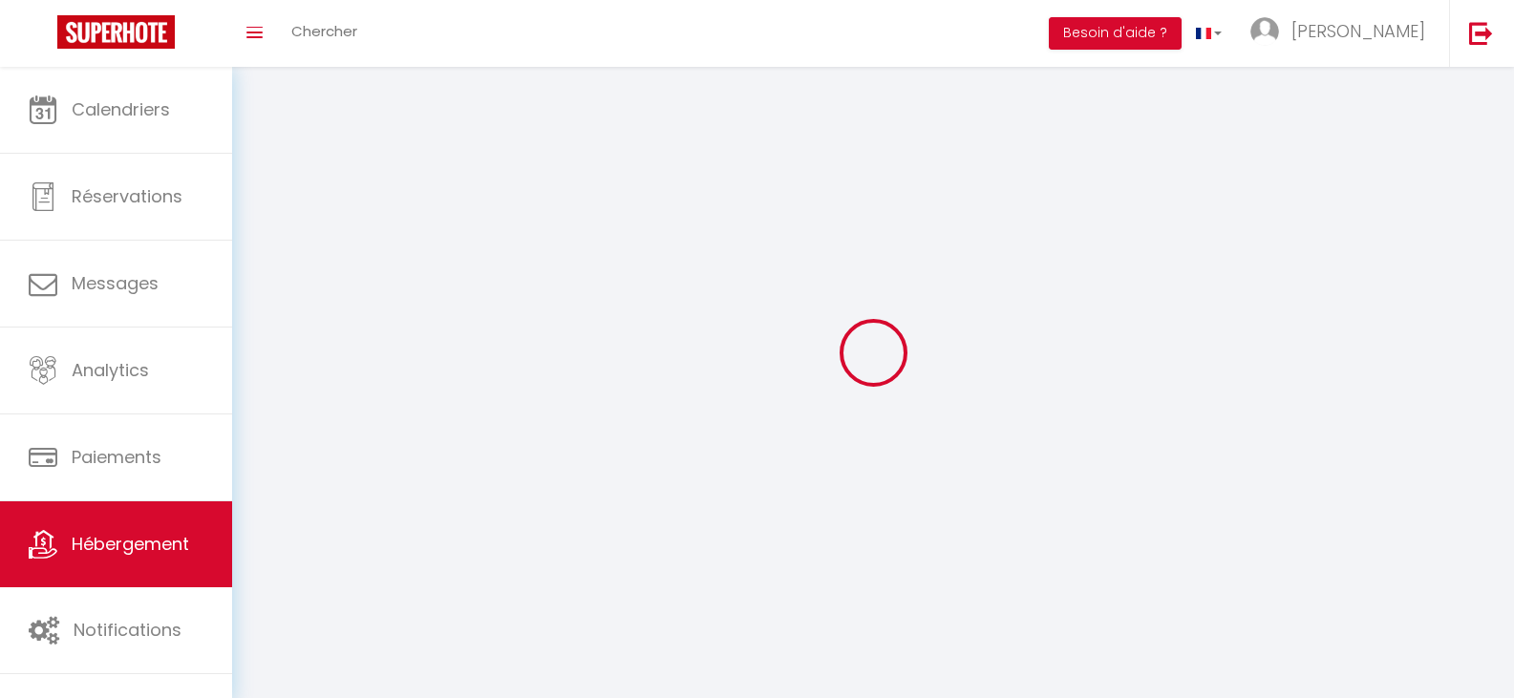
select select
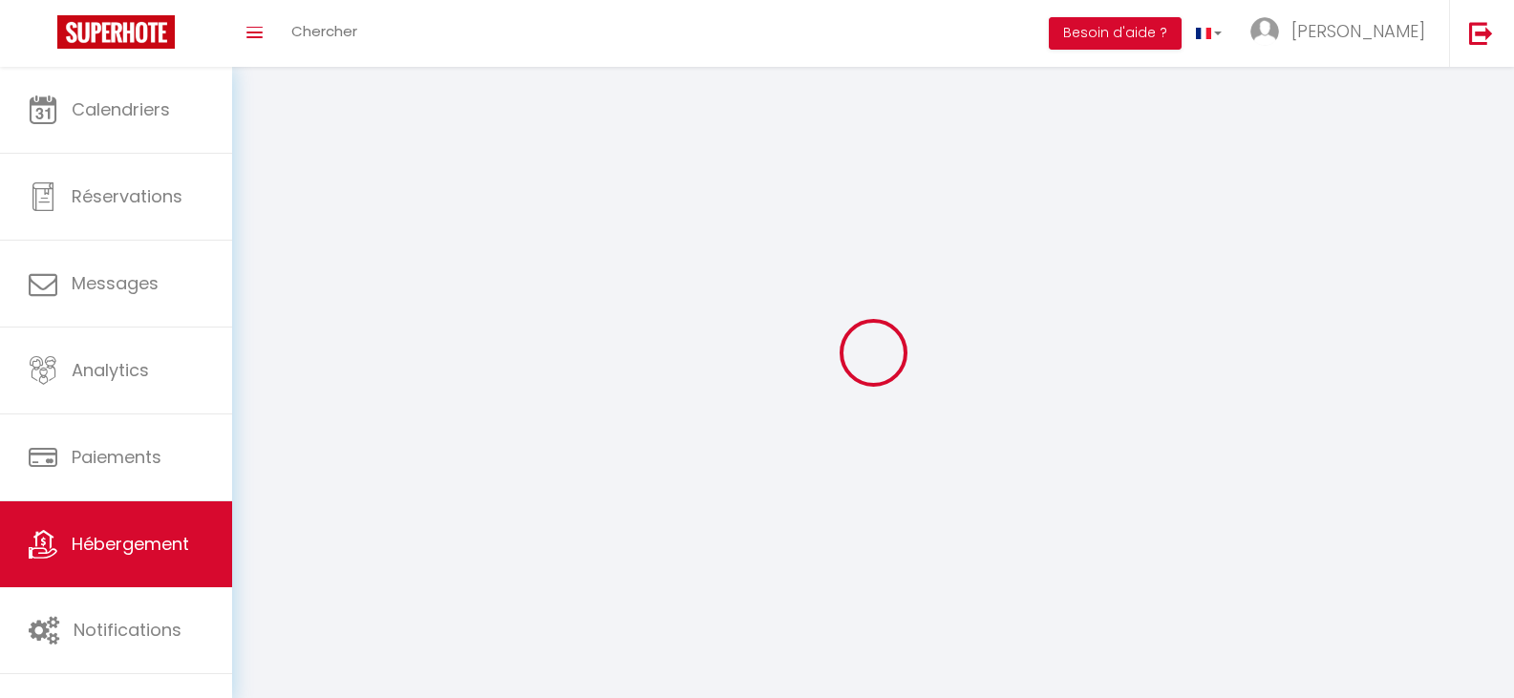
select select
checkbox input "false"
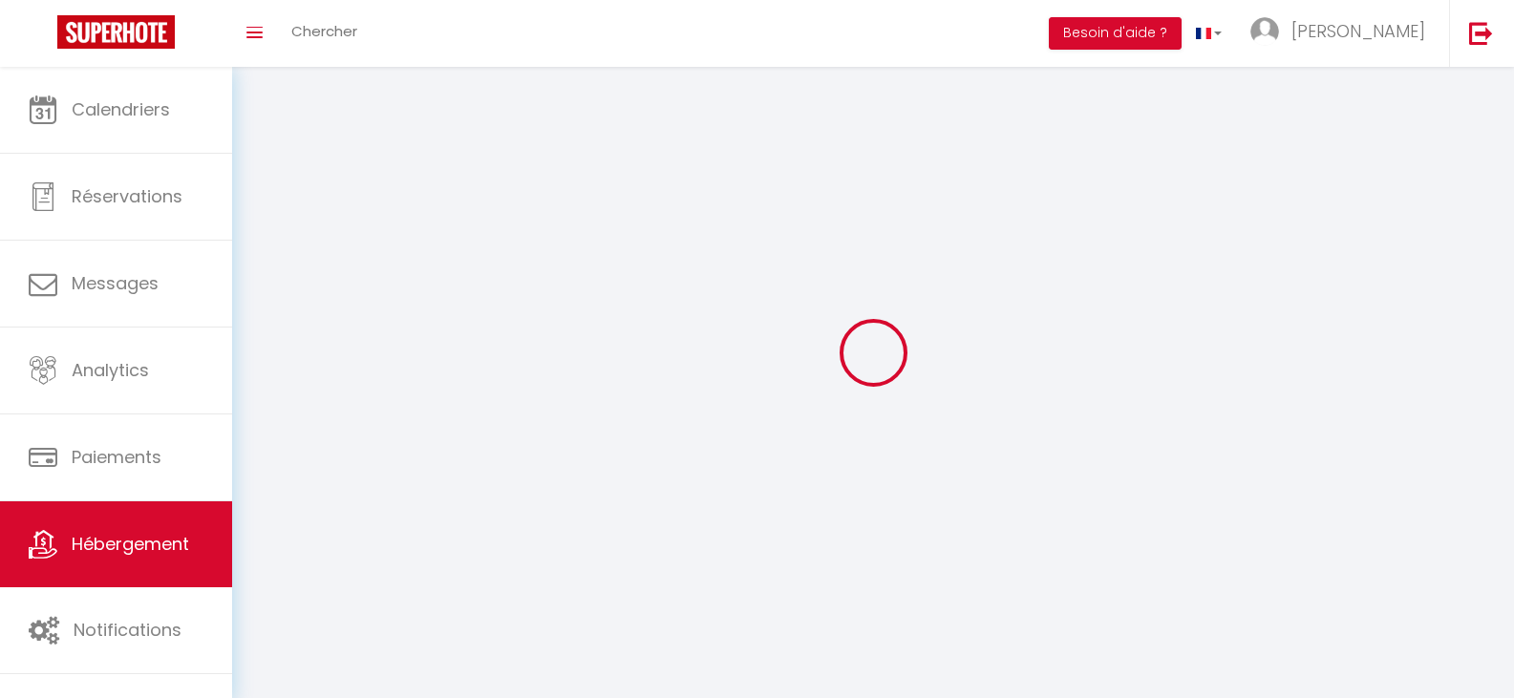
select select
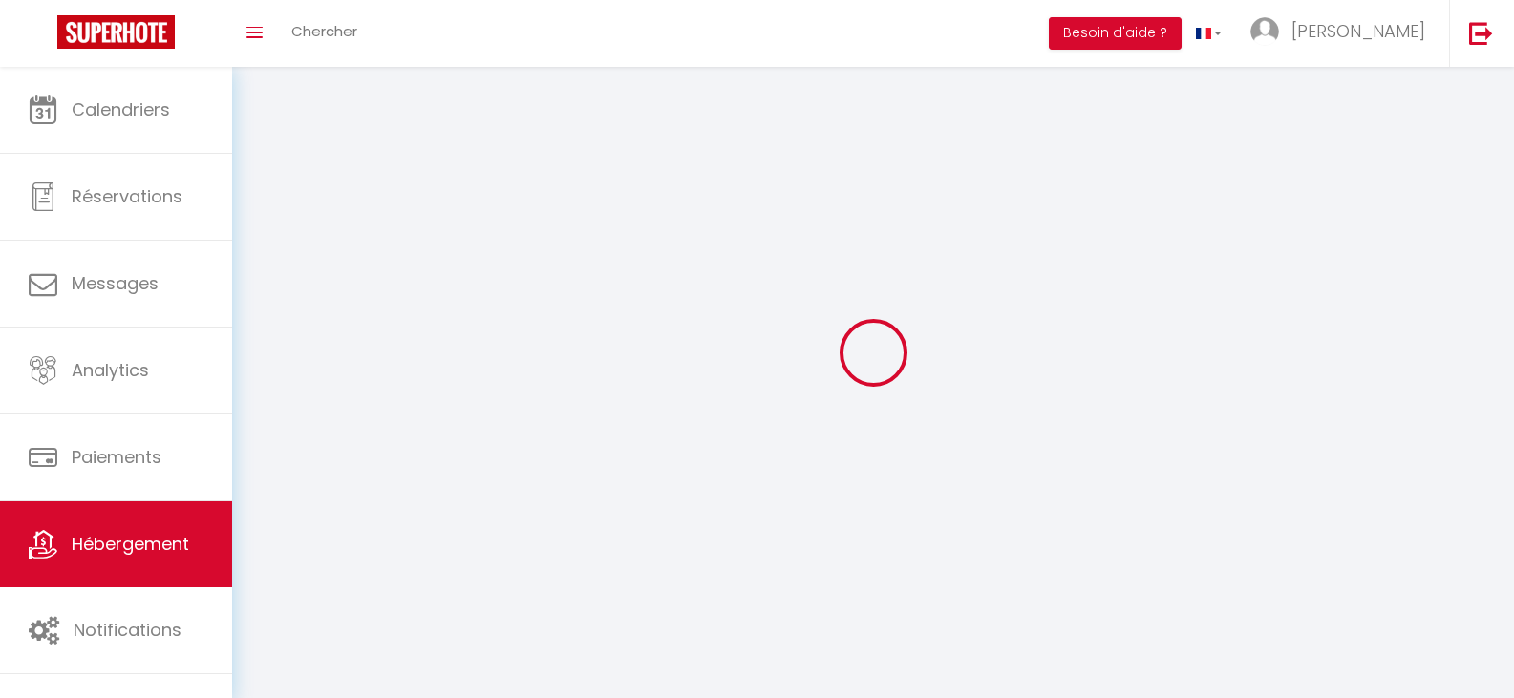
select select
checkbox input "false"
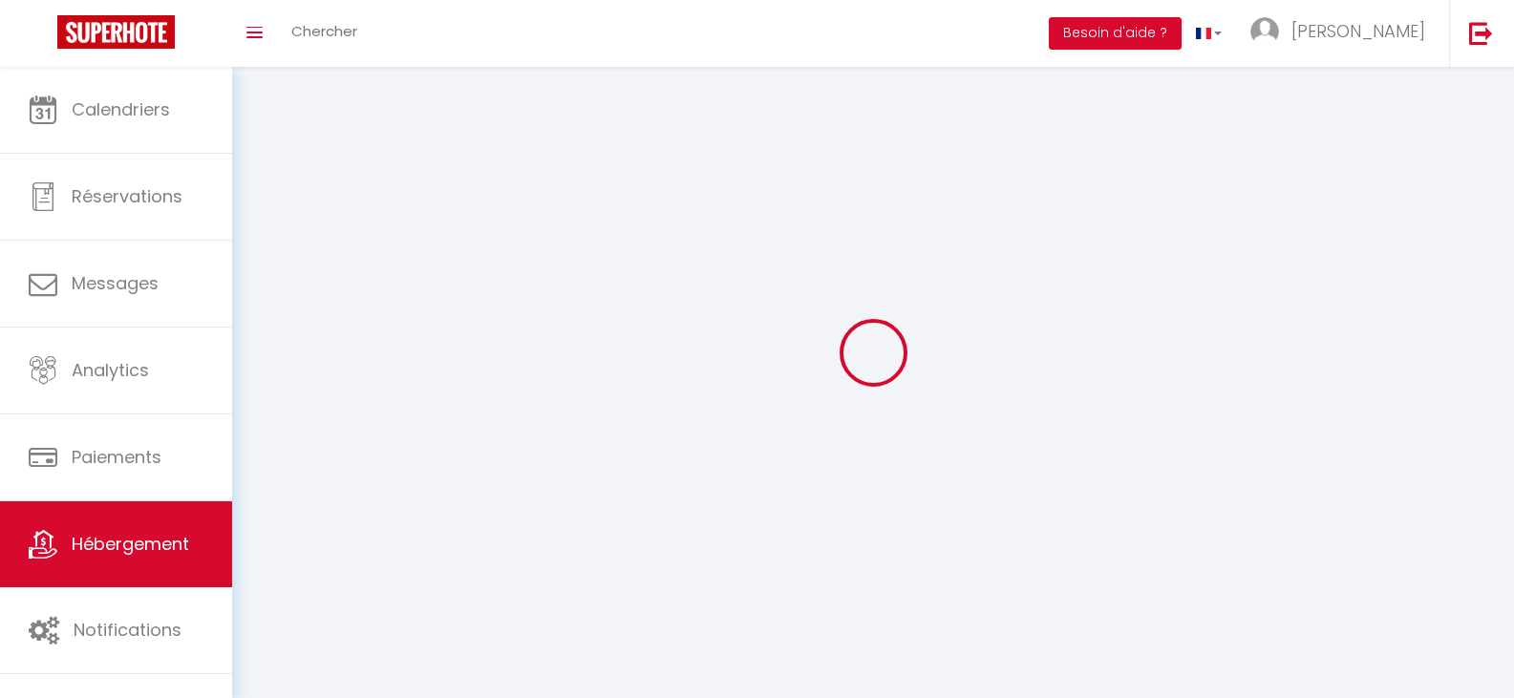
checkbox input "false"
select select
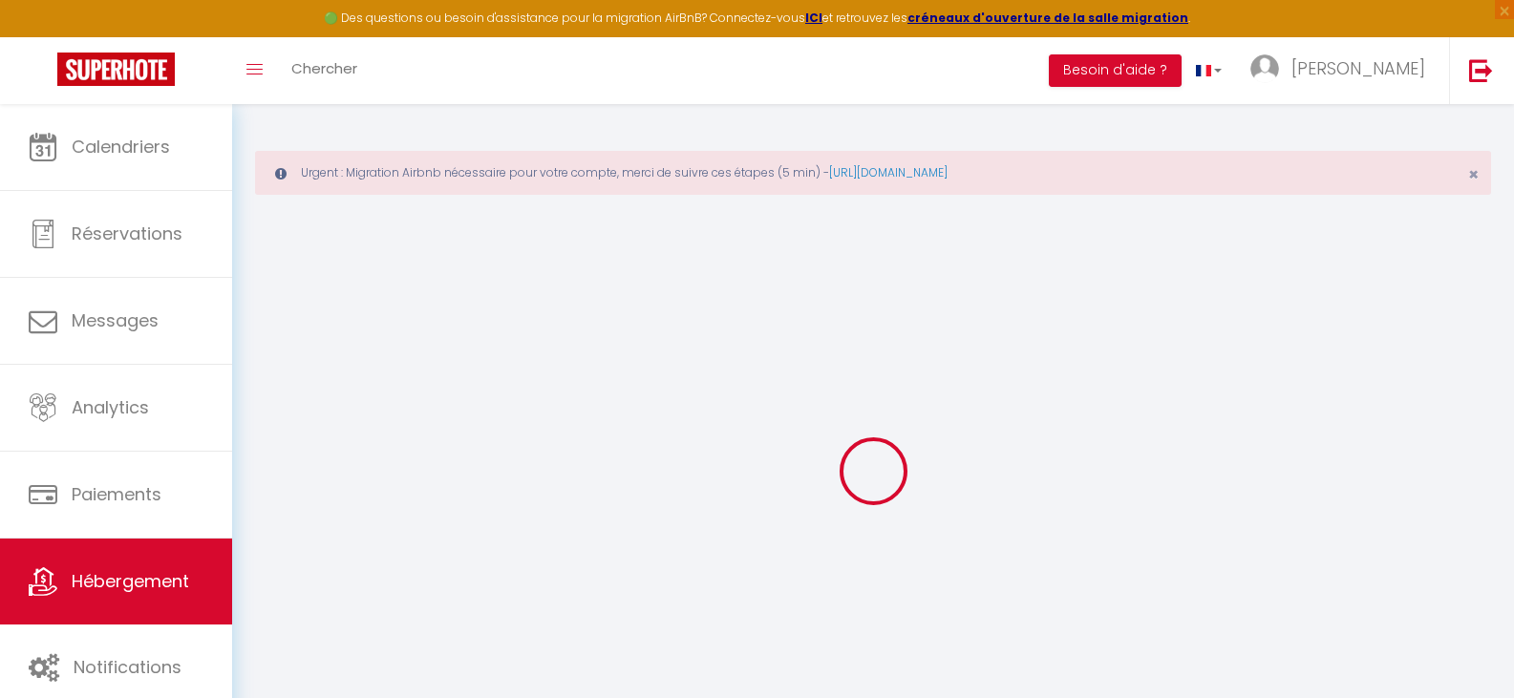
select select "7191-1461070143909855543"
select select
checkbox input "false"
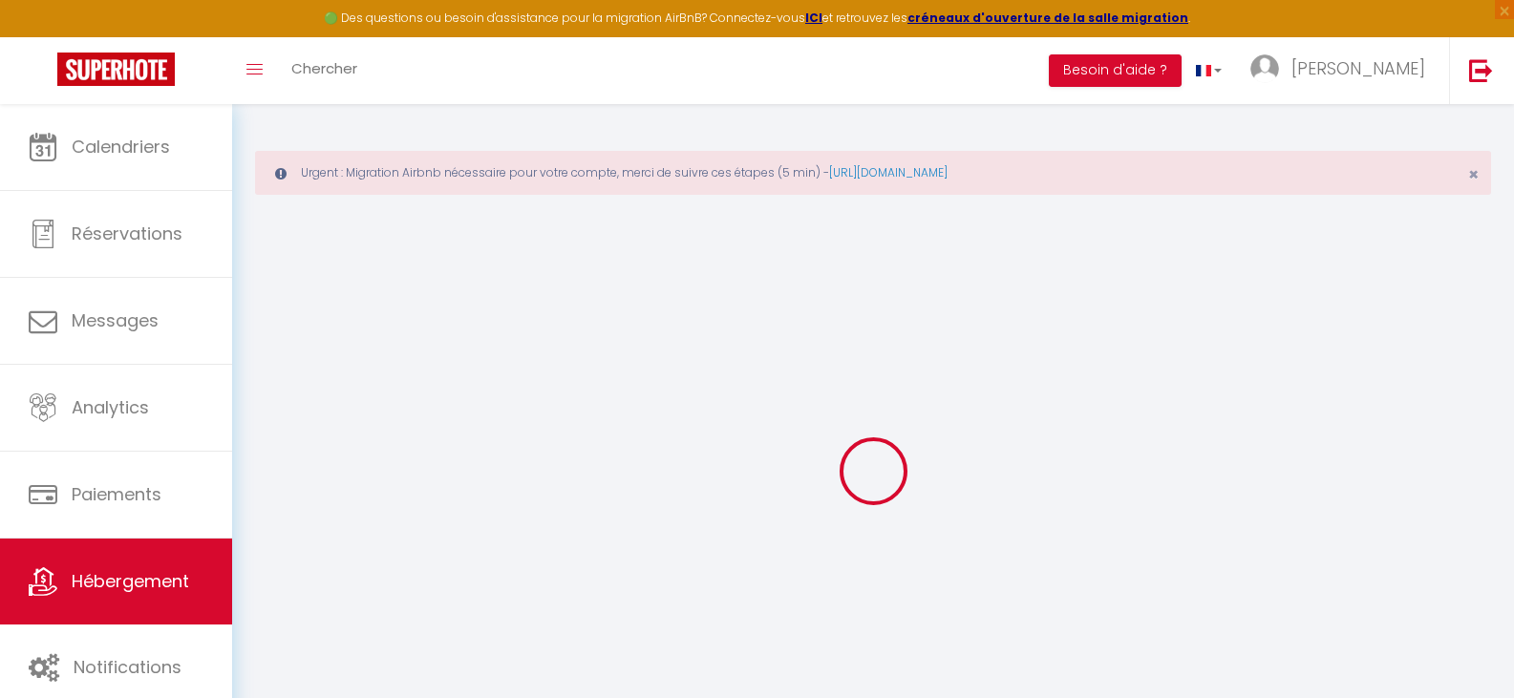
checkbox input "false"
select select "14:00"
select select
select select "11:00"
select select "30"
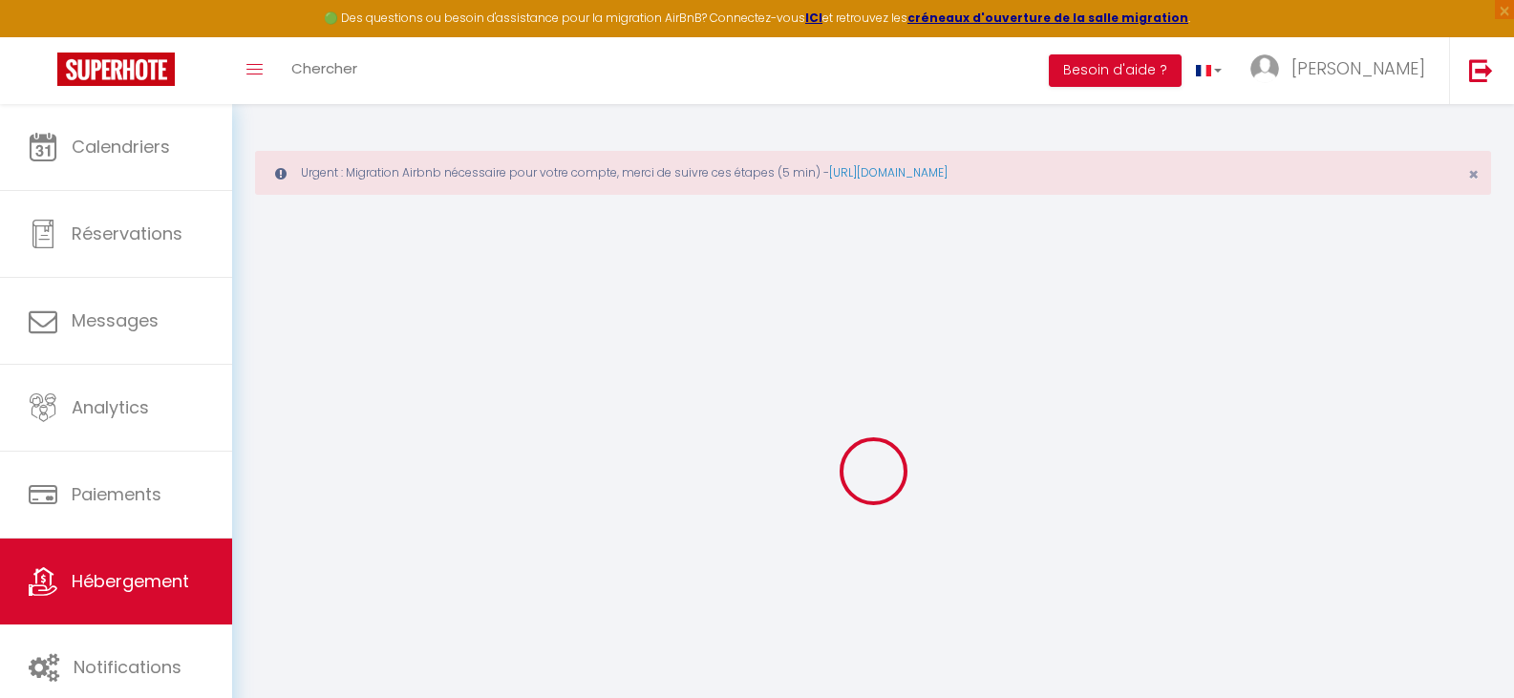
select select "120"
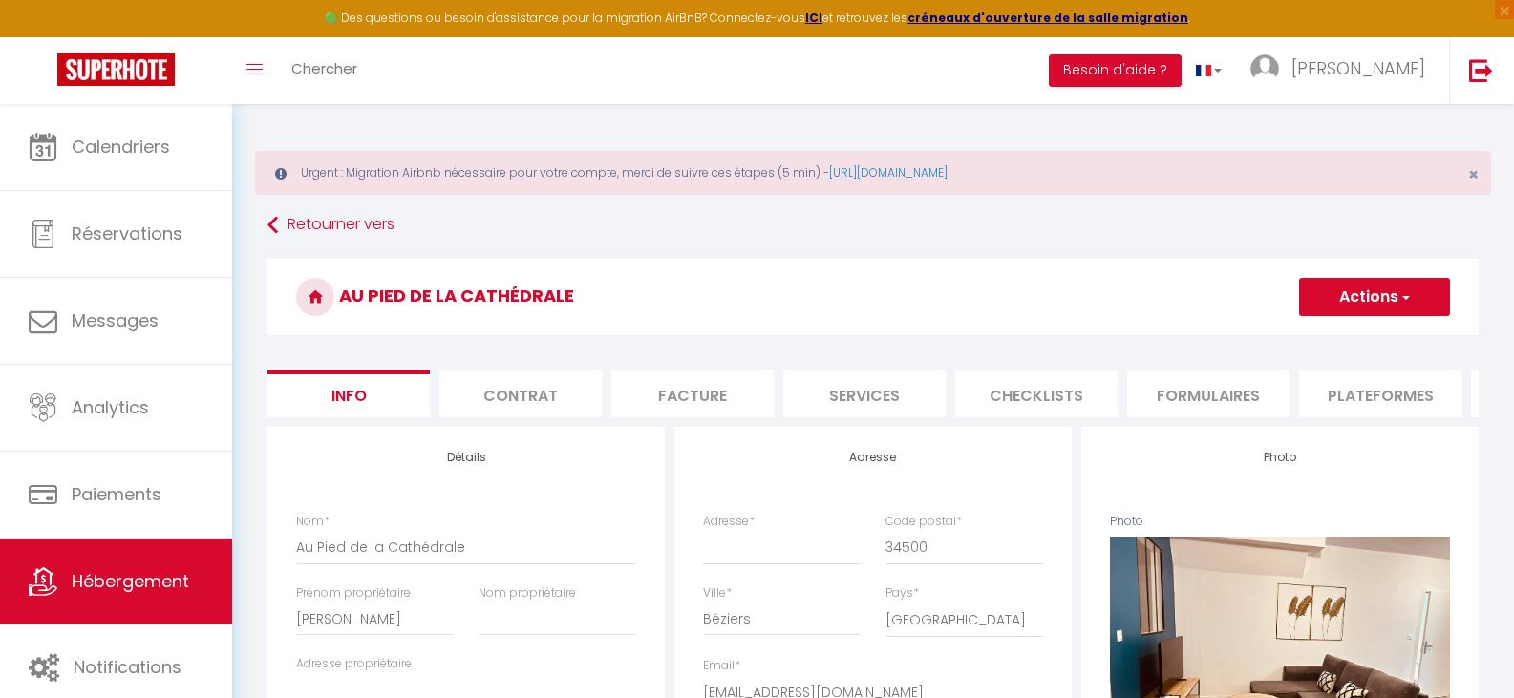
click at [1348, 392] on li "Plateformes" at bounding box center [1380, 394] width 162 height 47
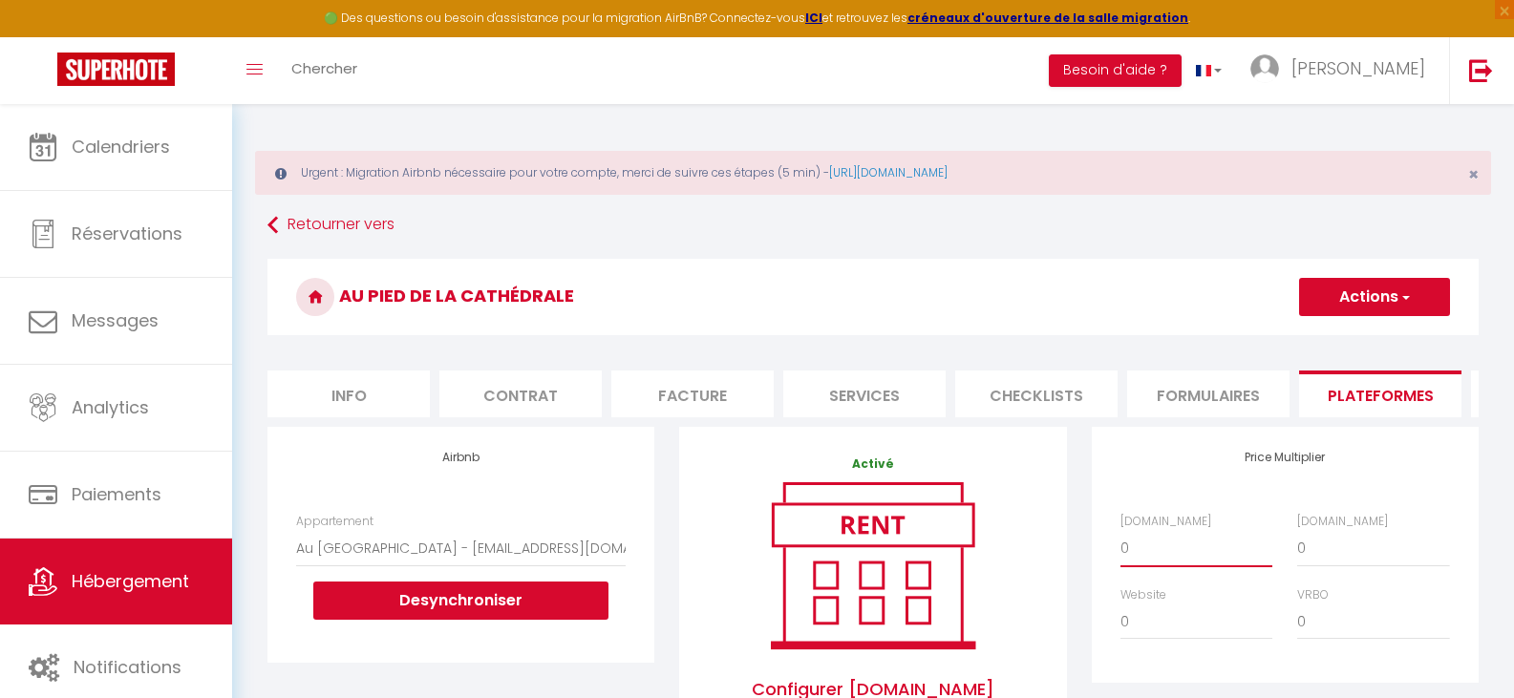
click at [1174, 565] on select "0 + 1 % + 2 % + 3 % + 4 % + 5 % + 6 % + 7 % + 8 % + 9 %" at bounding box center [1197, 548] width 152 height 36
select select "+ 15 %"
click at [1121, 545] on select "0 + 1 % + 2 % + 3 % + 4 % + 5 % + 6 % + 7 % + 8 % + 9 %" at bounding box center [1197, 548] width 152 height 36
click at [1389, 567] on select "0 + 1 % + 2 % + 3 % + 4 % + 5 % + 6 % + 7 % + 8 % + 9 %" at bounding box center [1373, 548] width 152 height 36
click at [1297, 545] on select "0 + 1 % + 2 % + 3 % + 4 % + 5 % + 6 % + 7 % + 8 % + 9 %" at bounding box center [1373, 548] width 152 height 36
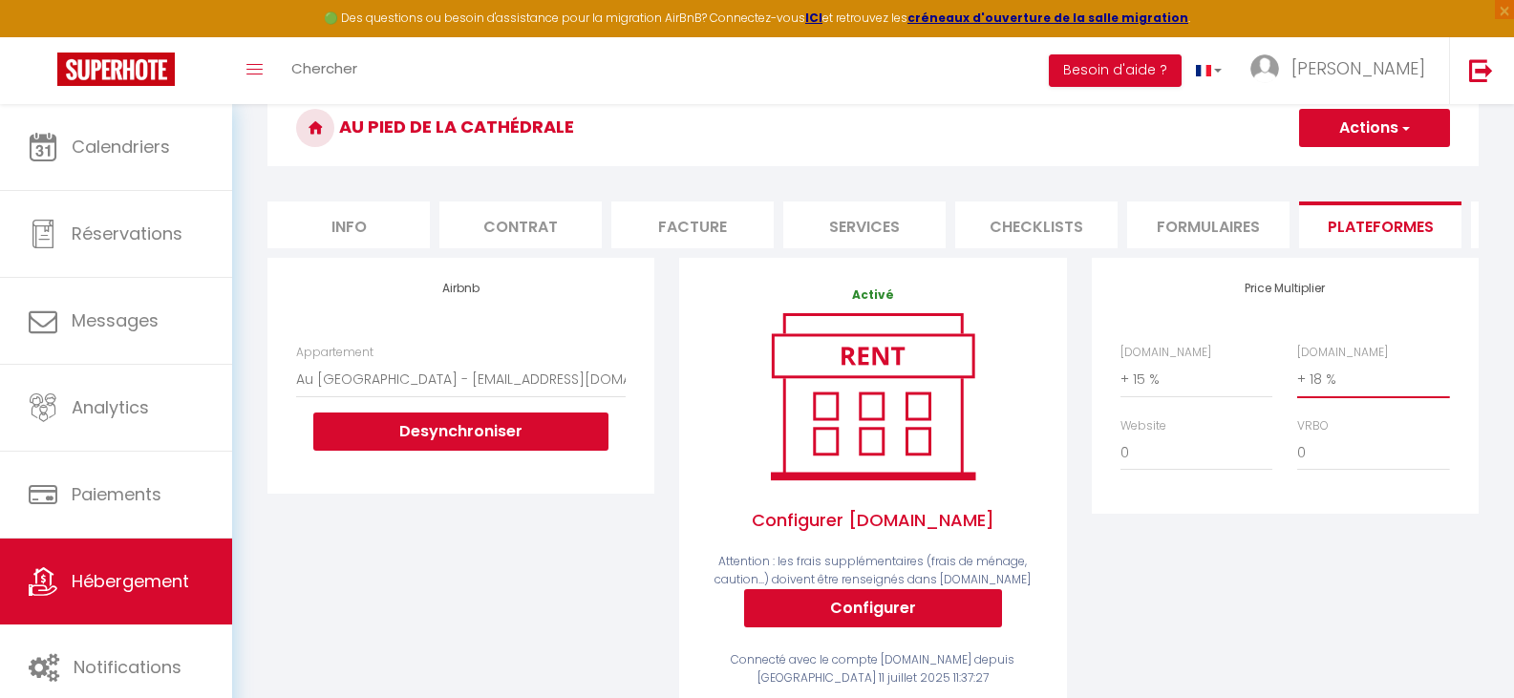
scroll to position [139, 0]
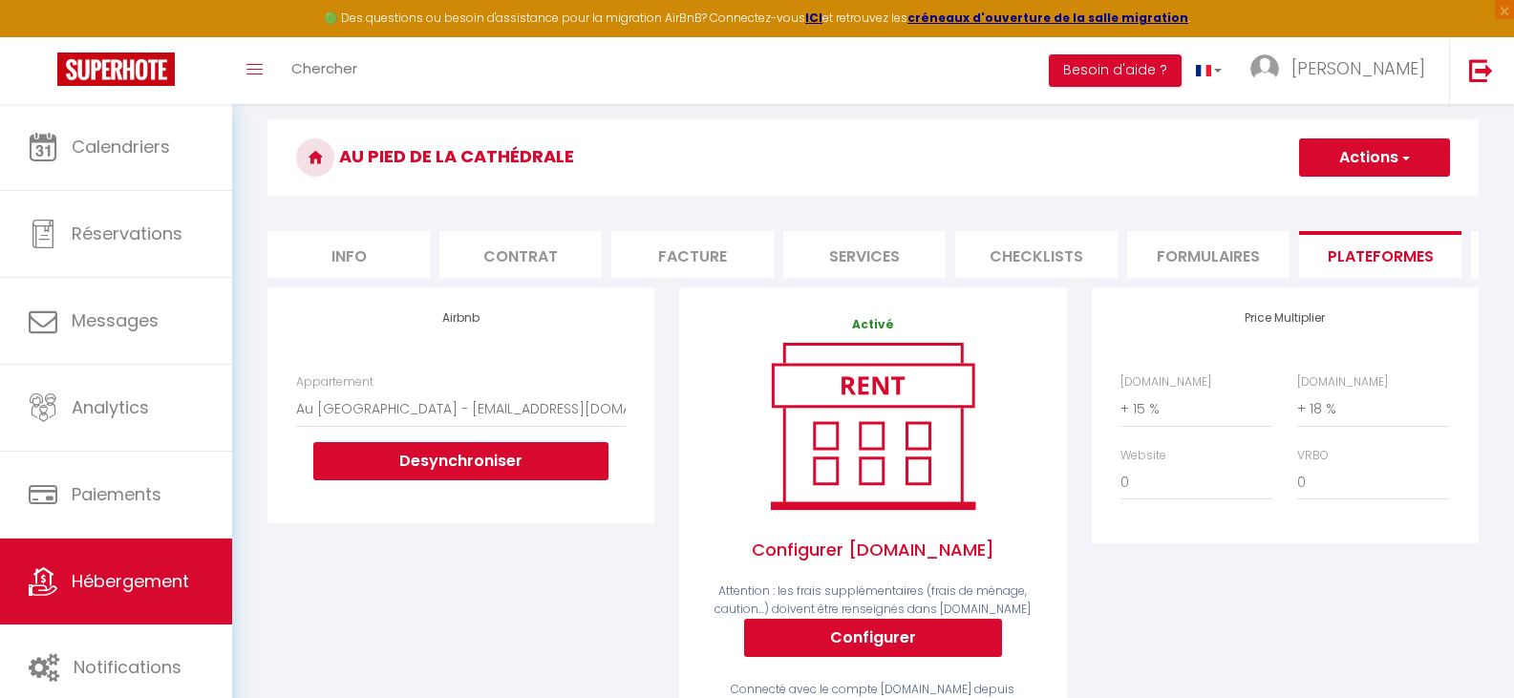
click at [1420, 147] on button "Actions" at bounding box center [1374, 158] width 151 height 38
click at [1375, 196] on link "Enregistrer" at bounding box center [1373, 199] width 151 height 25
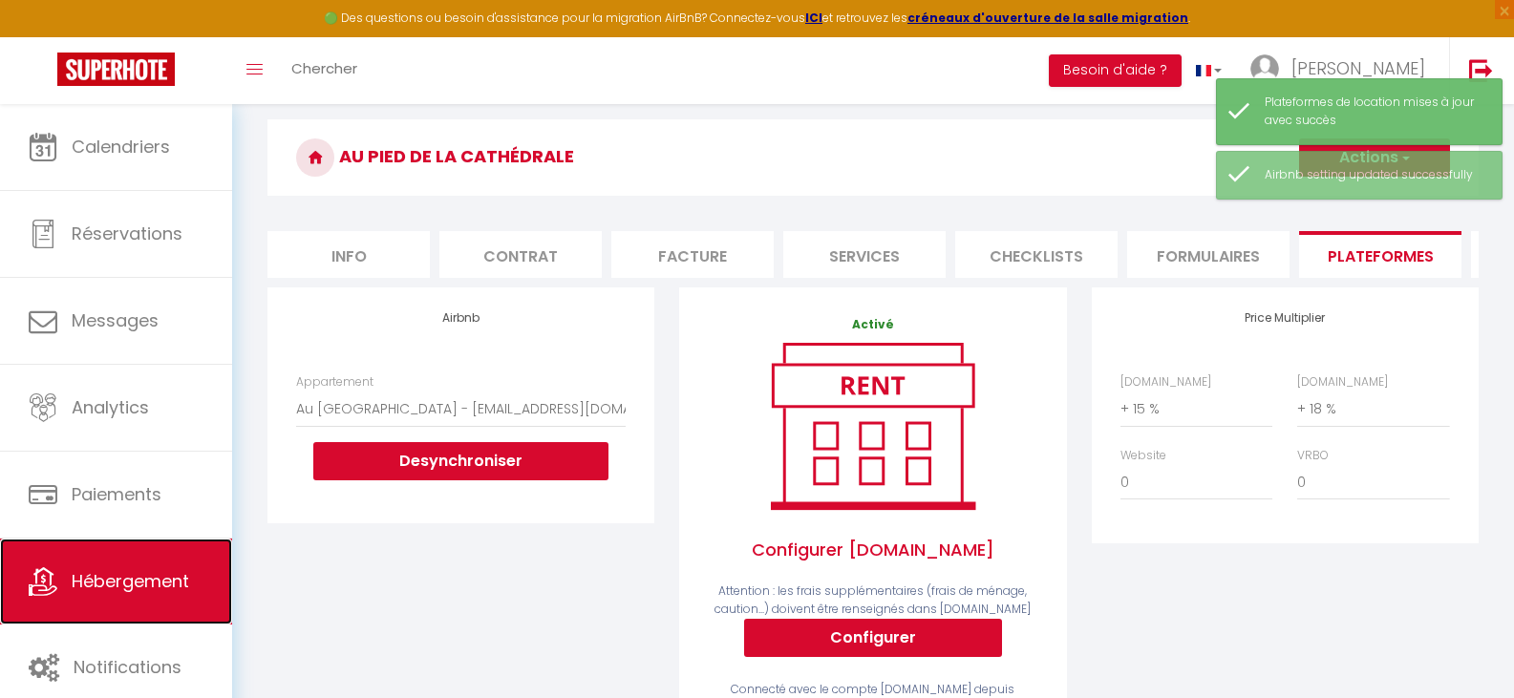
click at [172, 567] on link "Hébergement" at bounding box center [116, 582] width 232 height 86
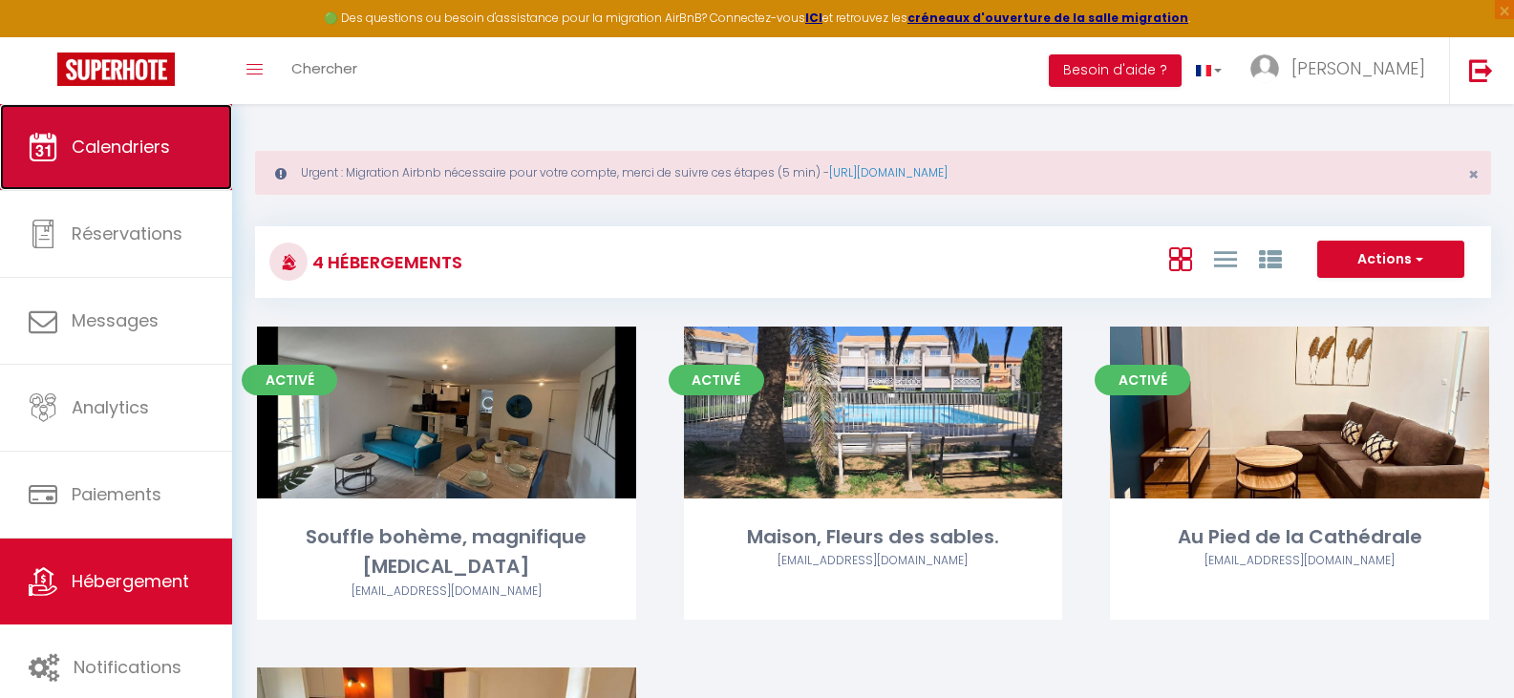
click at [159, 150] on span "Calendriers" at bounding box center [121, 147] width 98 height 24
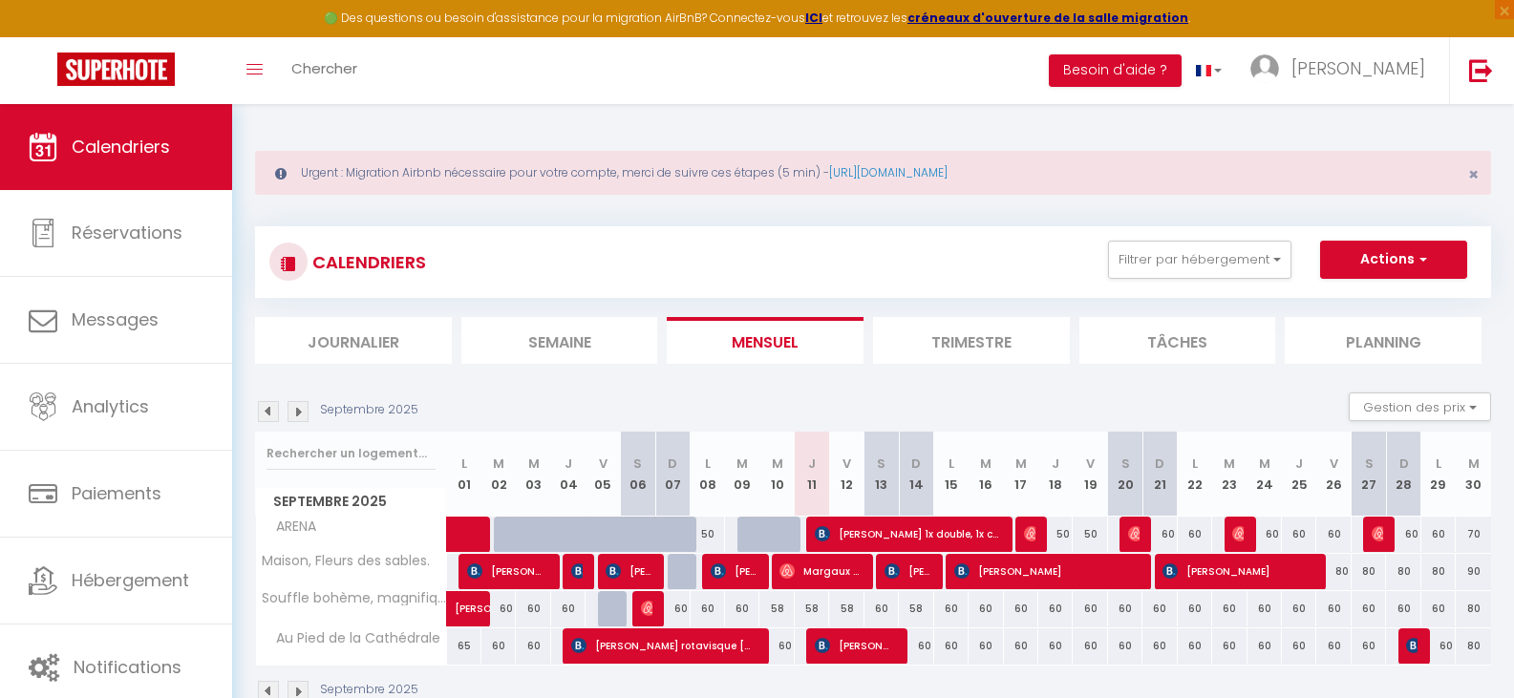
click at [882, 607] on div "60" at bounding box center [882, 608] width 34 height 35
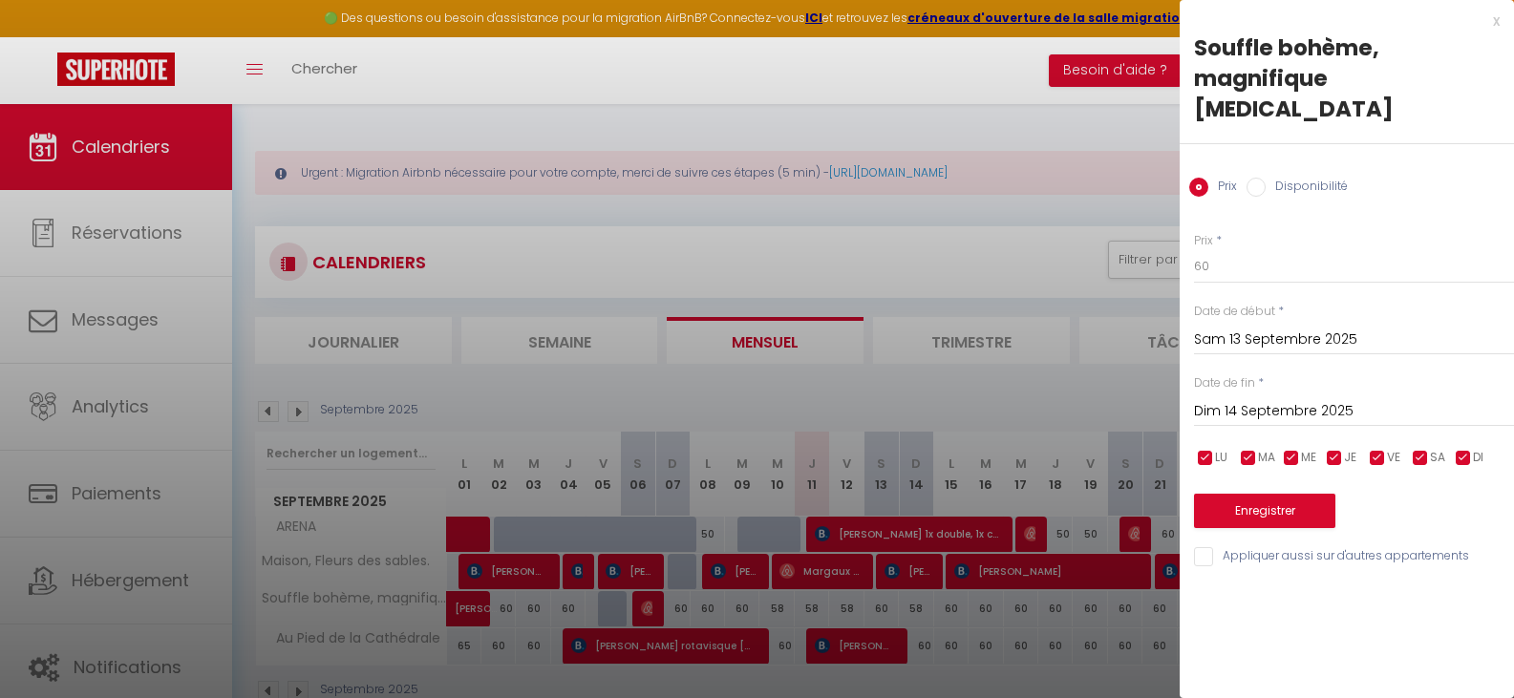
click at [1327, 396] on div "Dim 14 Septembre 2025 < [DATE] > Dim Lun Mar Mer Jeu Ven Sam 1 2 3 4 5 6 7 8 9 …" at bounding box center [1354, 410] width 320 height 34
click at [1293, 249] on input "60" at bounding box center [1354, 266] width 320 height 34
click at [1321, 494] on button "Enregistrer" at bounding box center [1264, 511] width 141 height 34
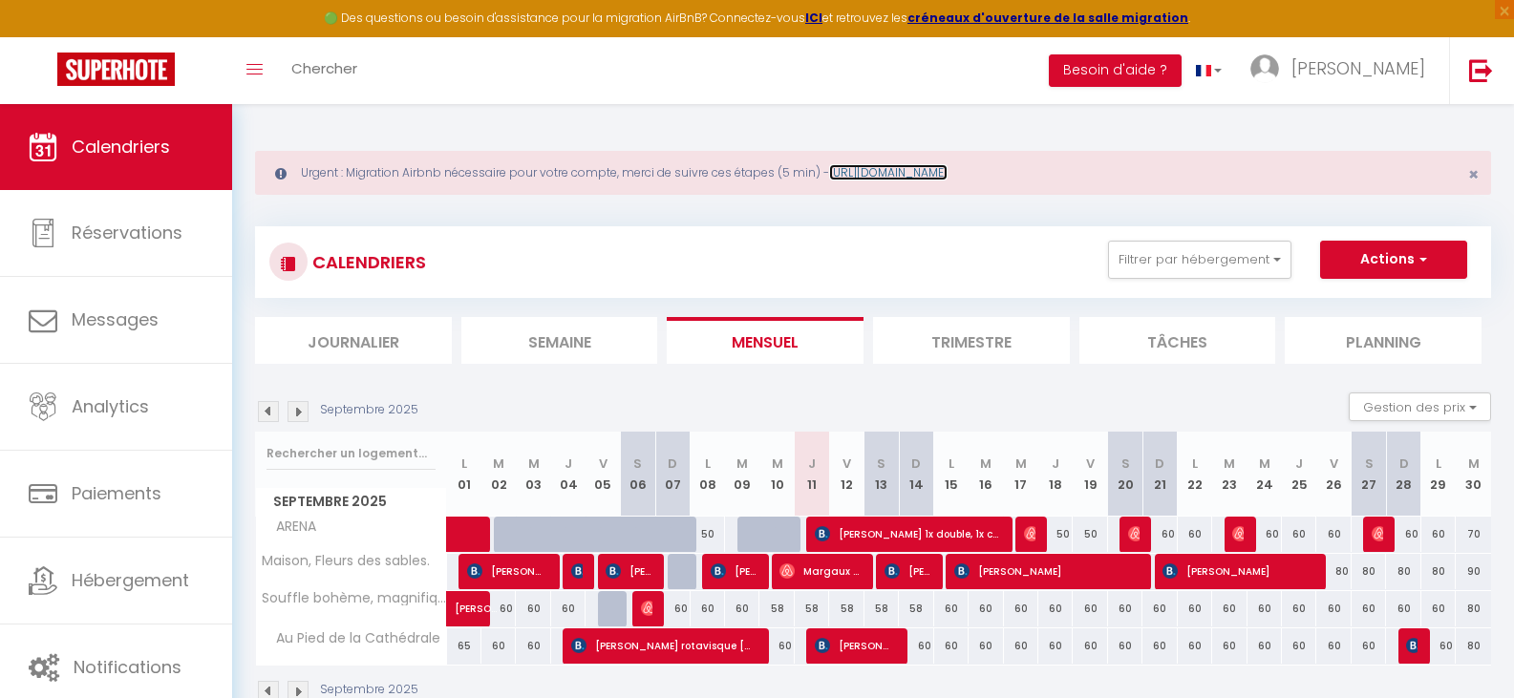
click at [944, 177] on link "[URL][DOMAIN_NAME]" at bounding box center [888, 172] width 118 height 16
